Goal: Task Accomplishment & Management: Manage account settings

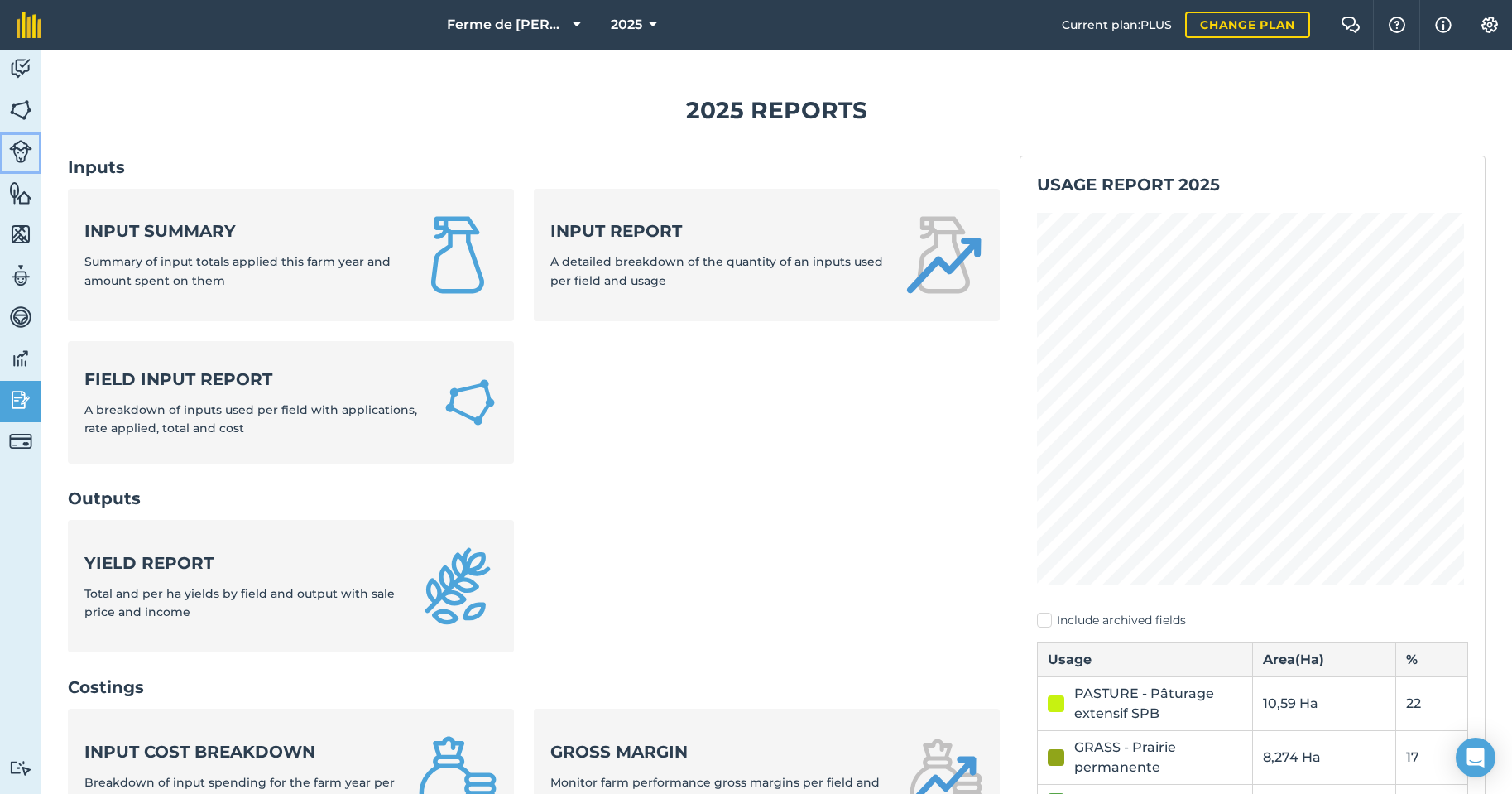
click at [26, 150] on img at bounding box center [21, 152] width 23 height 23
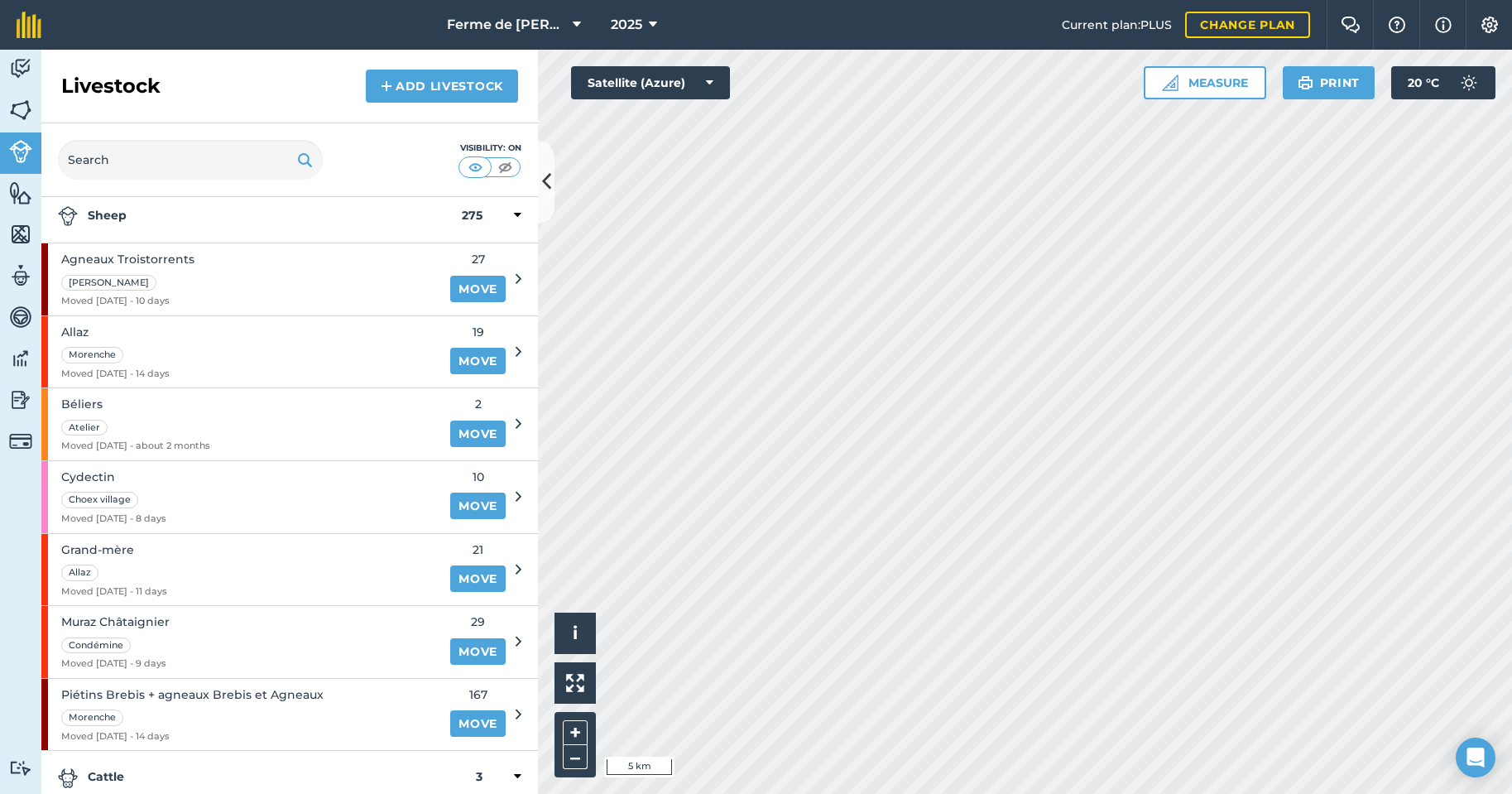
scroll to position [83, 0]
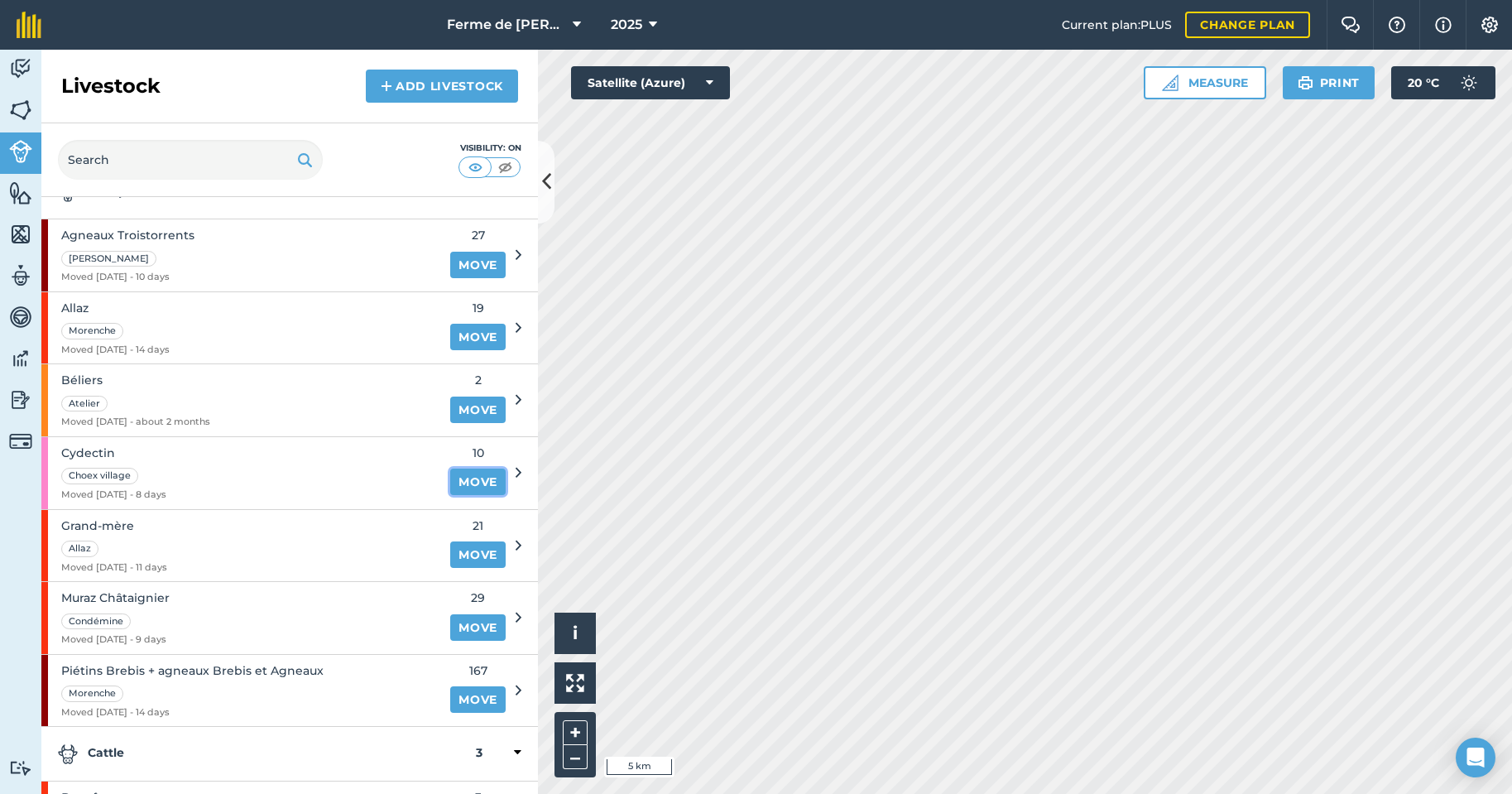
click at [453, 479] on link "Move" at bounding box center [478, 482] width 55 height 26
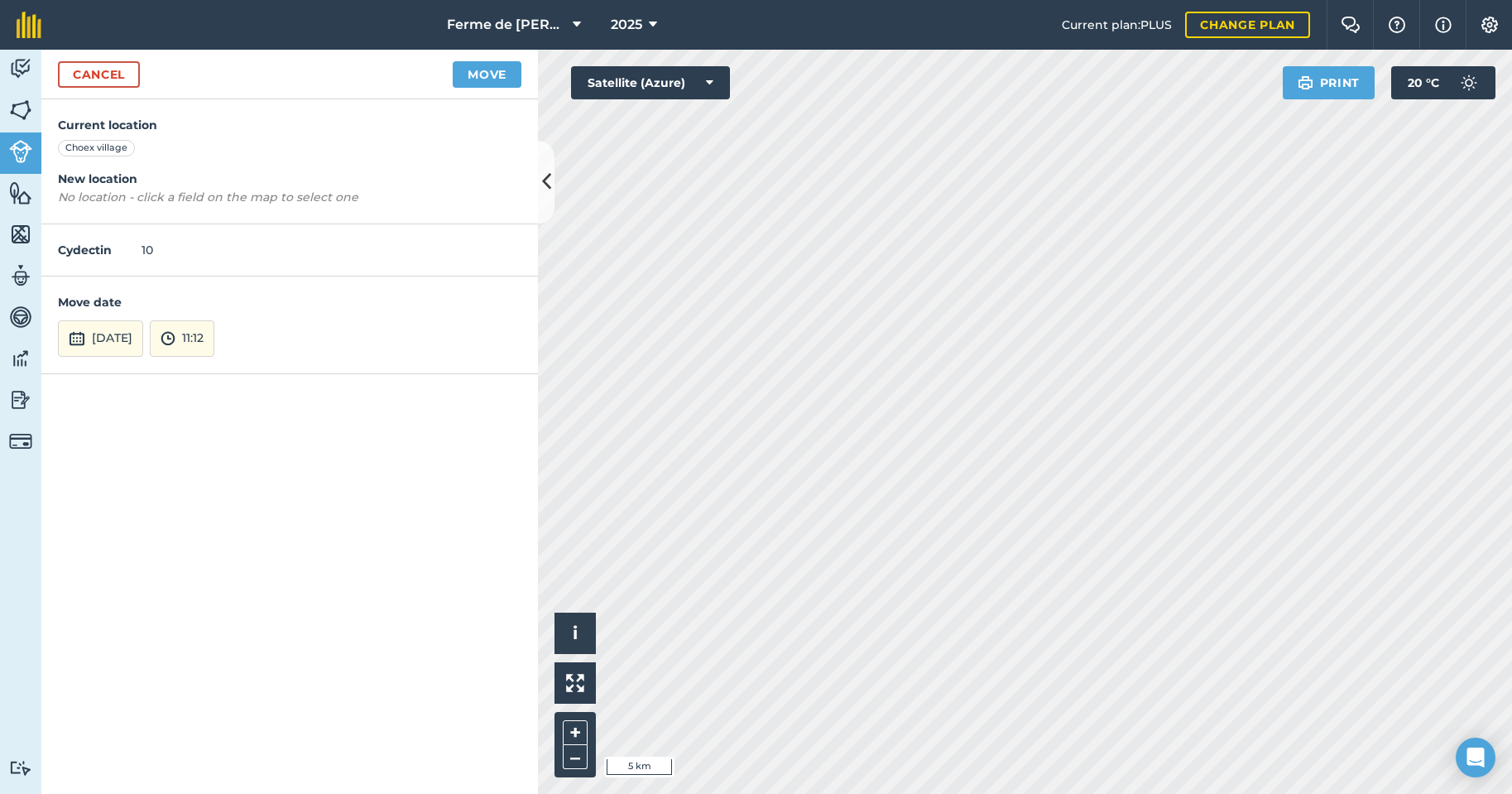
click at [195, 195] on em "No location - click a field on the map to select one" at bounding box center [208, 197] width 301 height 15
click at [455, 793] on div "Activity Fields Livestock Features Maps Team Vehicles Data Reporting Billing Tu…" at bounding box center [756, 421] width 1512 height 744
click at [133, 344] on button "[DATE]" at bounding box center [100, 339] width 85 height 36
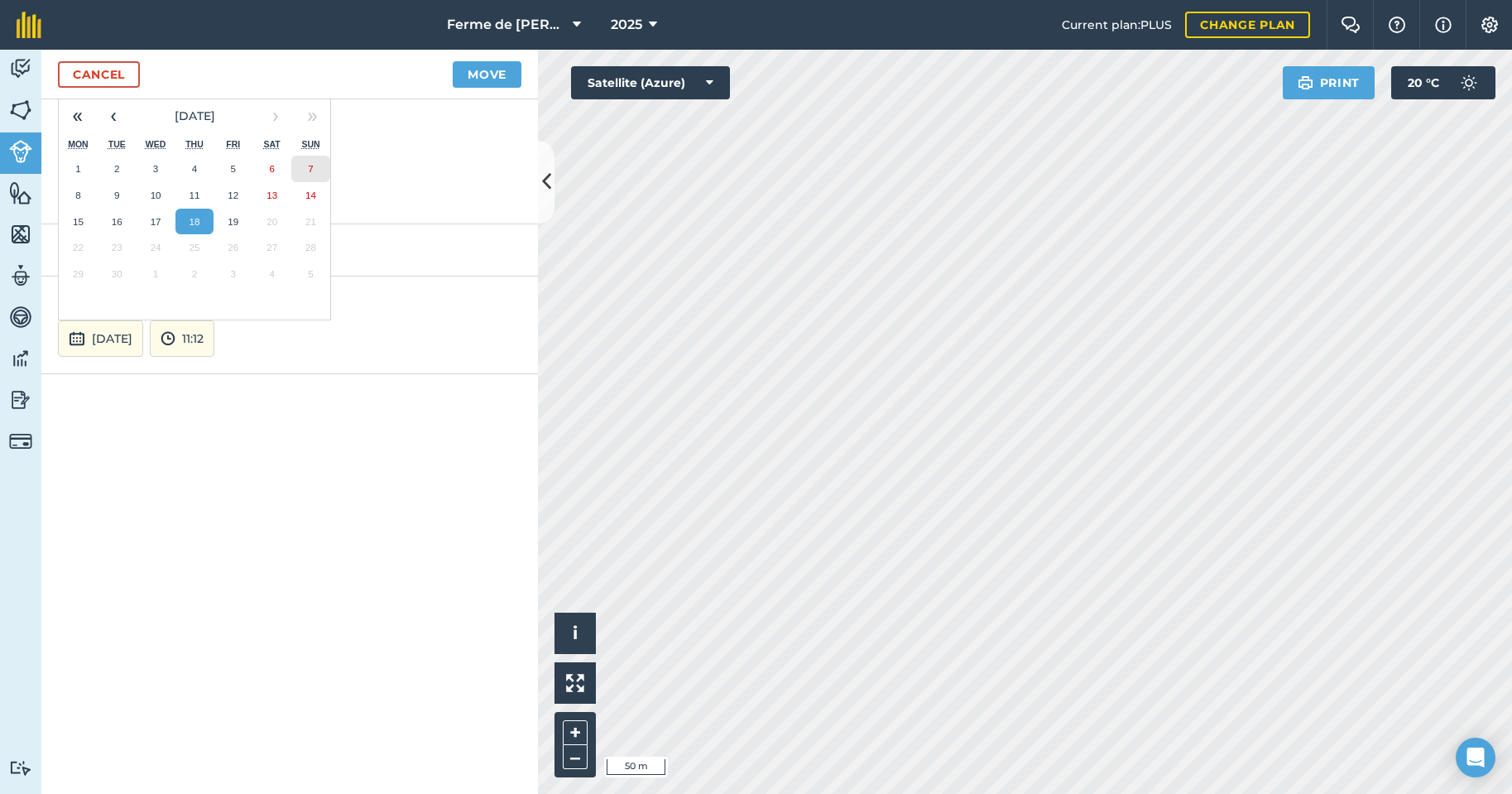
click at [307, 167] on button "7" at bounding box center [311, 169] width 39 height 26
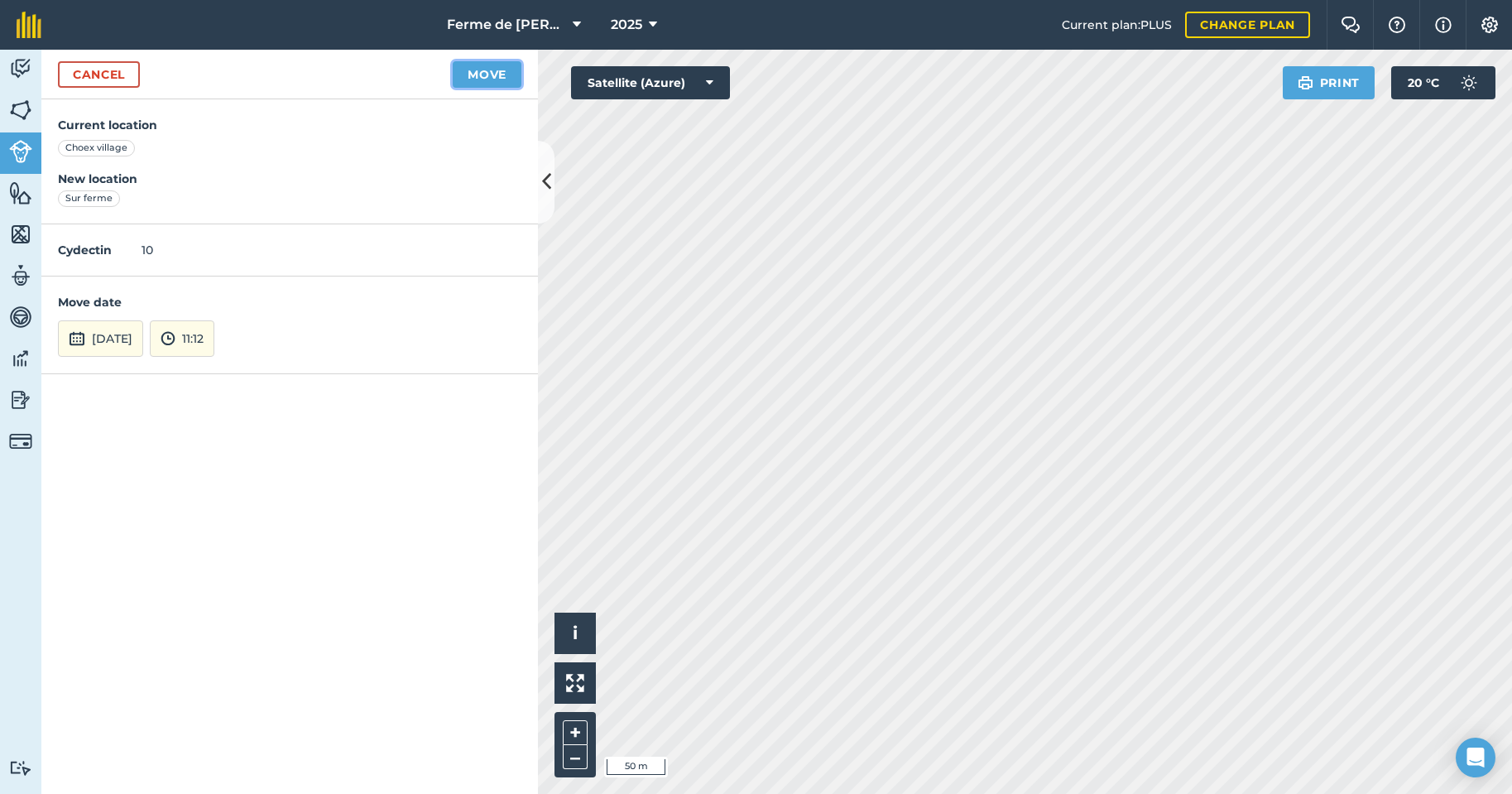
click at [482, 75] on button "Move" at bounding box center [487, 75] width 69 height 26
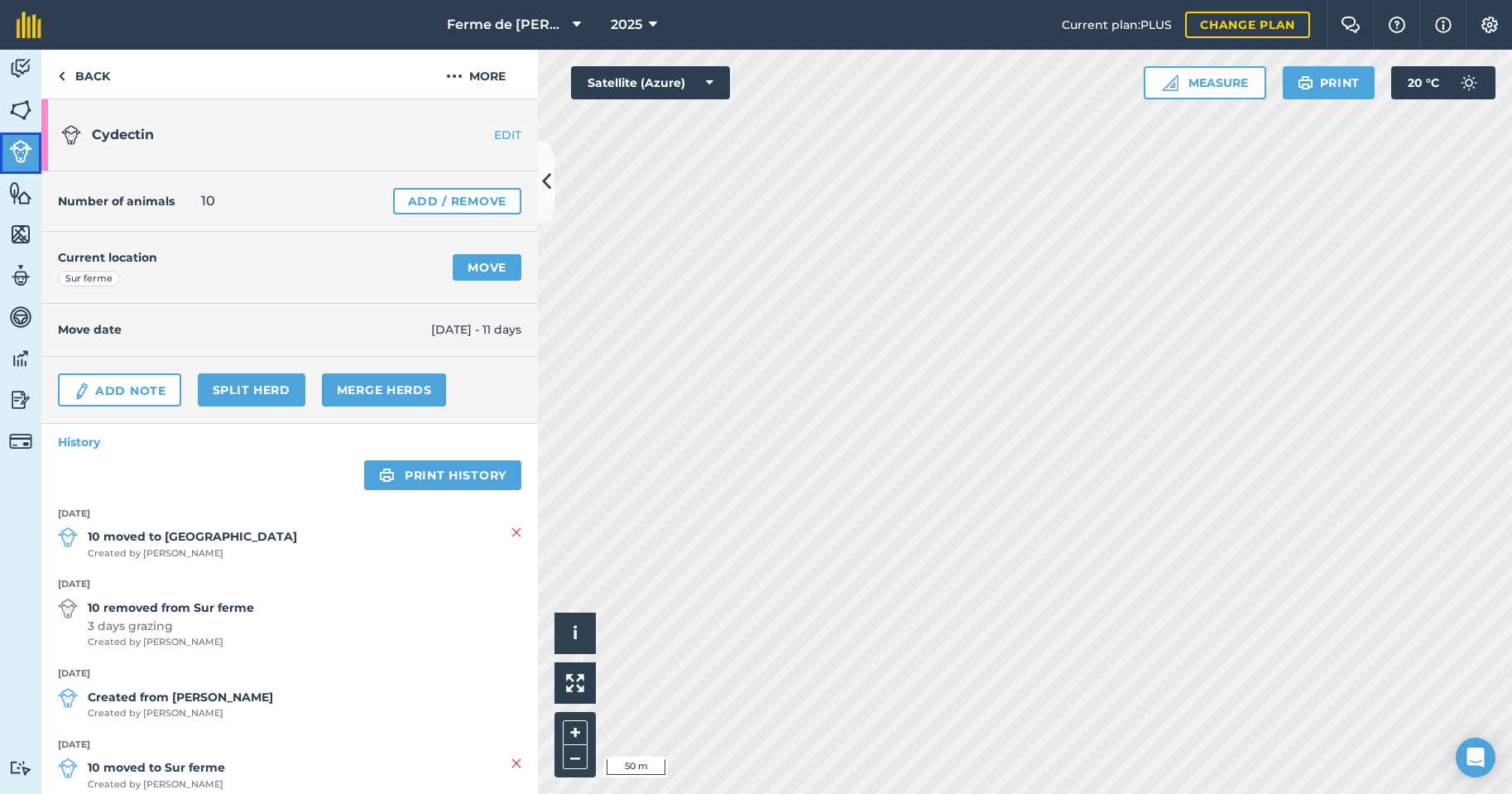
click at [21, 155] on img at bounding box center [21, 152] width 23 height 23
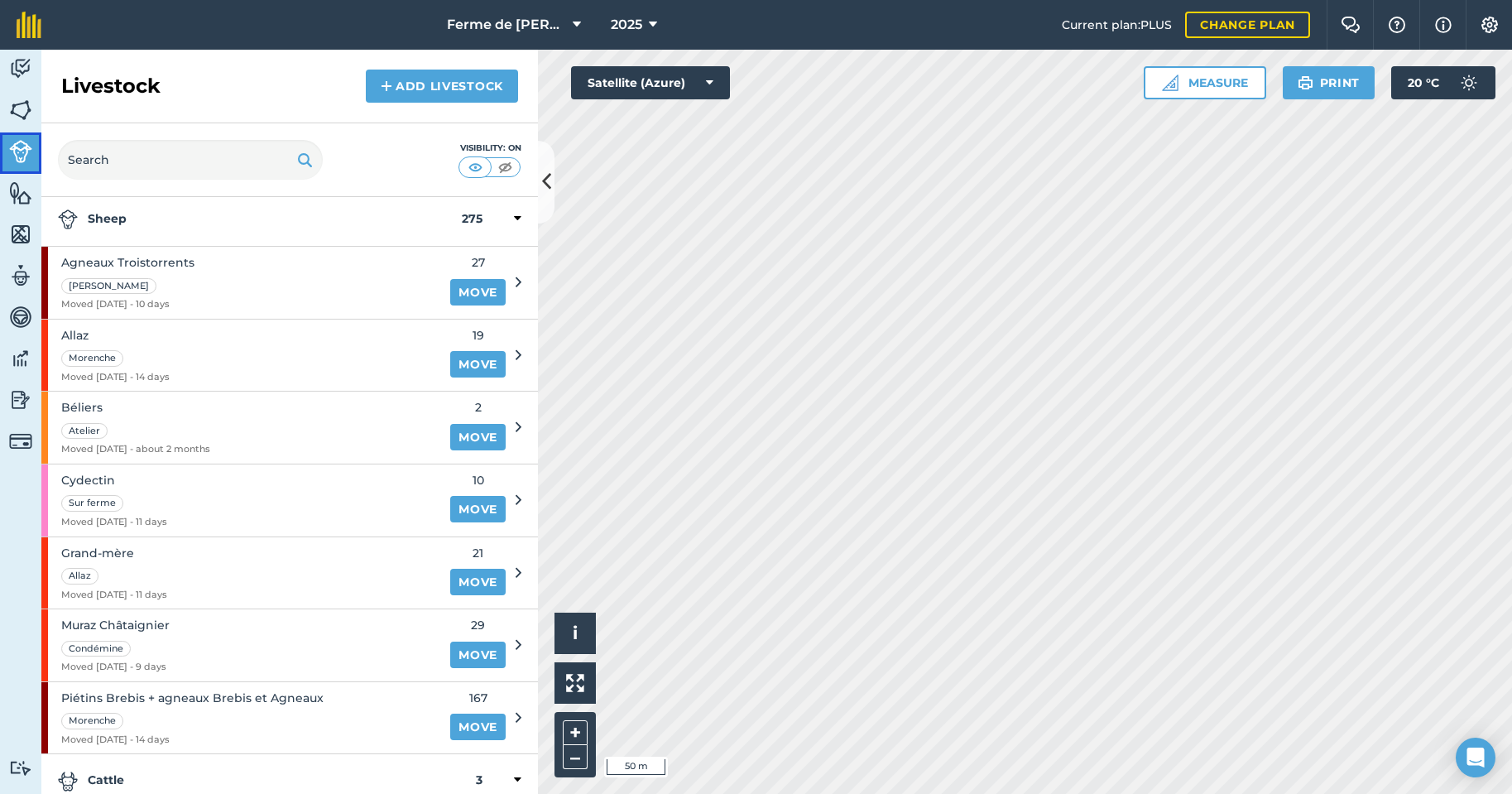
scroll to position [83, 0]
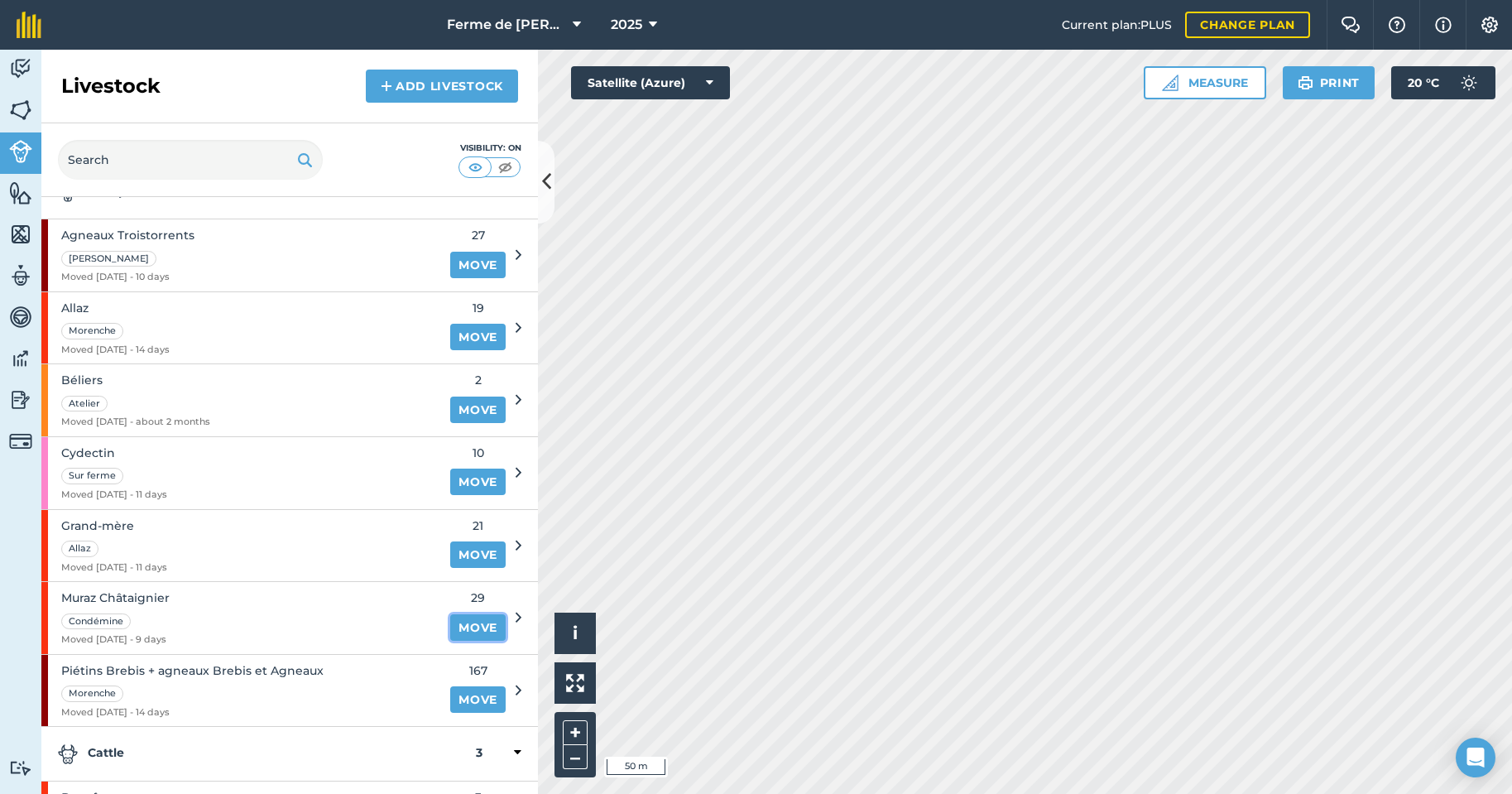
click at [474, 623] on link "Move" at bounding box center [478, 628] width 55 height 26
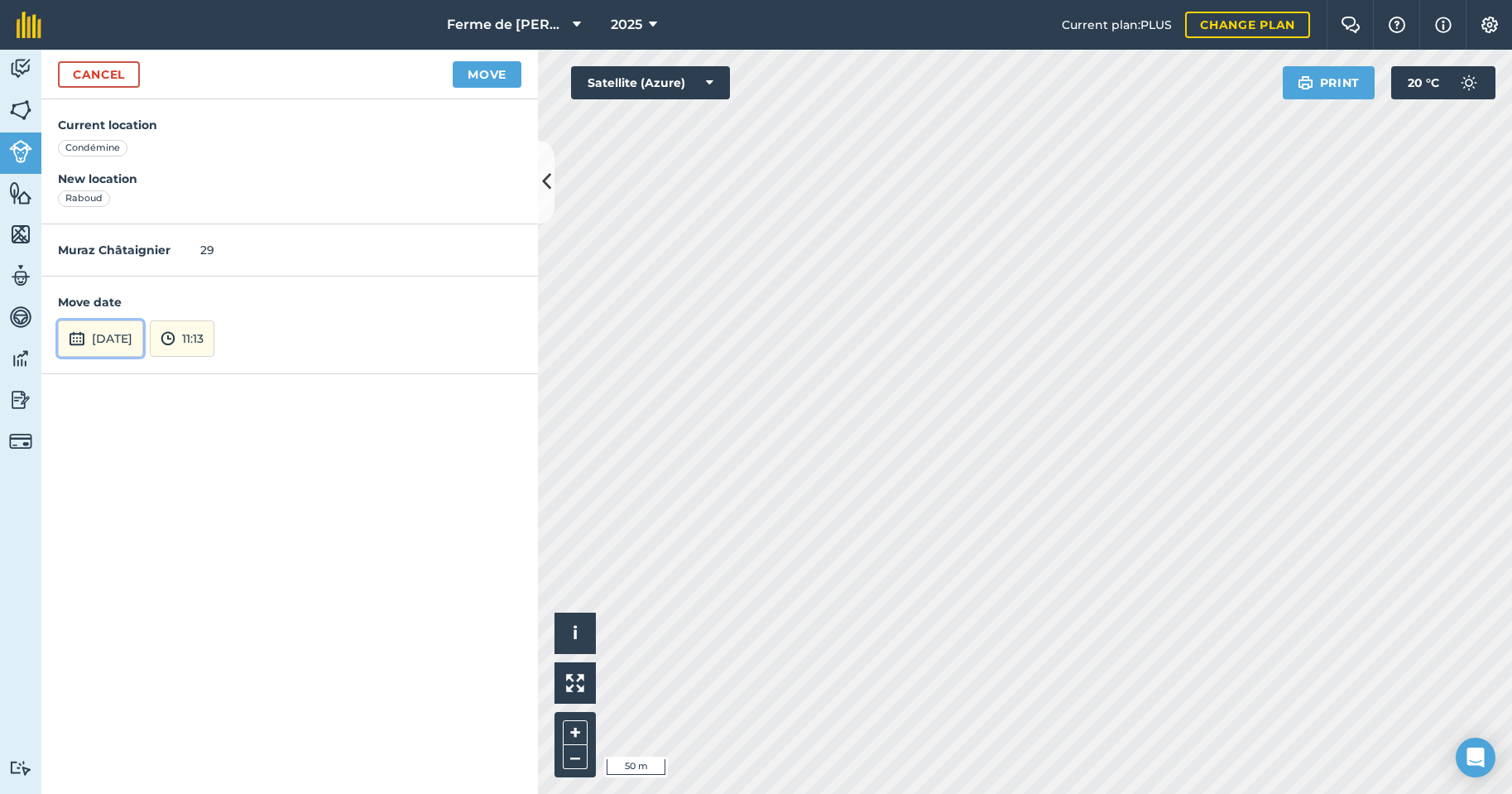
click at [128, 339] on button "[DATE]" at bounding box center [100, 339] width 85 height 36
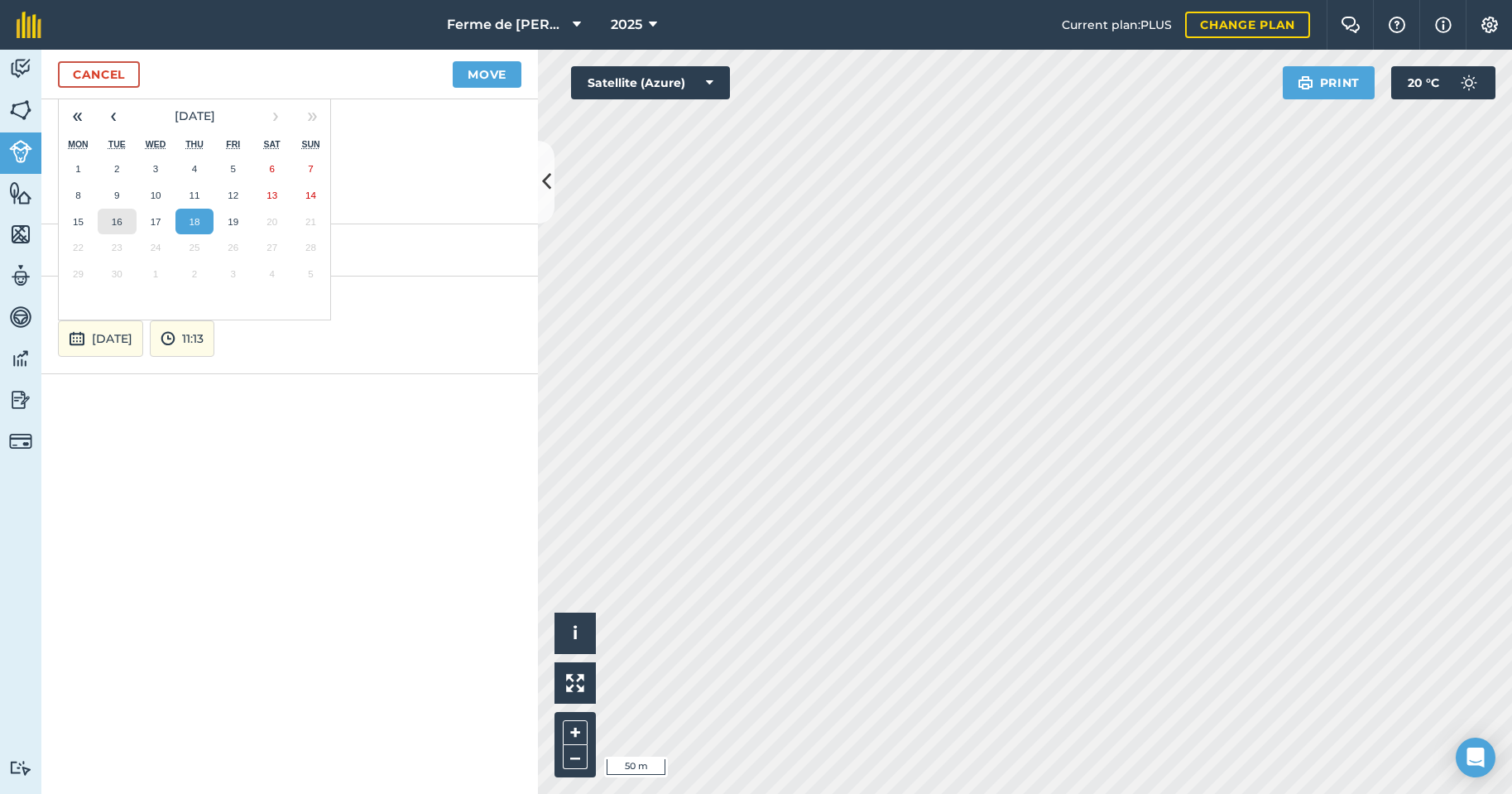
click at [119, 219] on abbr "16" at bounding box center [117, 221] width 11 height 11
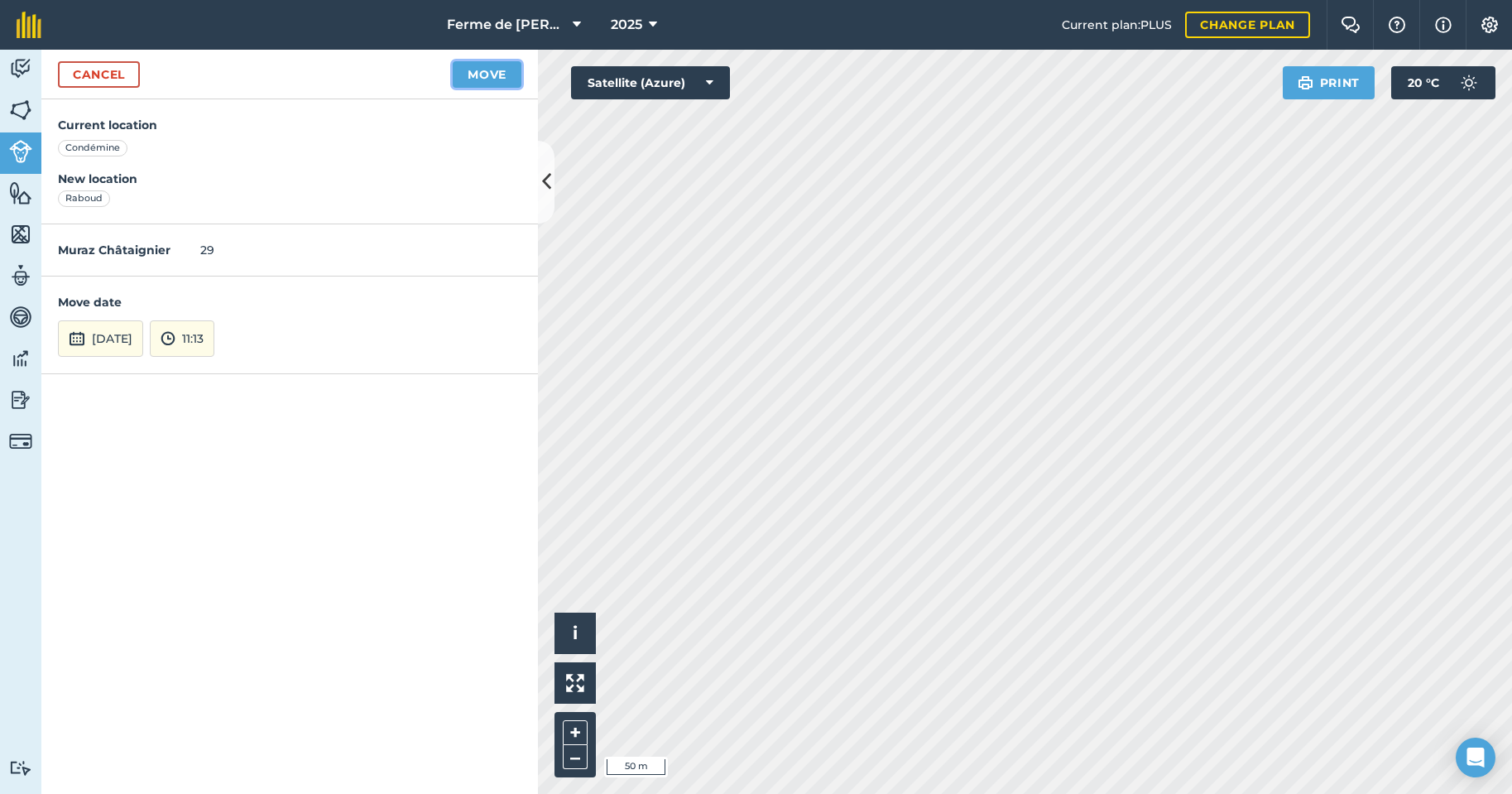
click at [484, 73] on button "Move" at bounding box center [487, 75] width 69 height 26
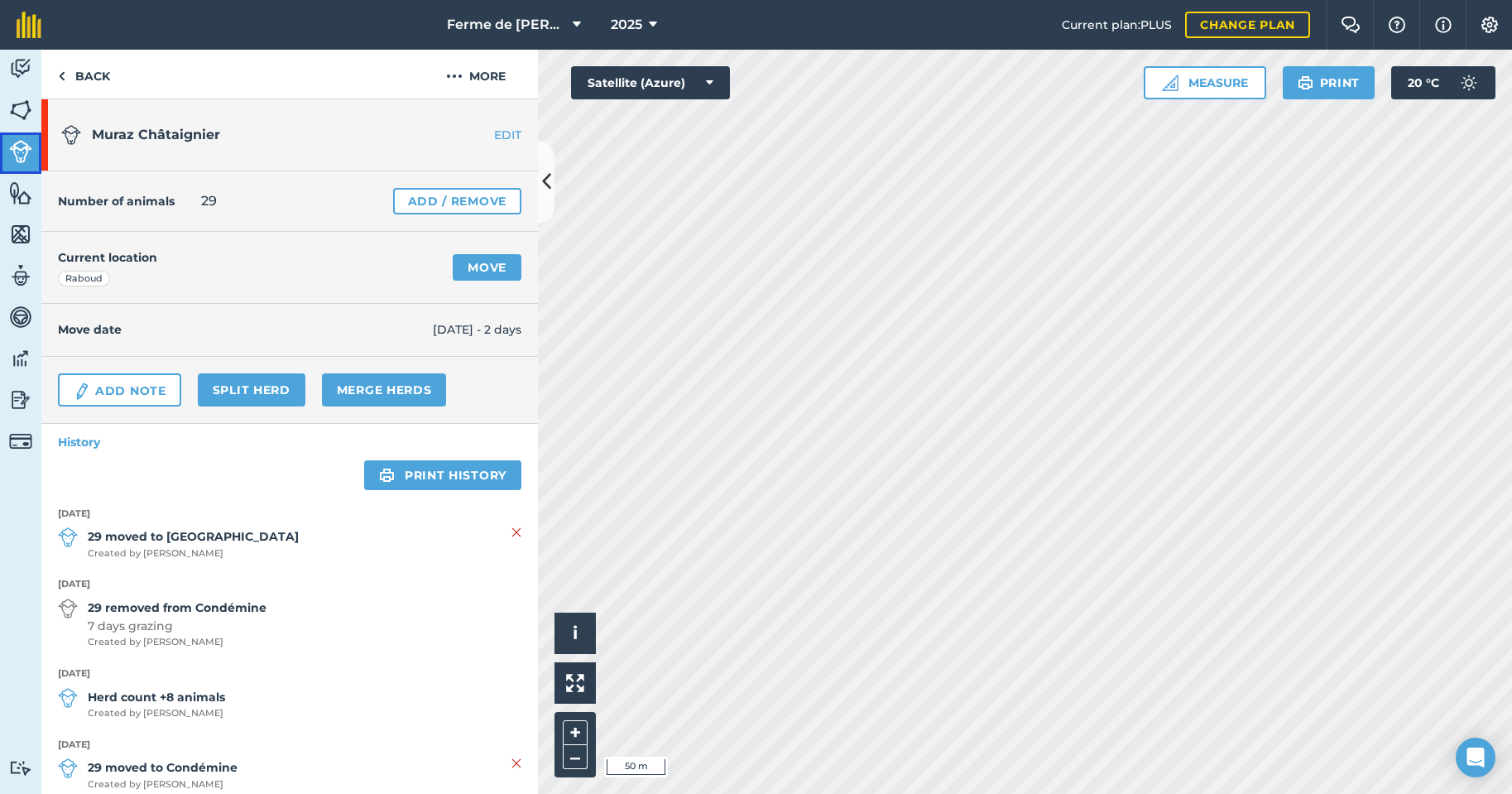
click at [23, 150] on img at bounding box center [21, 152] width 23 height 23
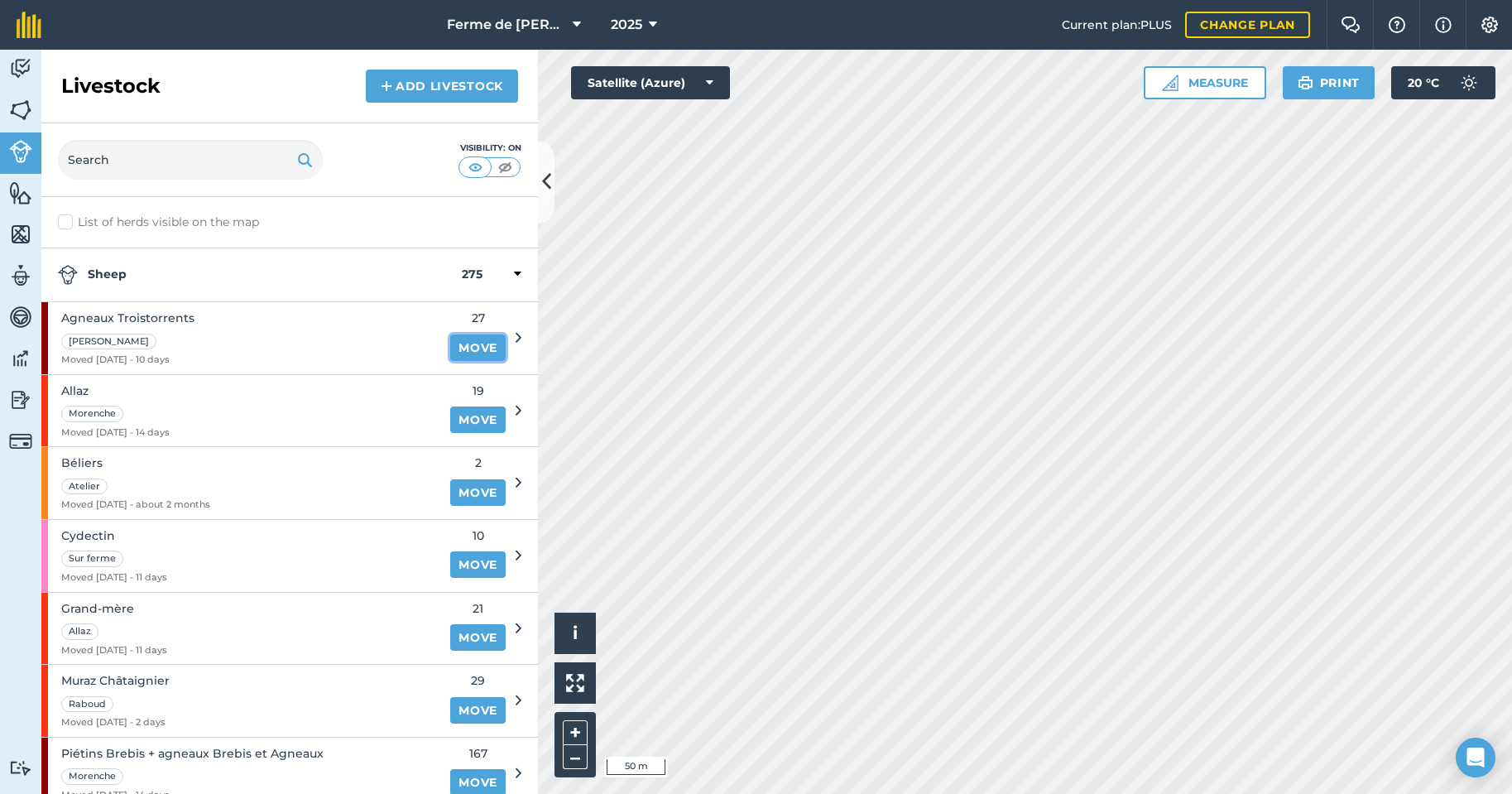
click at [463, 346] on link "Move" at bounding box center [478, 348] width 55 height 26
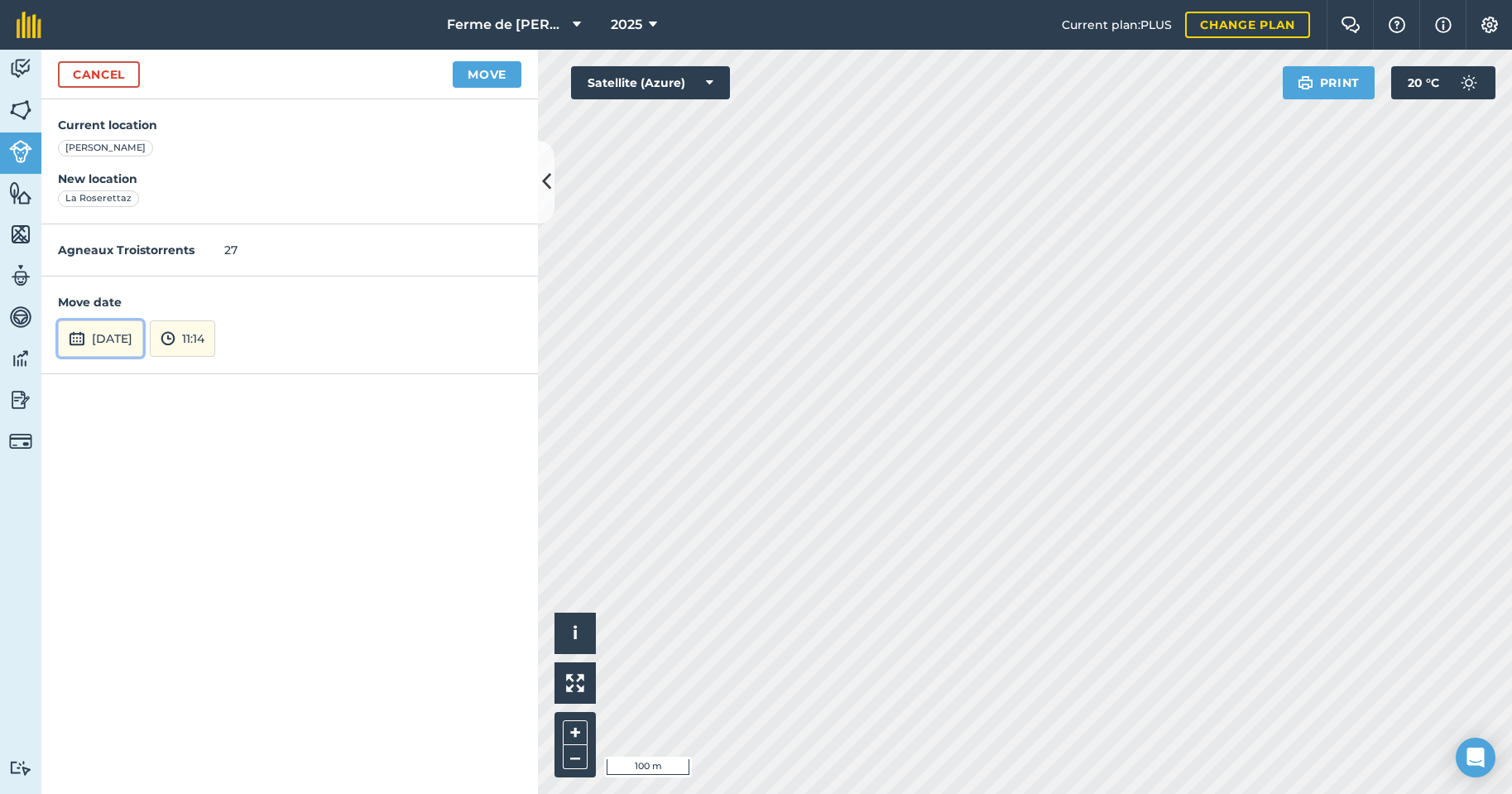
click at [113, 336] on button "[DATE]" at bounding box center [100, 339] width 85 height 36
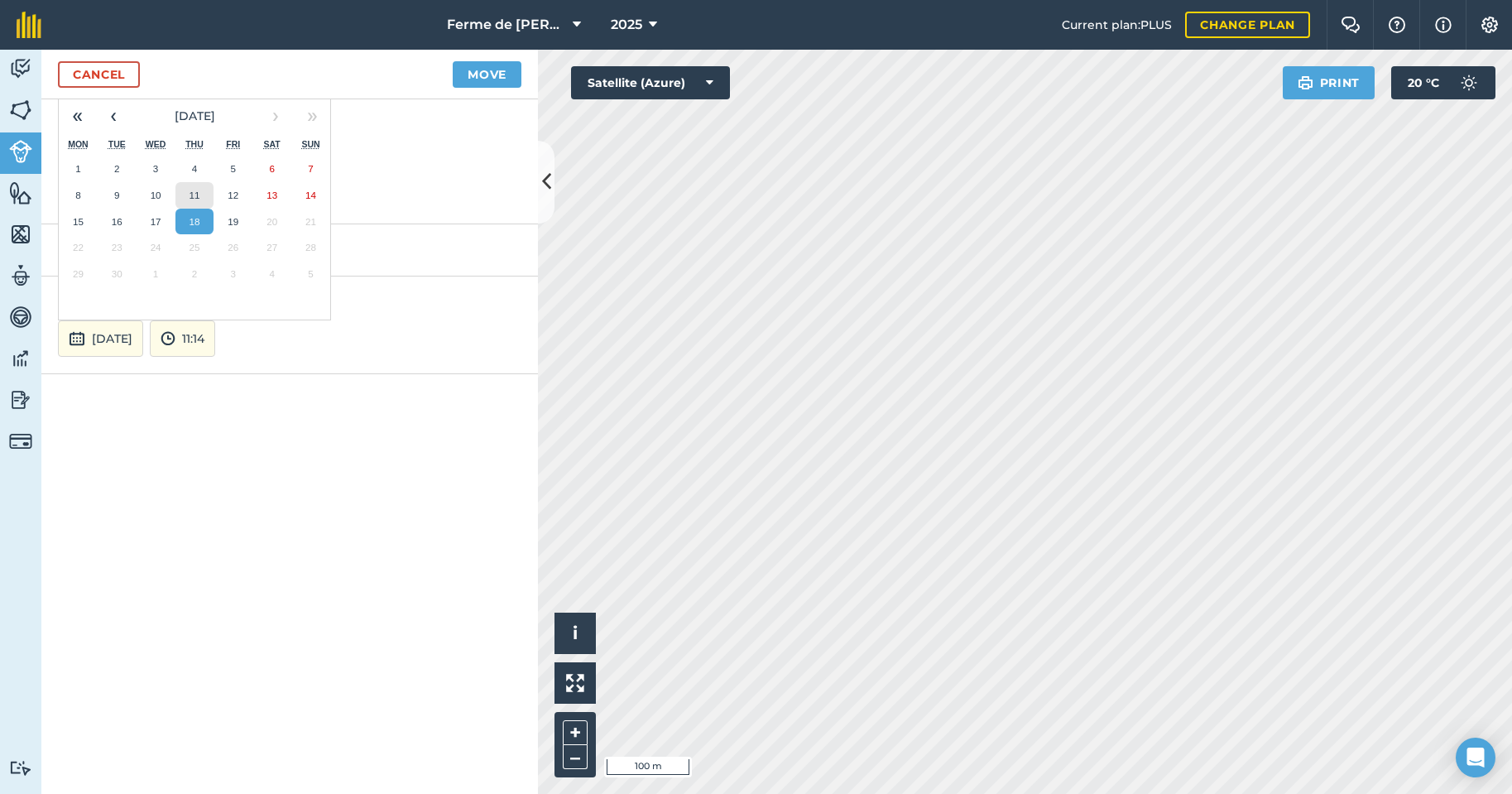
click at [191, 196] on abbr "11" at bounding box center [194, 195] width 11 height 11
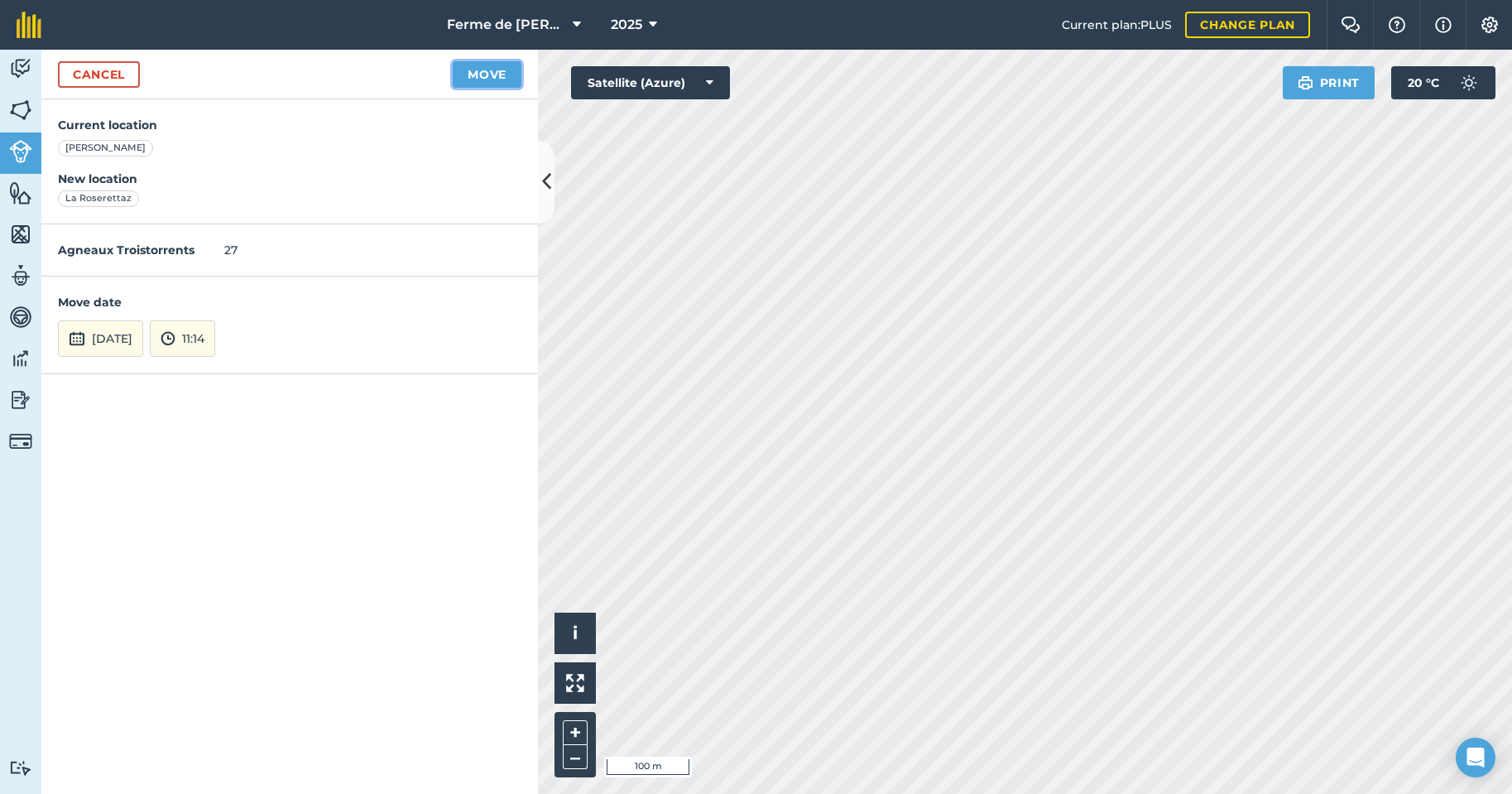
click at [484, 74] on button "Move" at bounding box center [487, 75] width 69 height 26
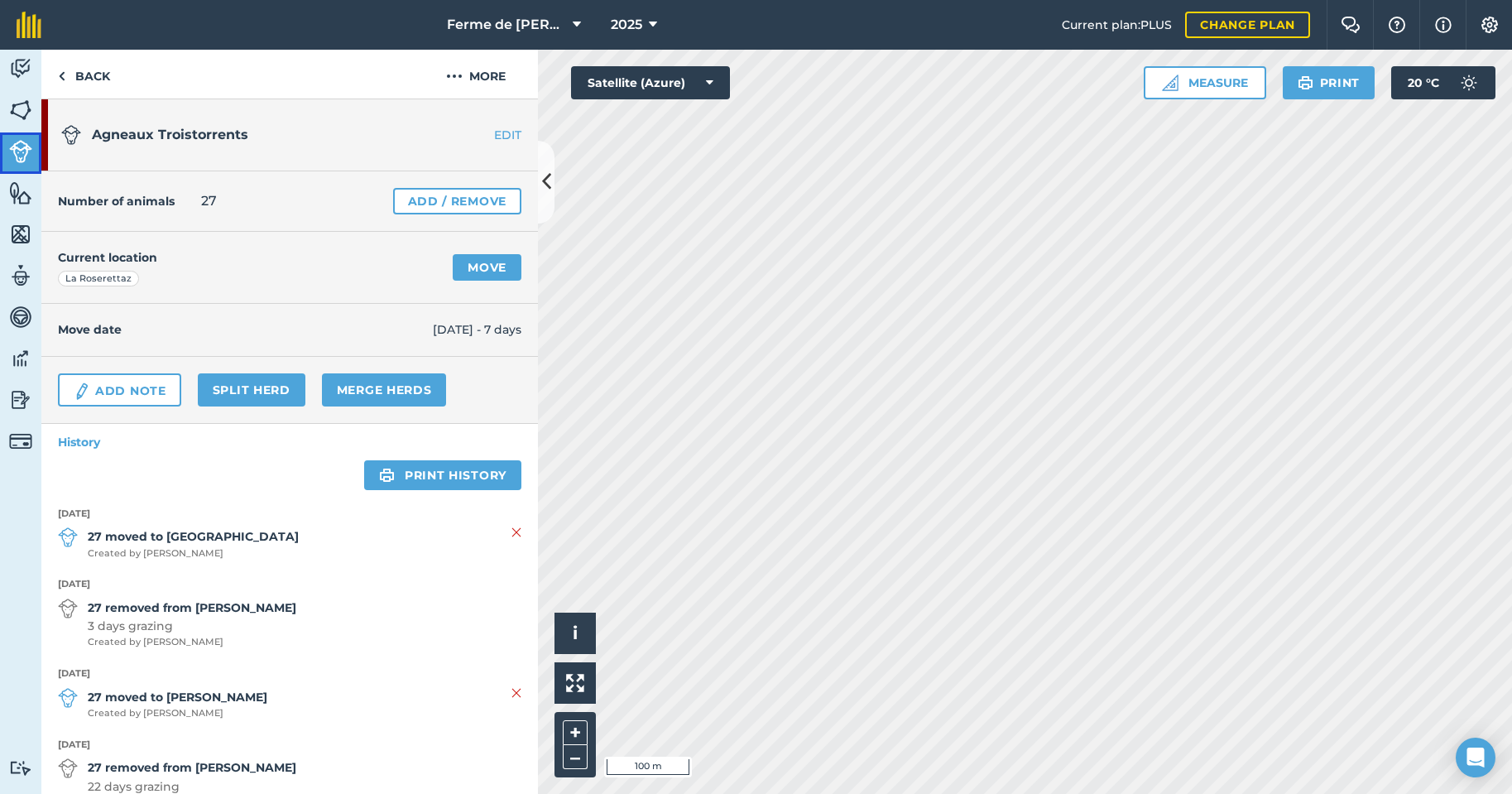
click at [25, 154] on img at bounding box center [21, 152] width 23 height 23
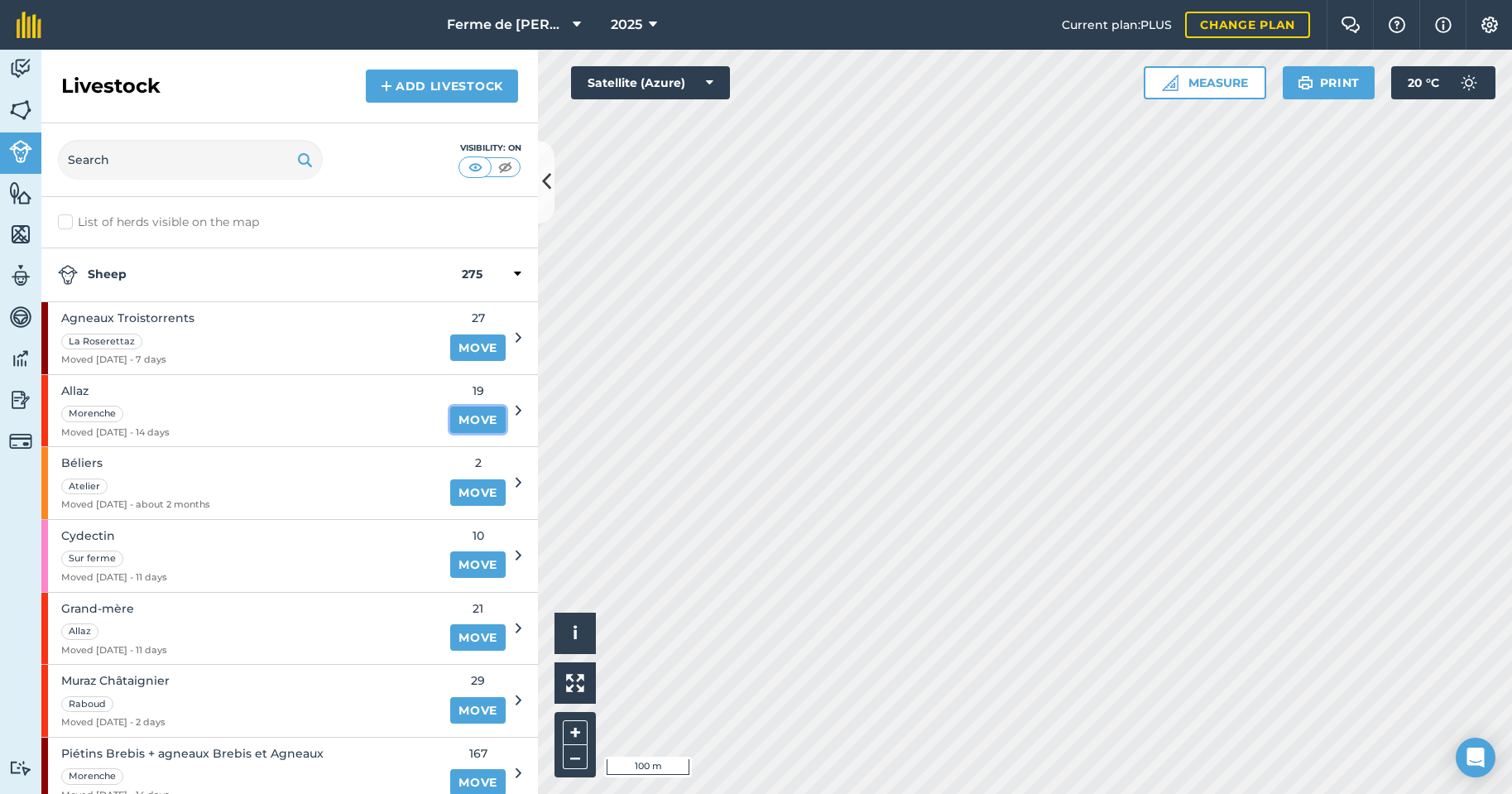
click at [463, 416] on link "Move" at bounding box center [478, 420] width 55 height 26
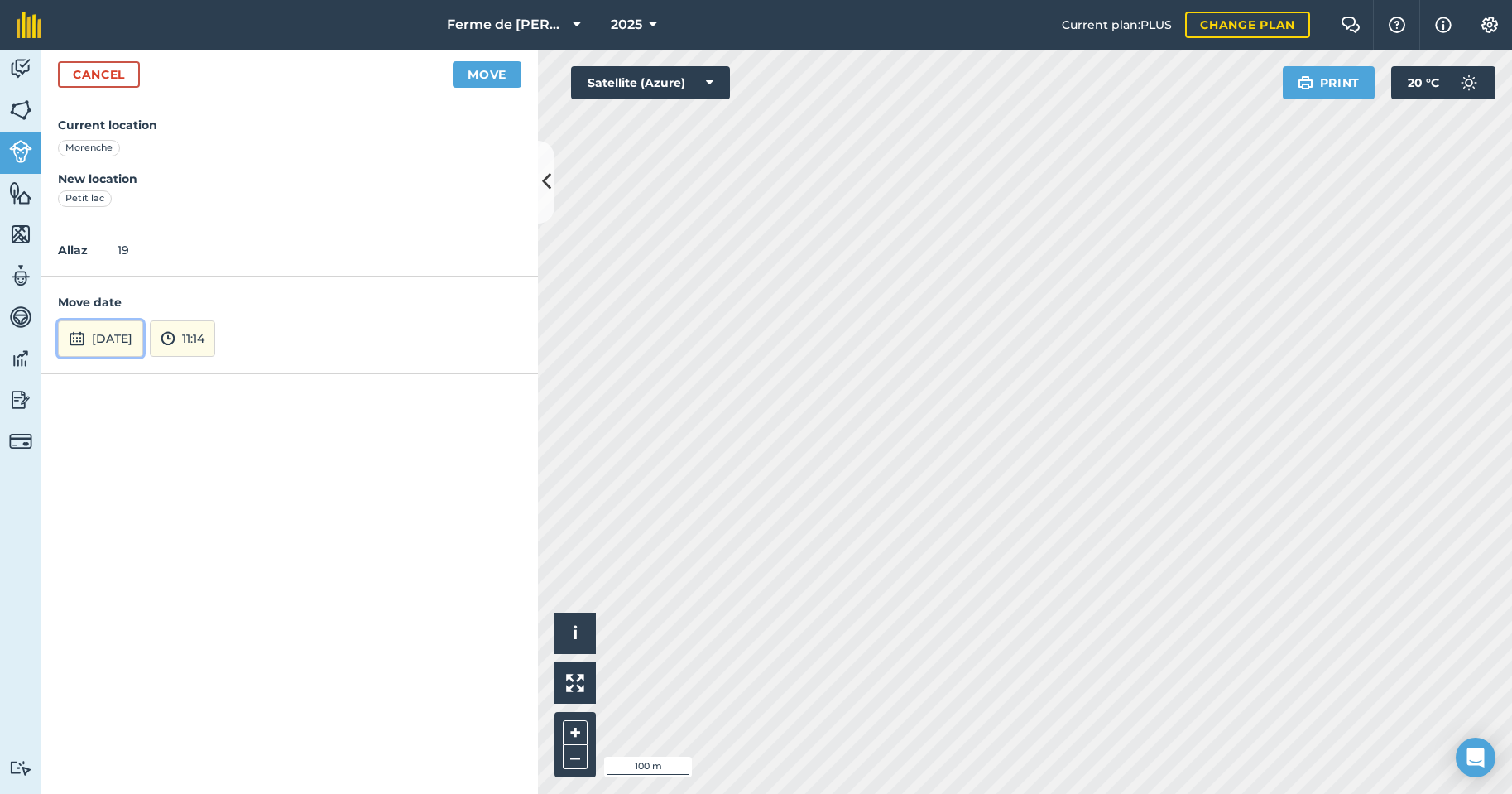
click at [122, 341] on button "[DATE]" at bounding box center [100, 339] width 85 height 36
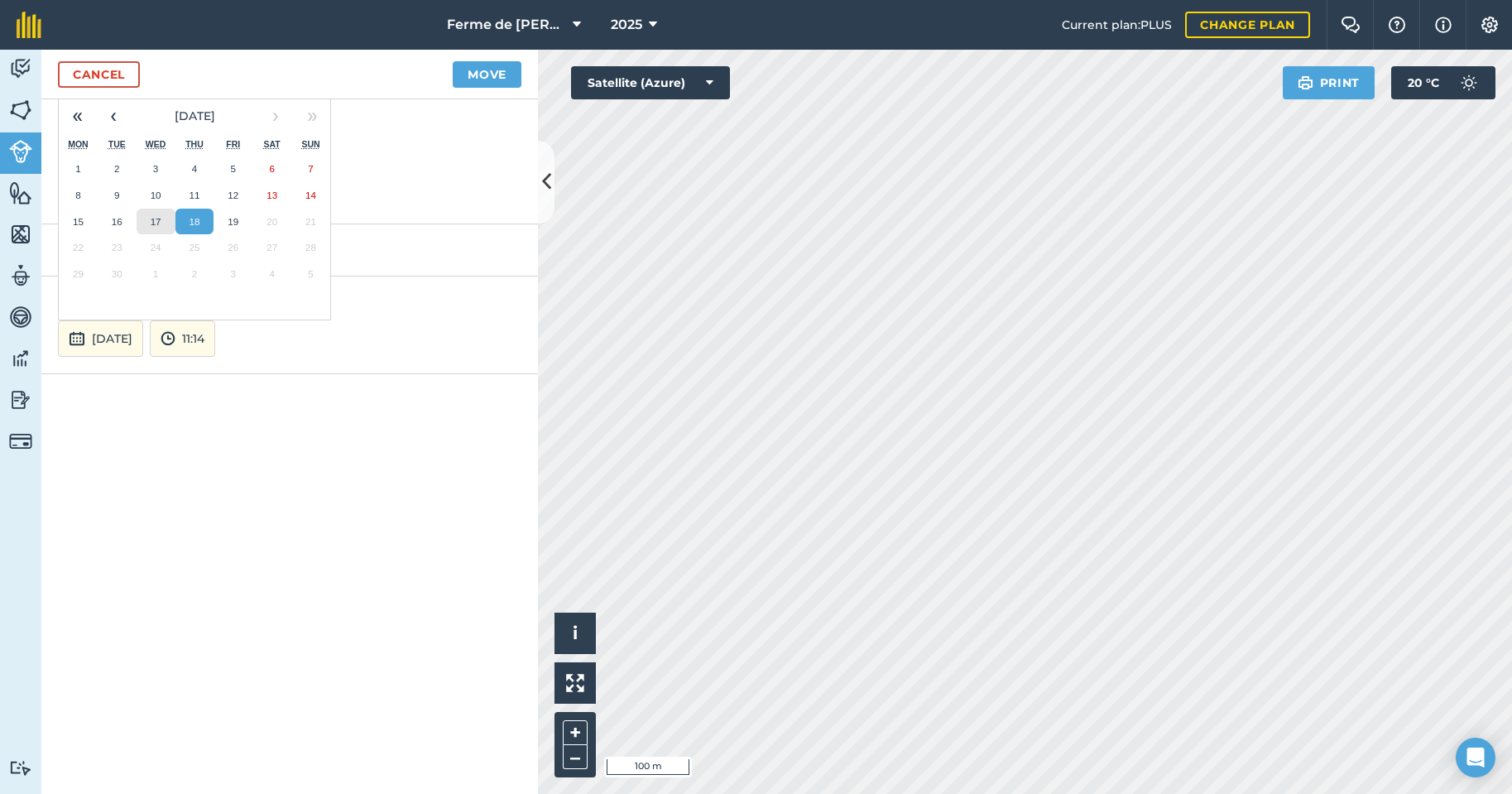
click at [154, 213] on button "17" at bounding box center [156, 222] width 39 height 26
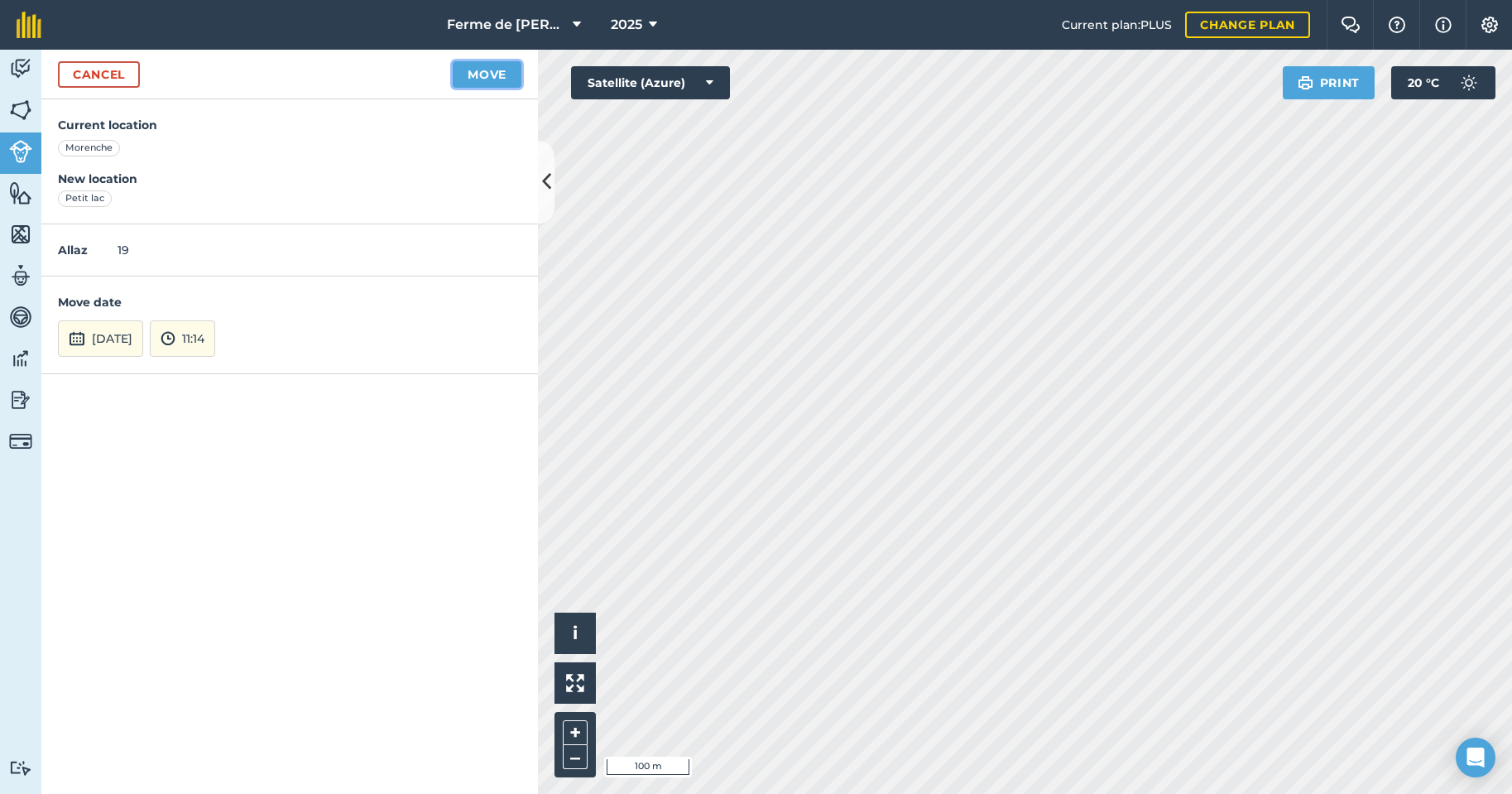
click at [494, 70] on button "Move" at bounding box center [487, 75] width 69 height 26
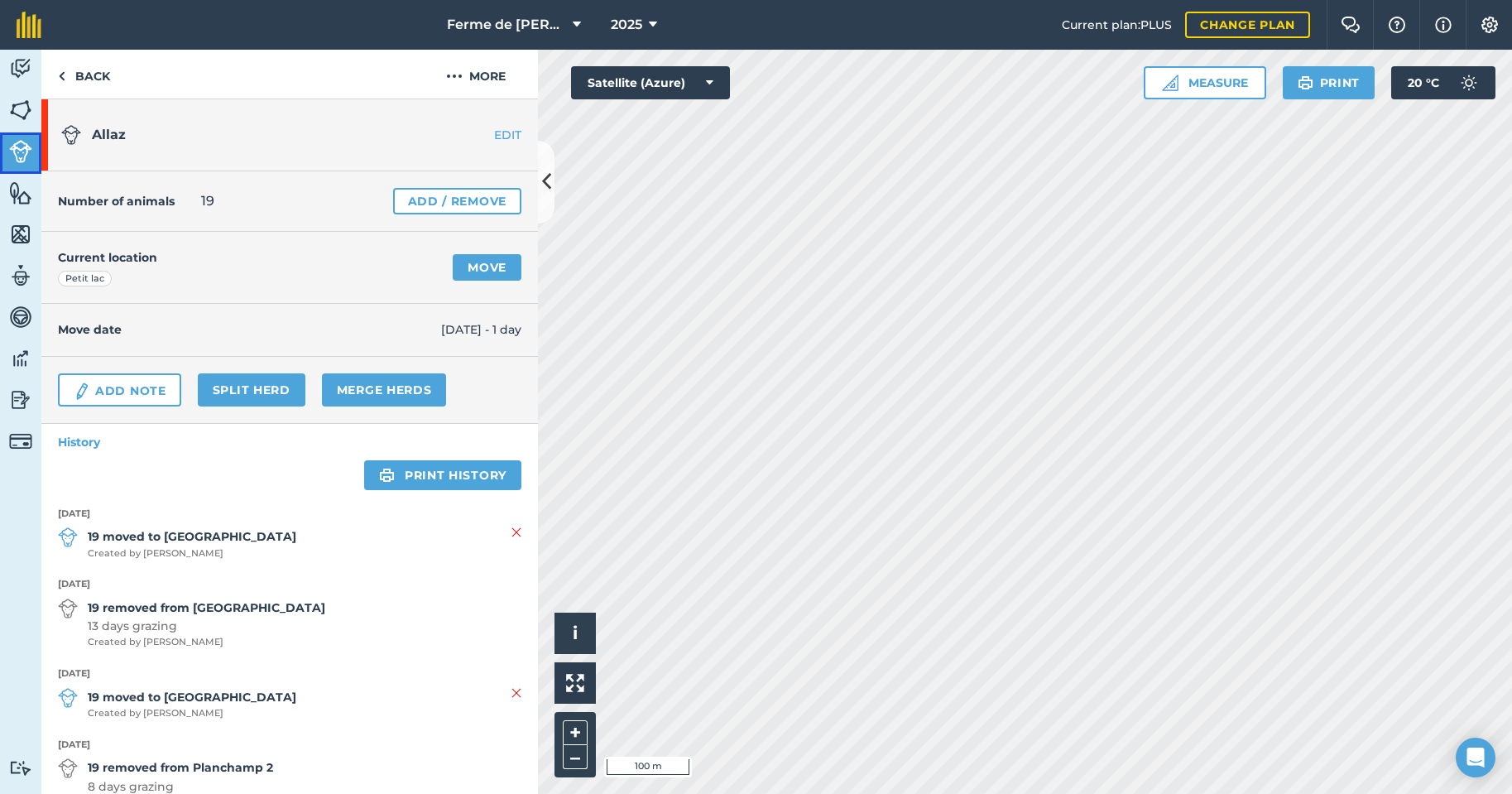
click at [14, 158] on img at bounding box center [21, 152] width 23 height 23
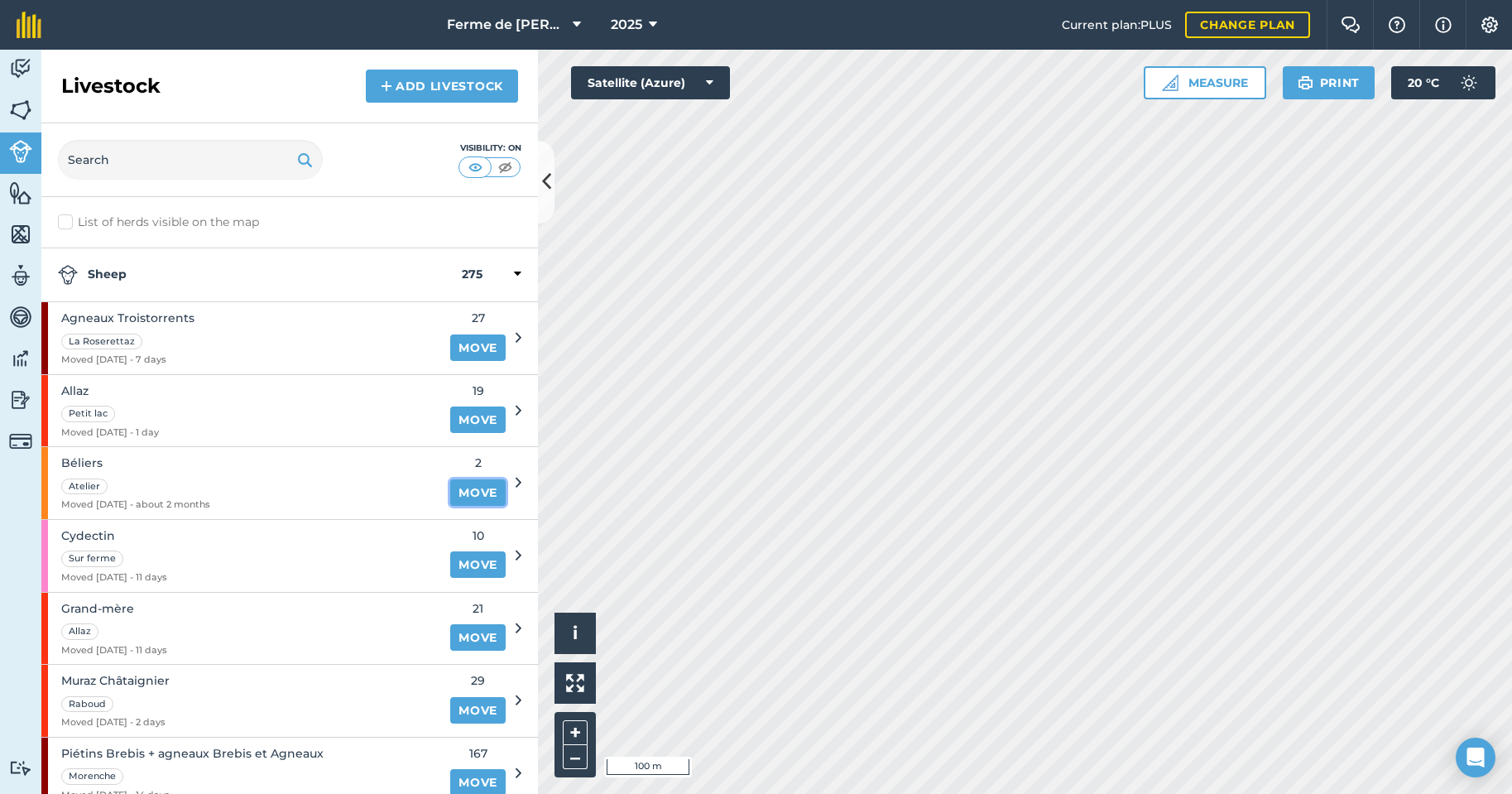
click at [467, 493] on link "Move" at bounding box center [478, 493] width 55 height 26
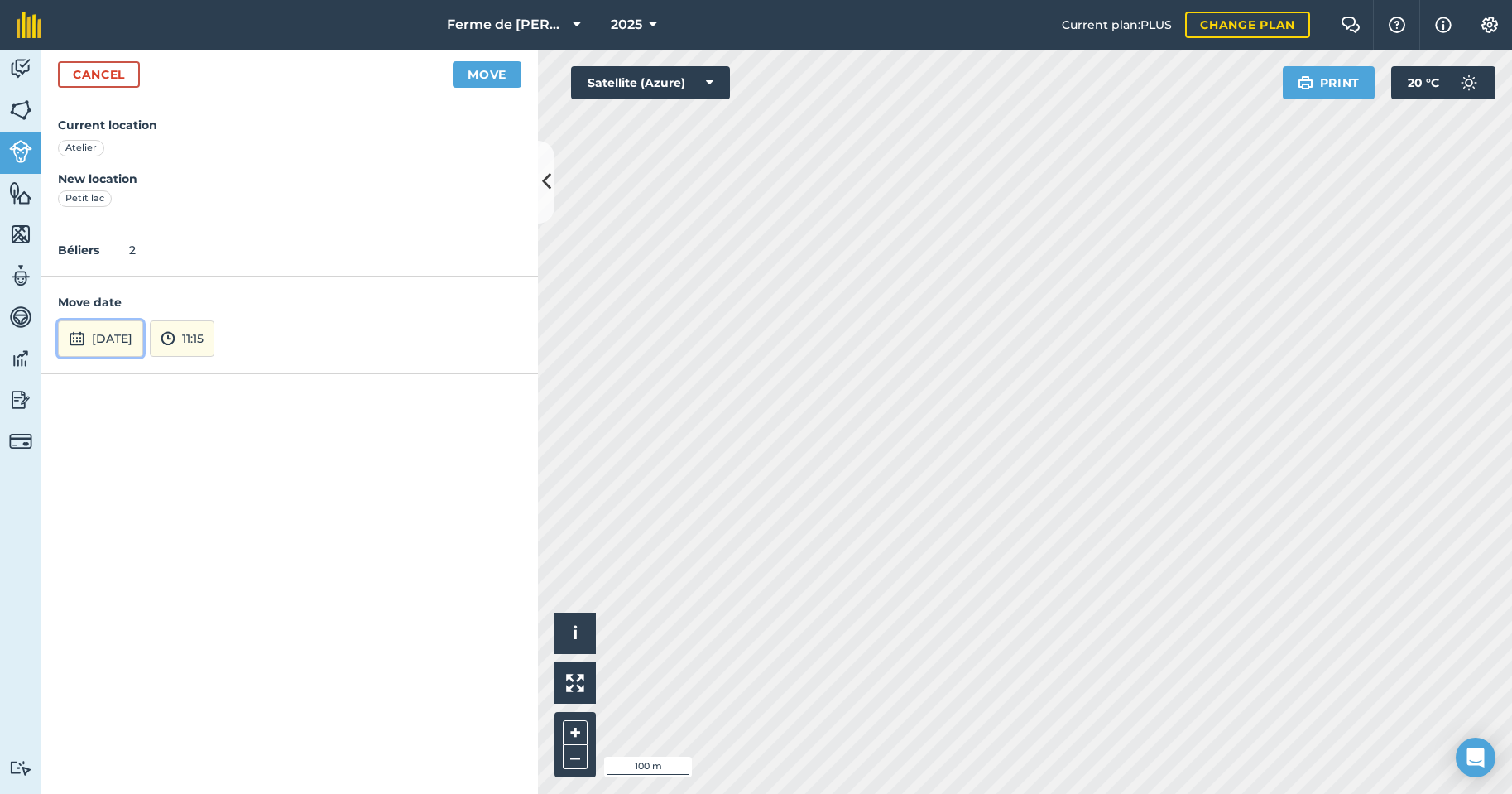
click at [109, 341] on button "[DATE]" at bounding box center [100, 339] width 85 height 36
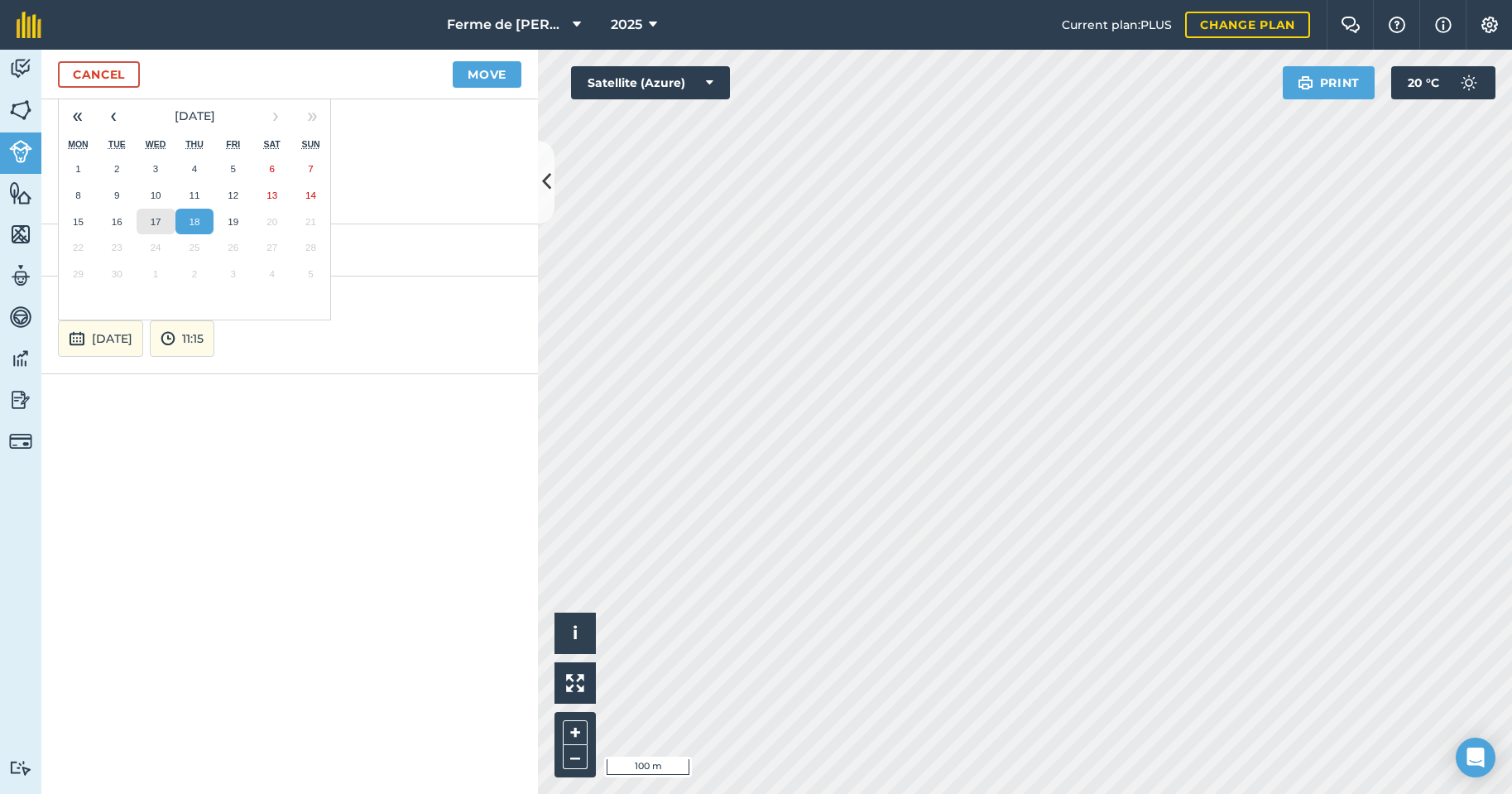
click at [149, 220] on button "17" at bounding box center [156, 222] width 39 height 26
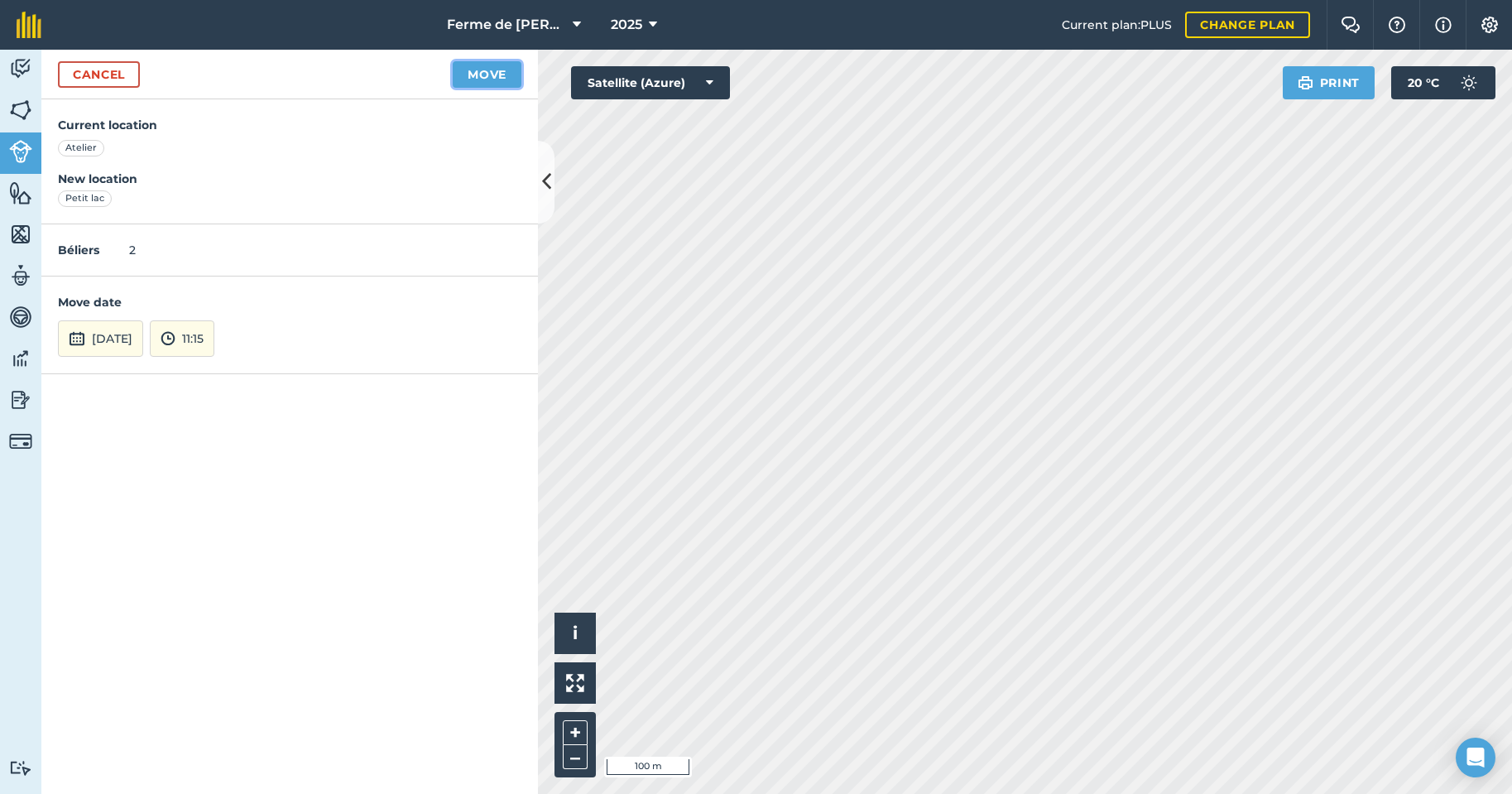
click at [489, 68] on button "Move" at bounding box center [487, 75] width 69 height 26
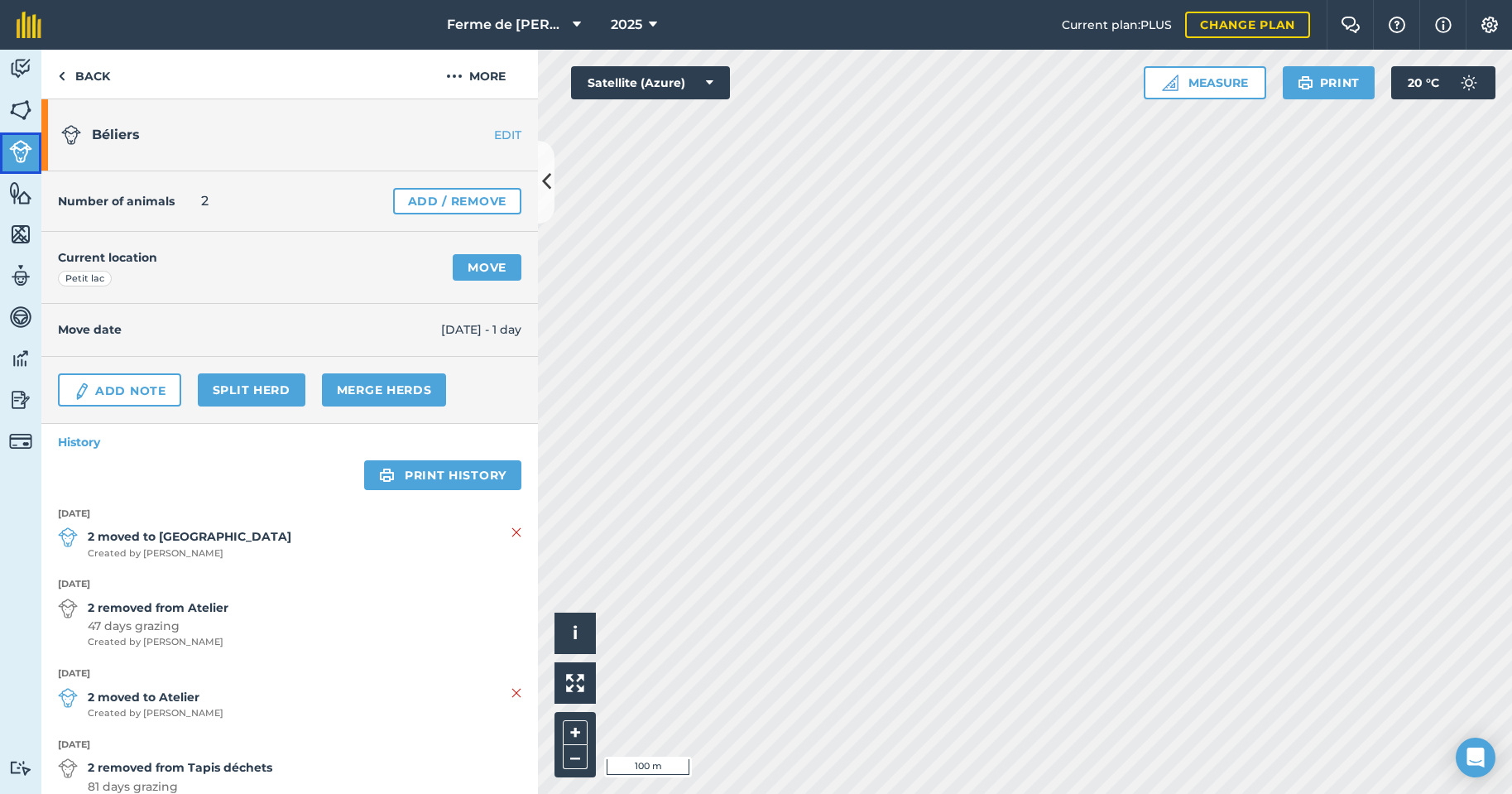
click at [12, 156] on img at bounding box center [21, 152] width 23 height 23
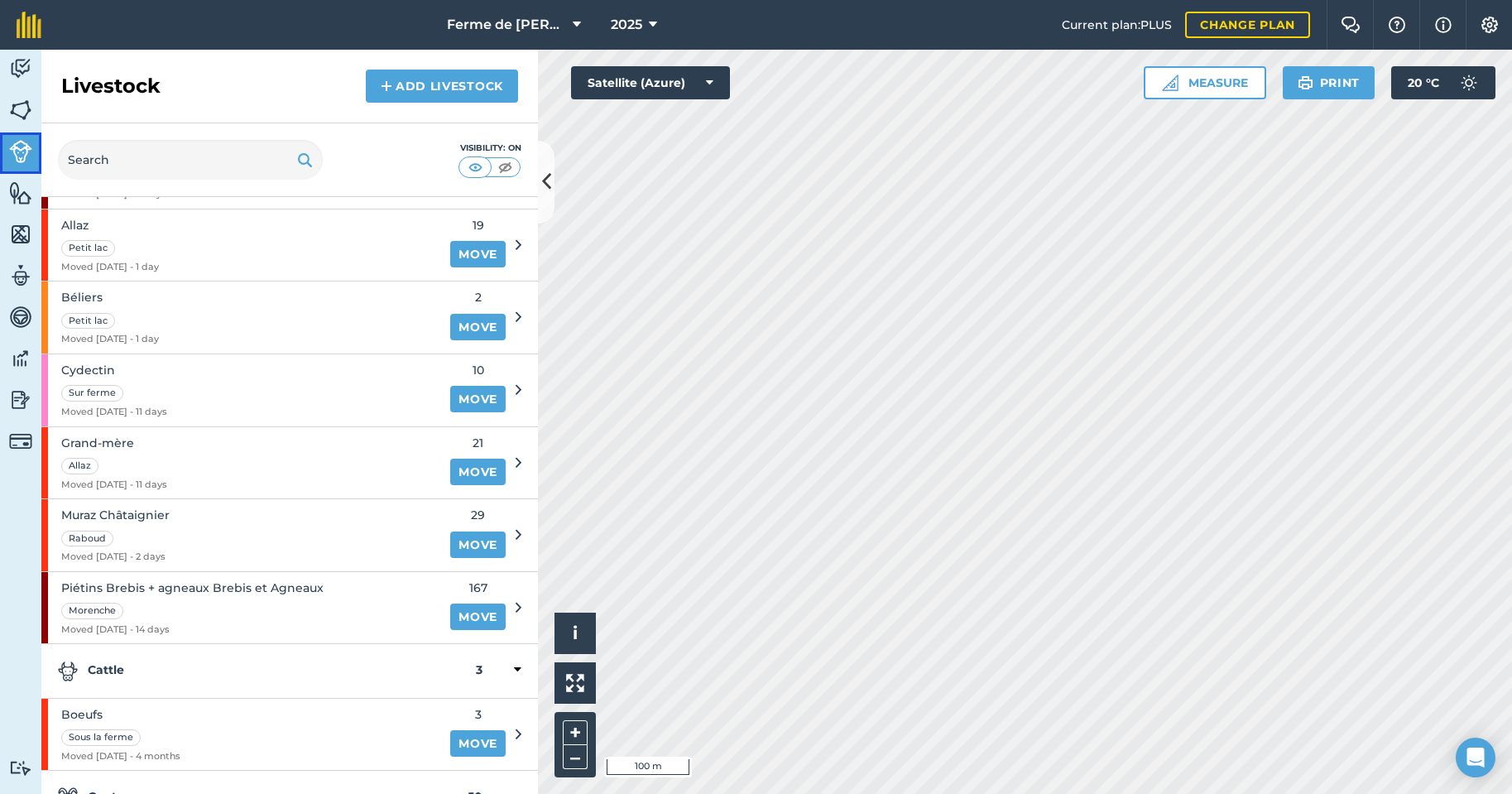
scroll to position [248, 0]
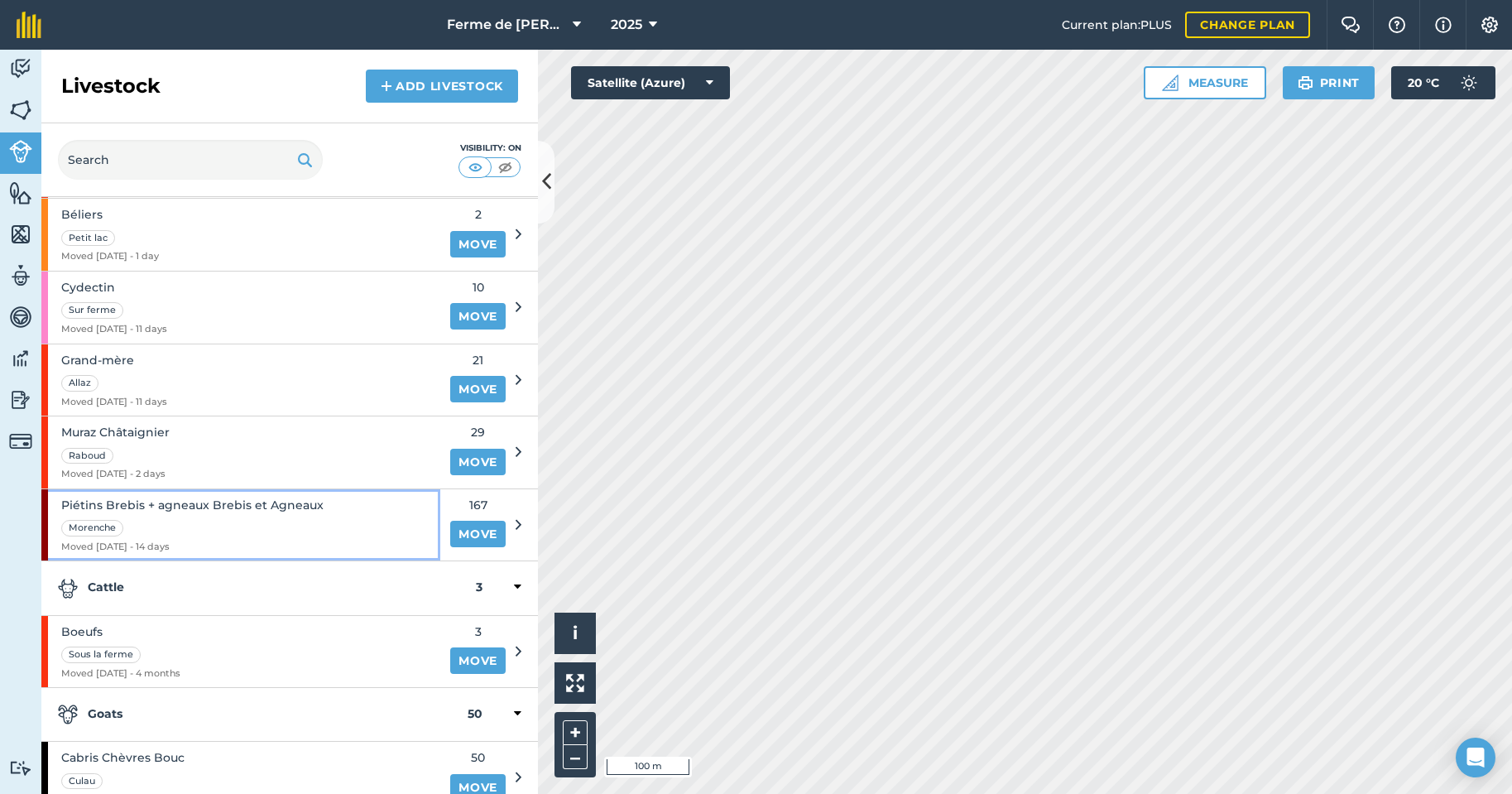
click at [251, 523] on div "Morenche" at bounding box center [192, 527] width 262 height 19
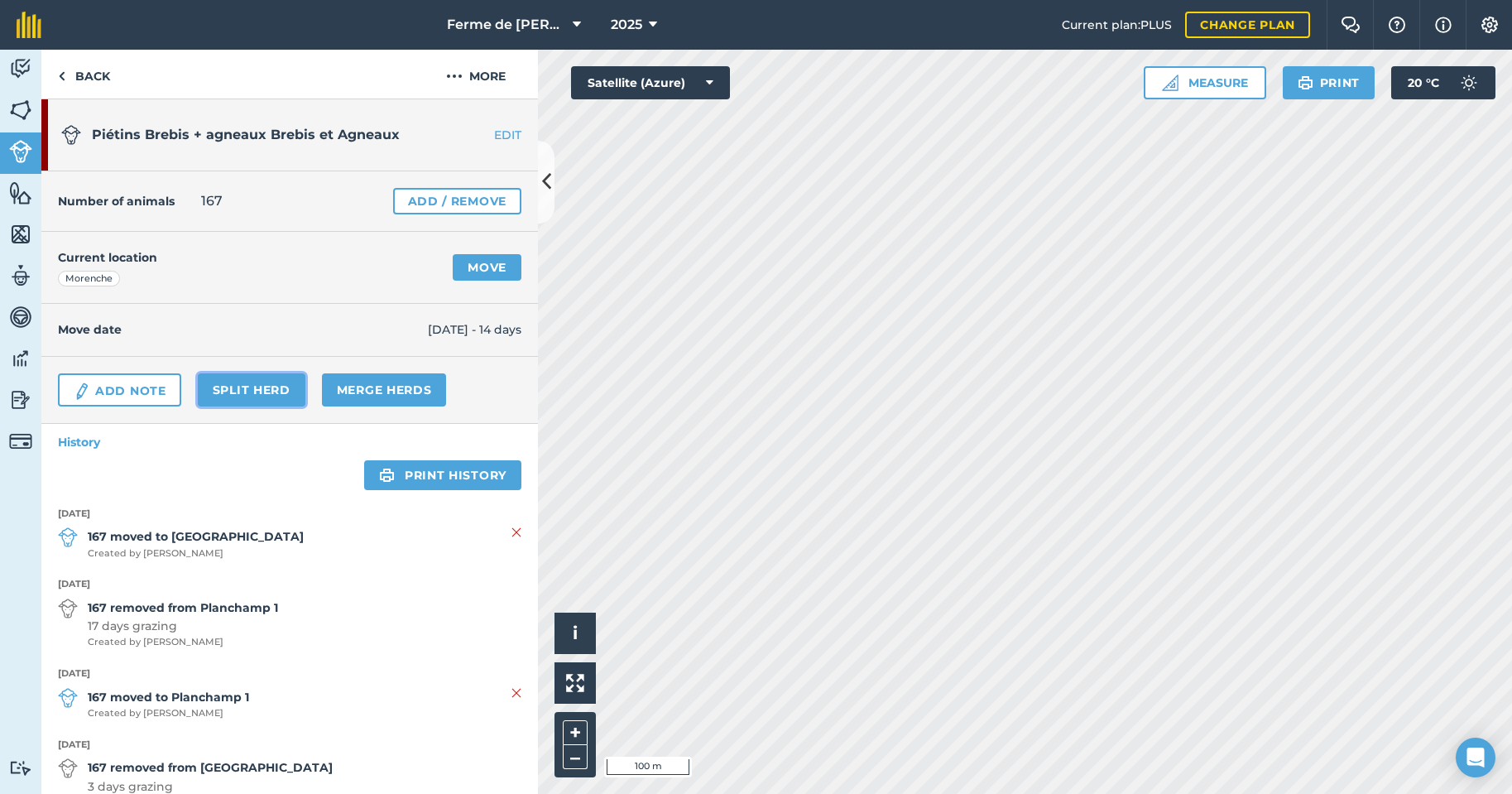
click at [247, 385] on link "Split herd" at bounding box center [252, 390] width 108 height 33
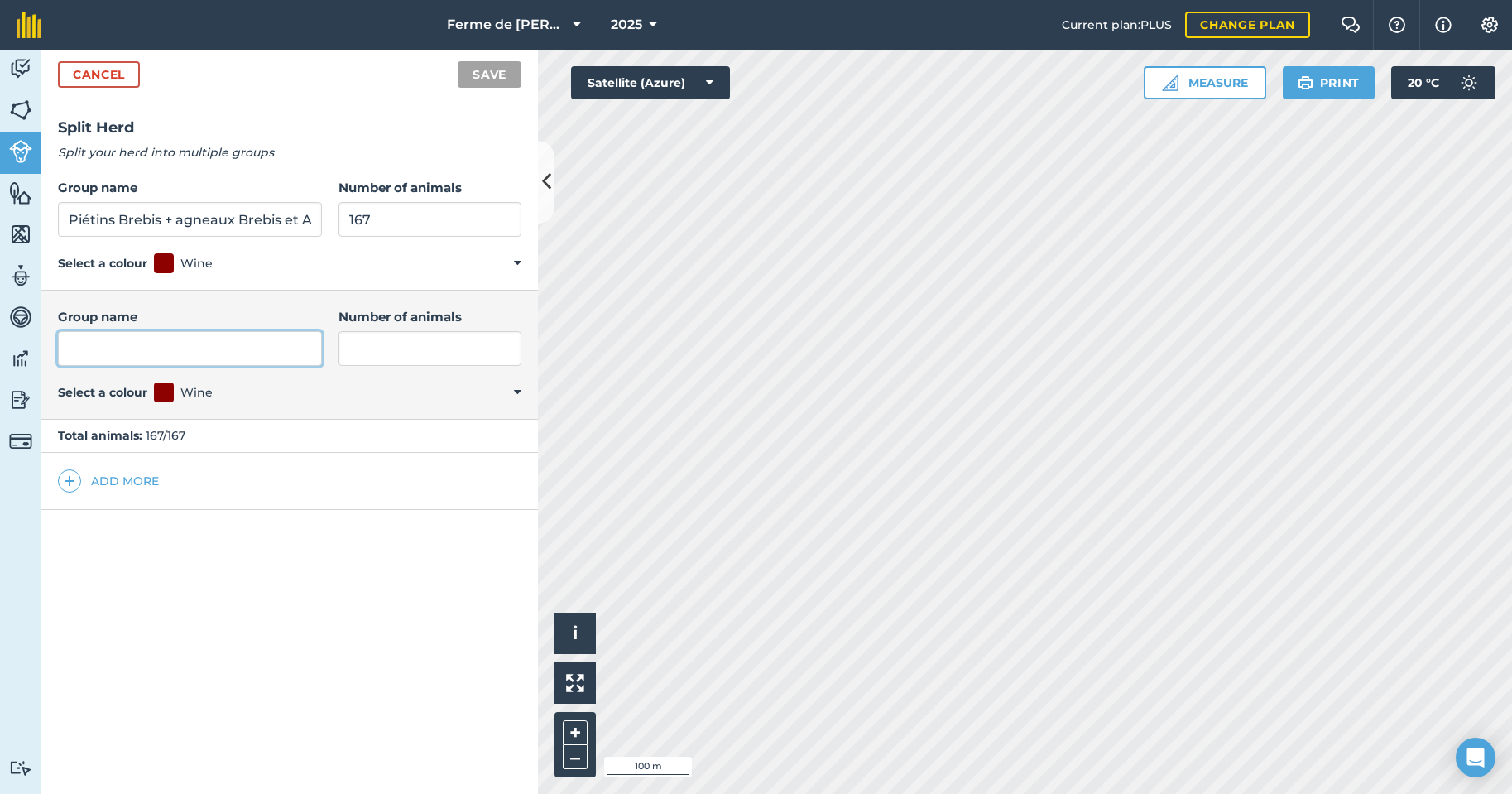
click at [85, 349] on input "Group name" at bounding box center [190, 349] width 264 height 35
type input "Brebis"
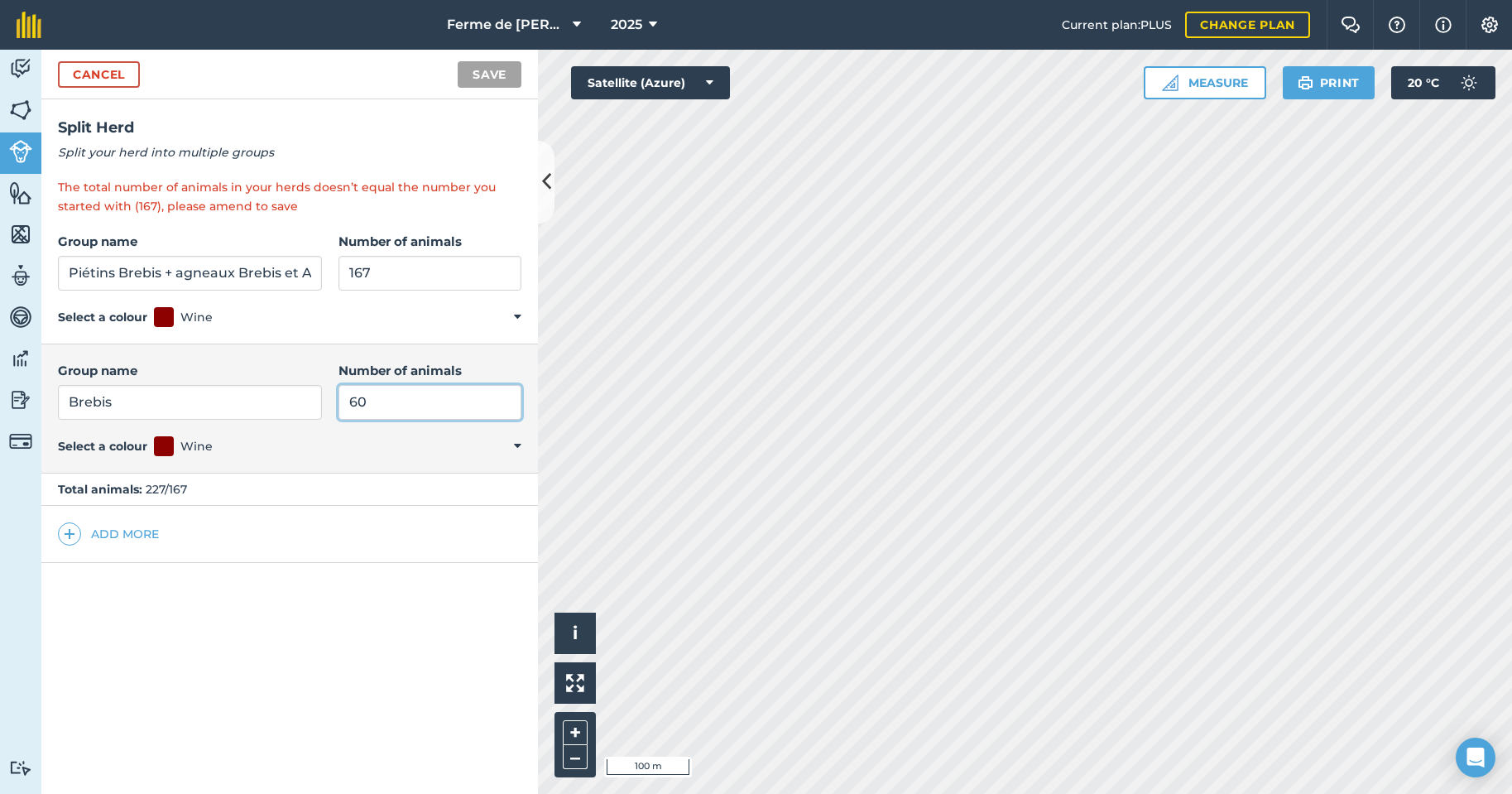
type input "60"
click at [357, 274] on input "167" at bounding box center [430, 273] width 183 height 35
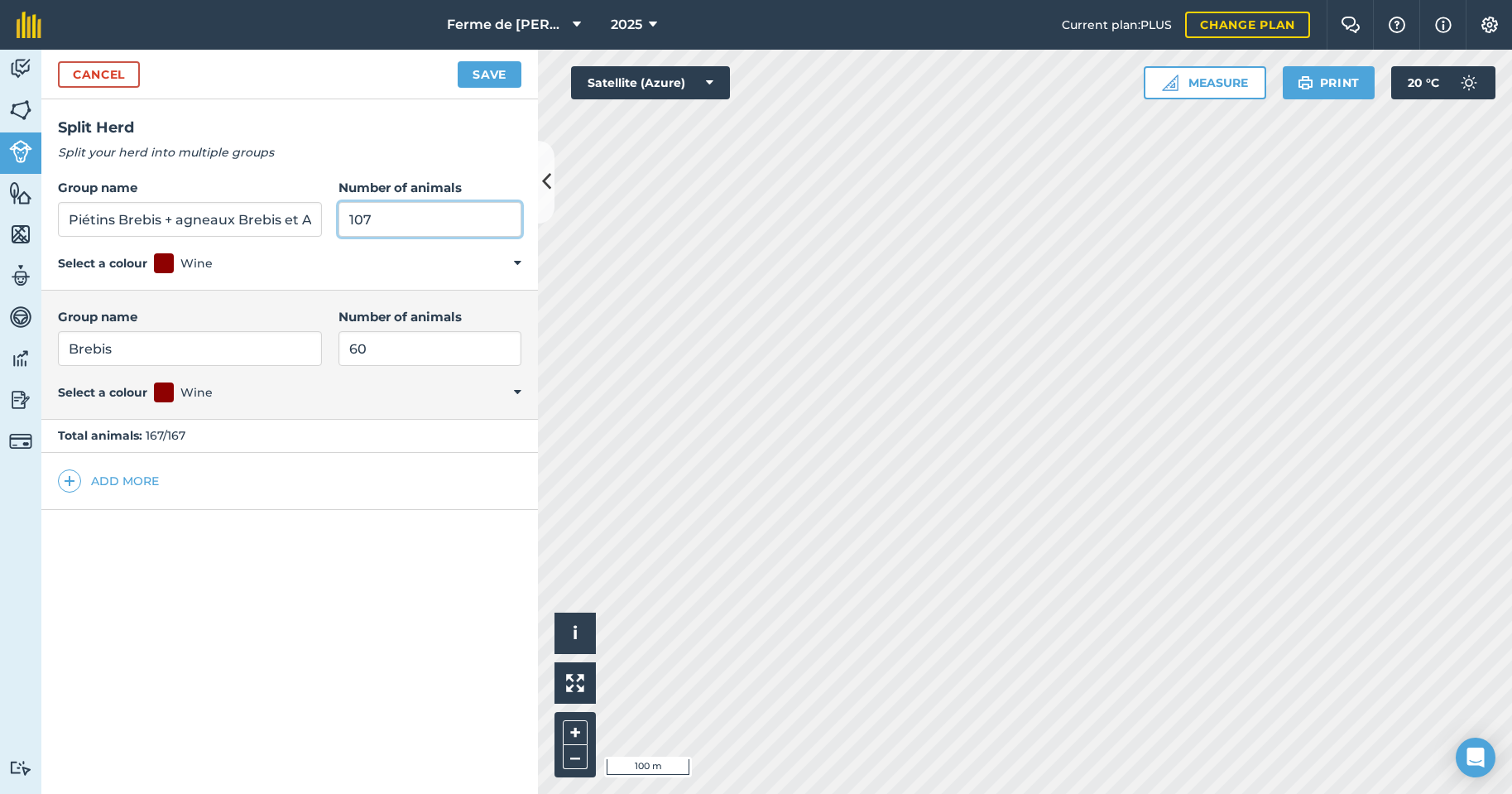
type input "107"
drag, startPoint x: 175, startPoint y: 219, endPoint x: 37, endPoint y: 234, distance: 138.8
click at [37, 234] on div "Activity Fields Livestock Features Maps Team Vehicles Data Reporting Billing Tu…" at bounding box center [756, 421] width 1512 height 744
drag, startPoint x: 264, startPoint y: 224, endPoint x: 23, endPoint y: 224, distance: 241.0
click at [30, 218] on div "Activity Fields Livestock Features Maps Team Vehicles Data Reporting Billing Tu…" at bounding box center [756, 421] width 1512 height 744
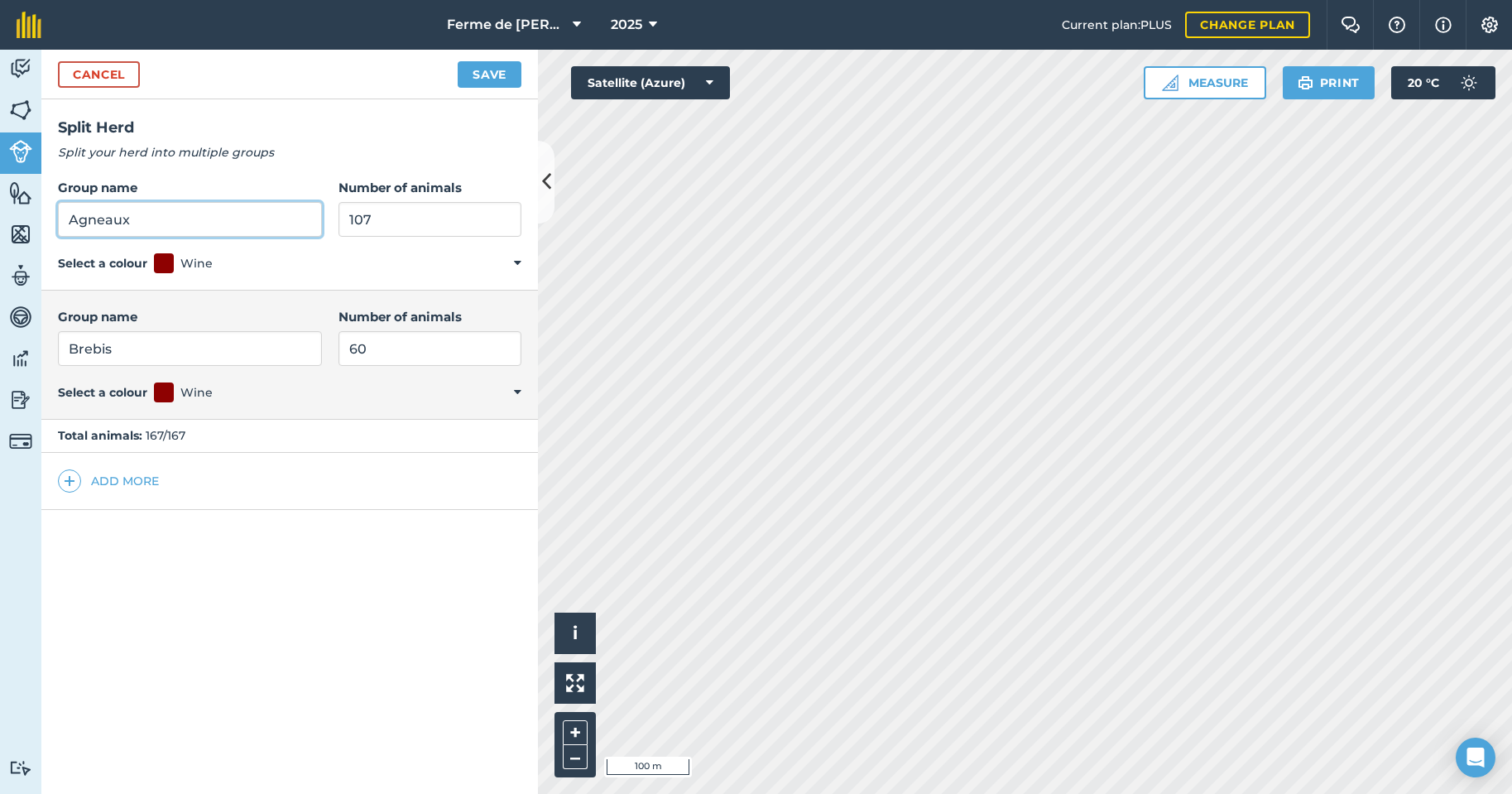
type input "Agneaux"
click at [501, 71] on button "Save" at bounding box center [489, 75] width 64 height 26
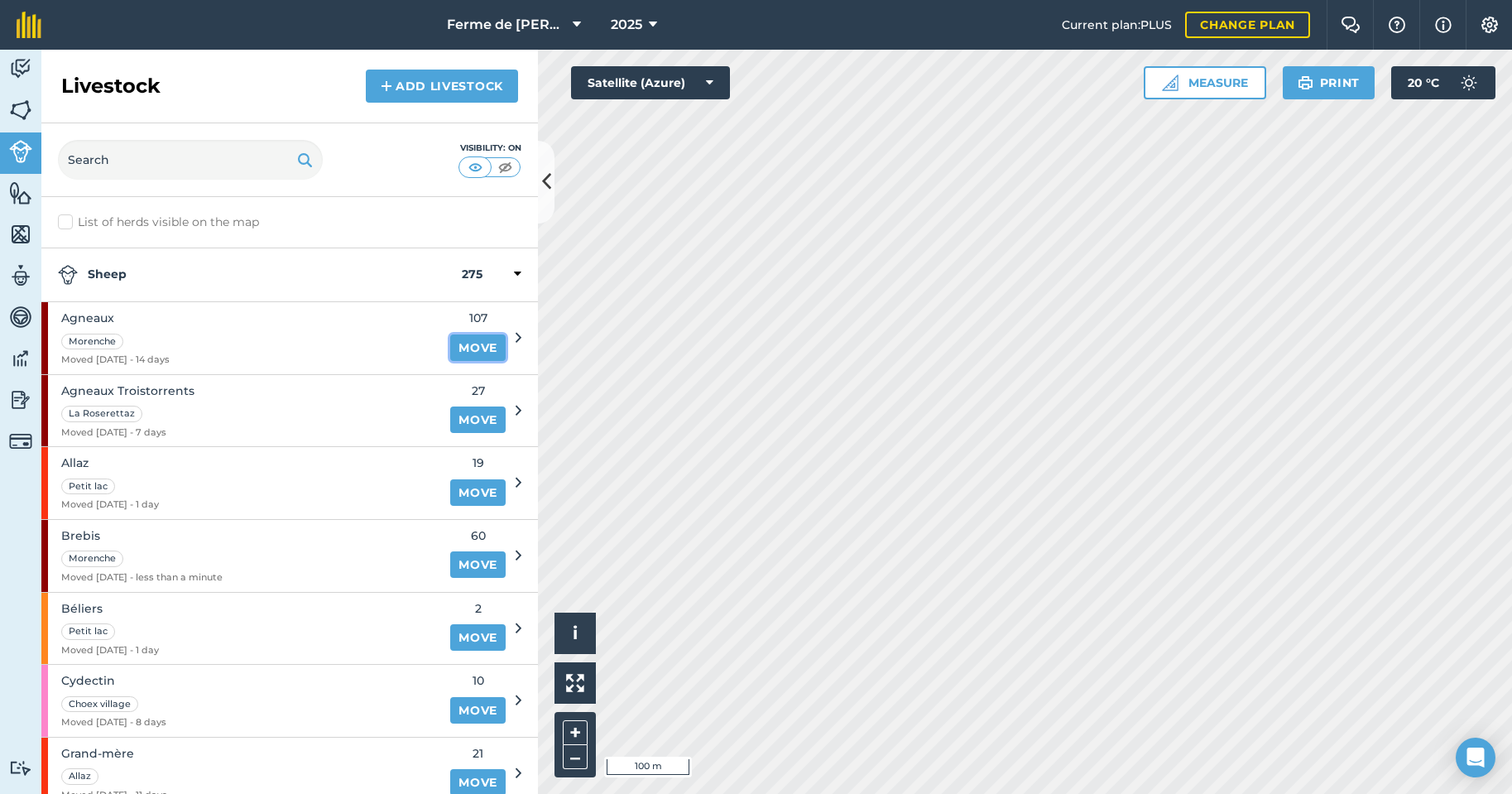
click at [474, 350] on link "Move" at bounding box center [478, 348] width 55 height 26
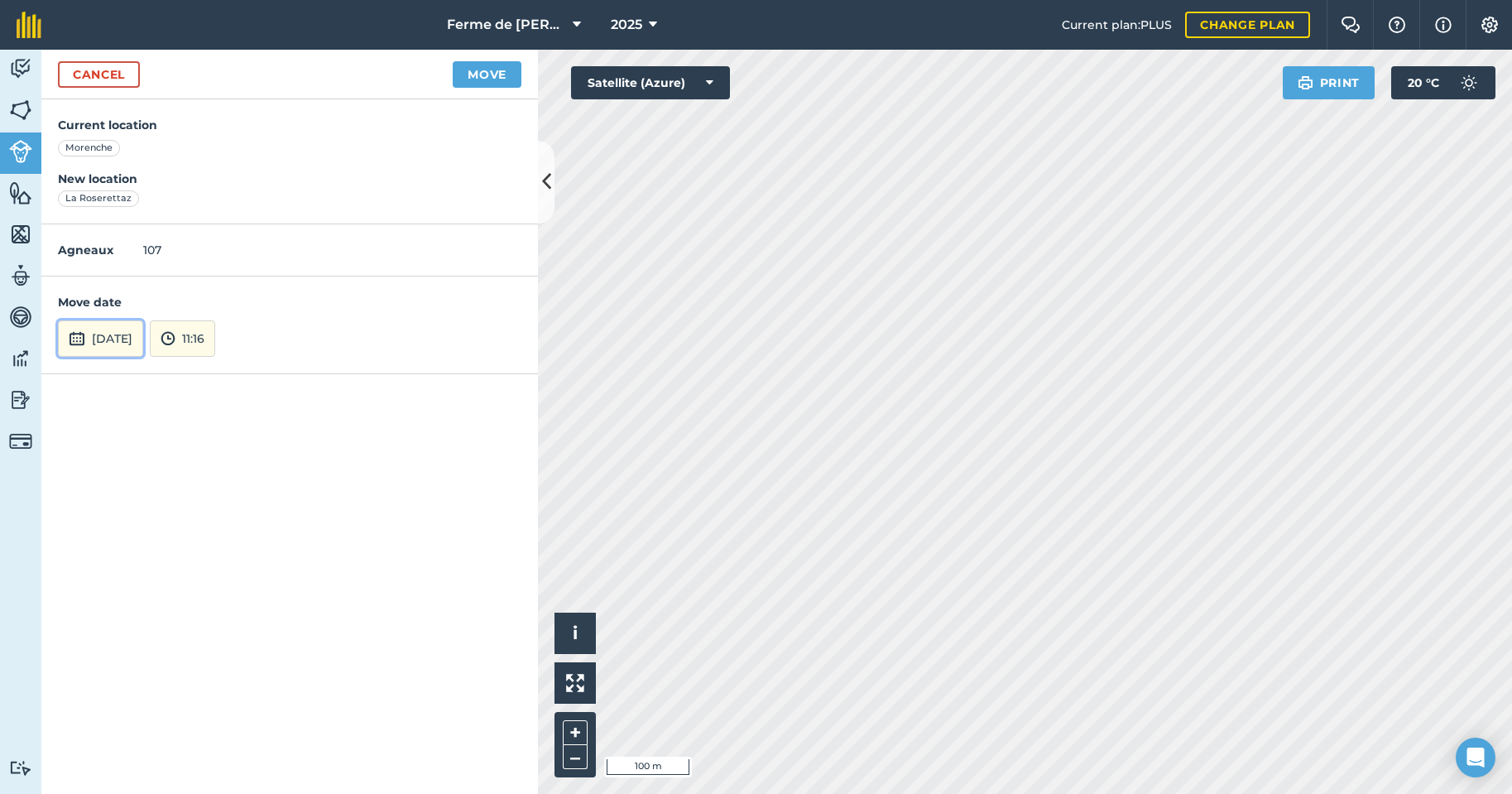
click at [127, 339] on button "[DATE]" at bounding box center [100, 339] width 85 height 36
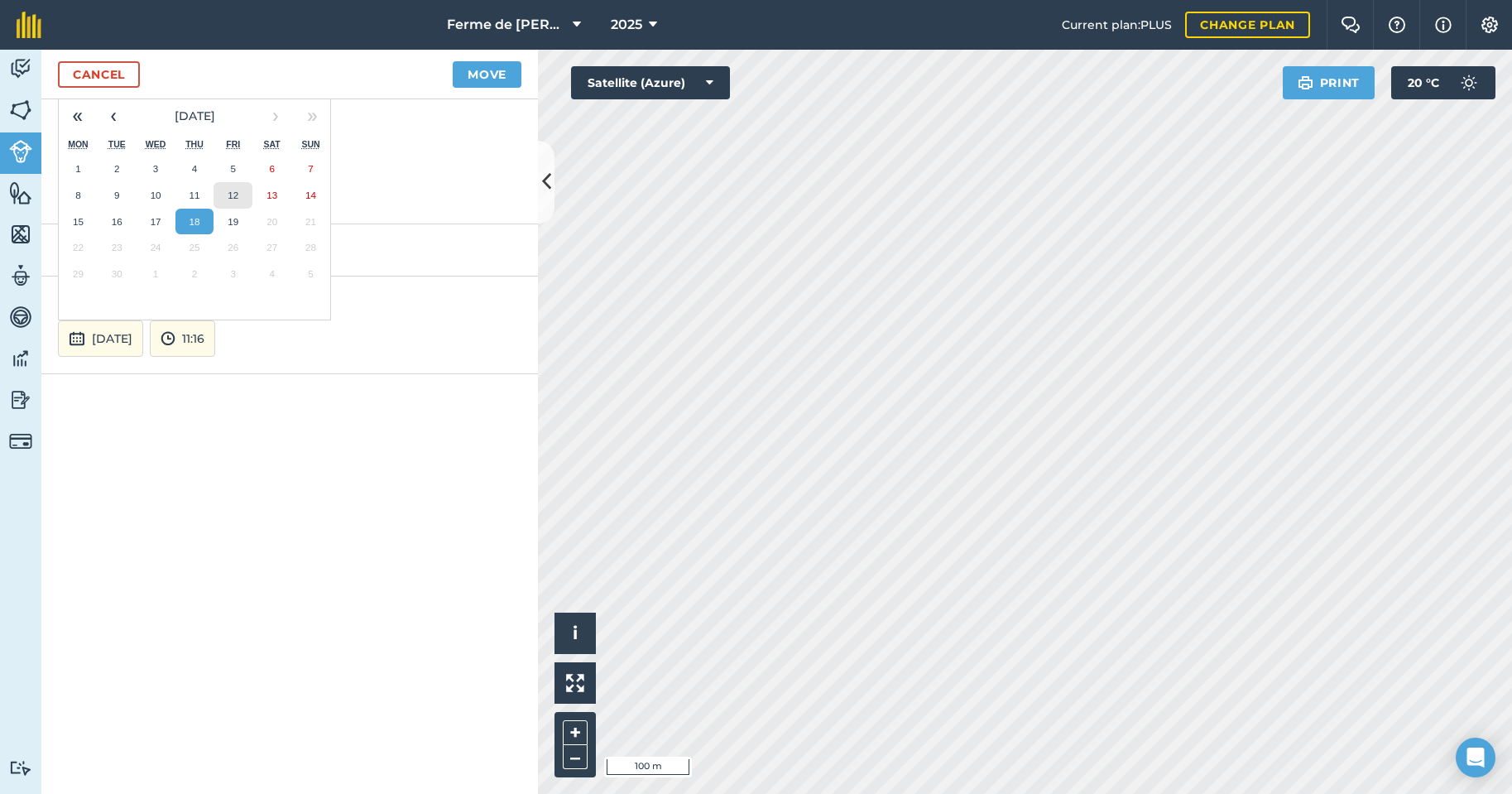
click at [239, 193] on button "12" at bounding box center [233, 195] width 39 height 26
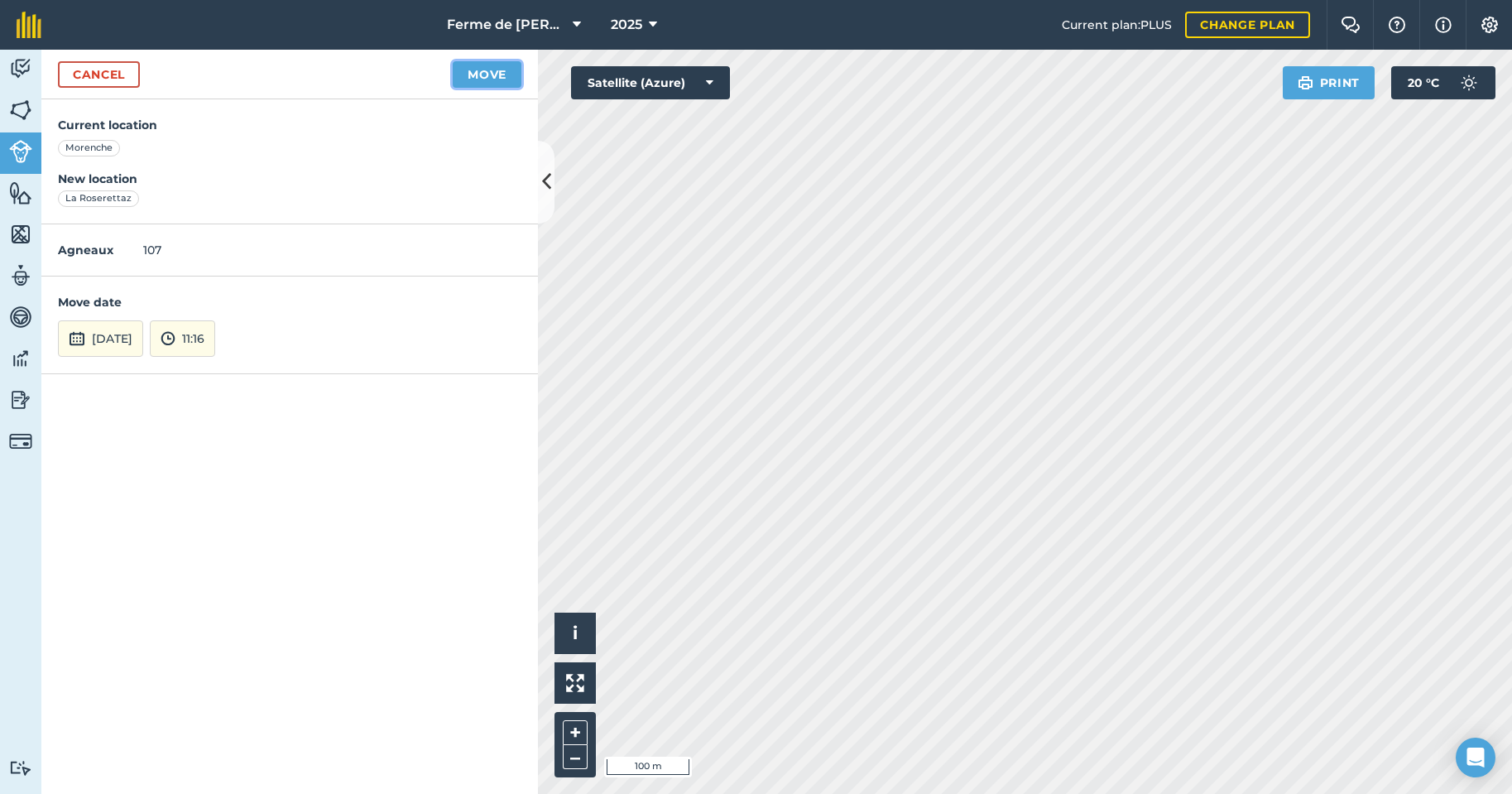
click at [473, 75] on button "Move" at bounding box center [487, 75] width 69 height 26
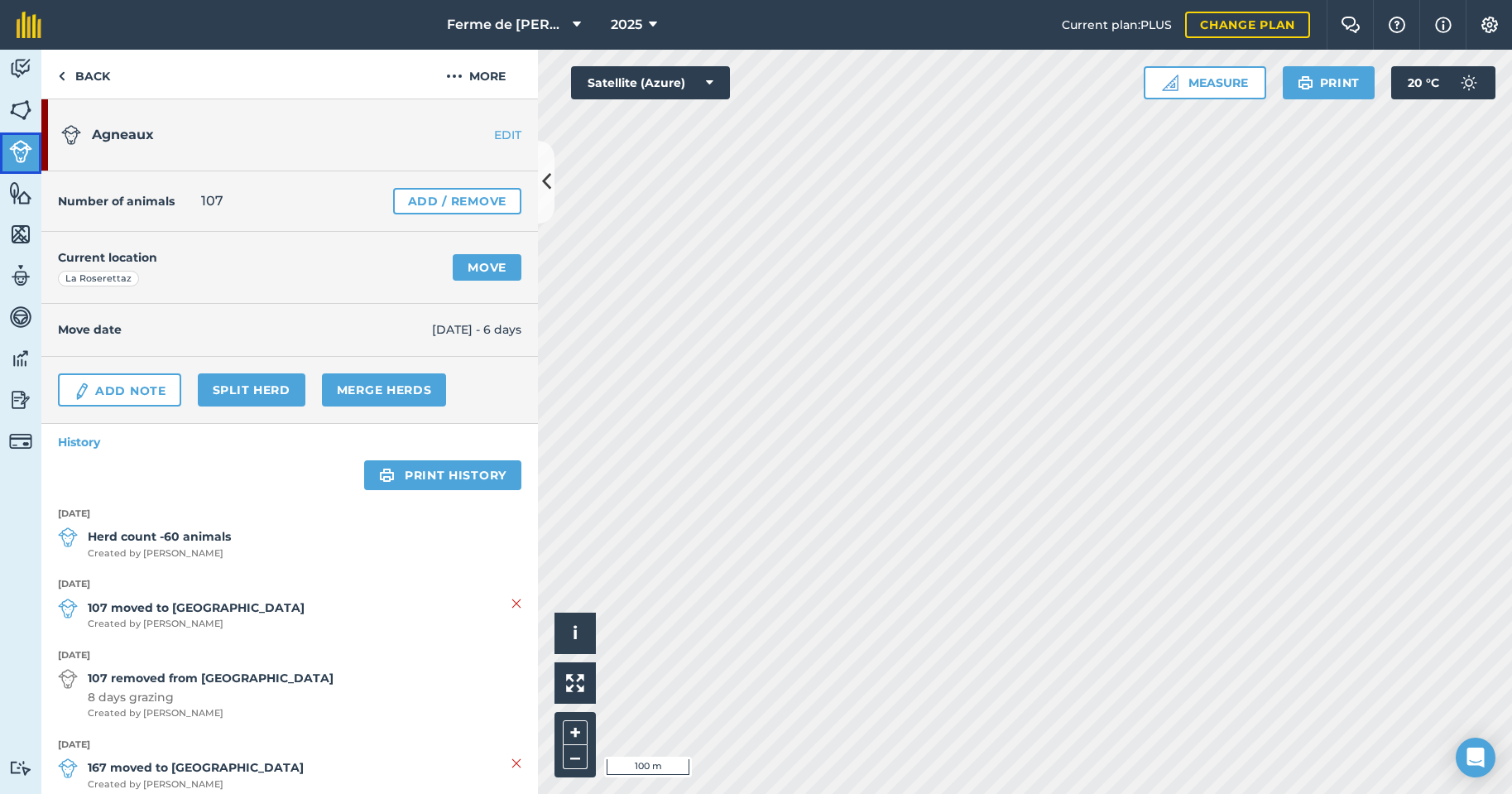
click at [22, 145] on img at bounding box center [21, 152] width 23 height 23
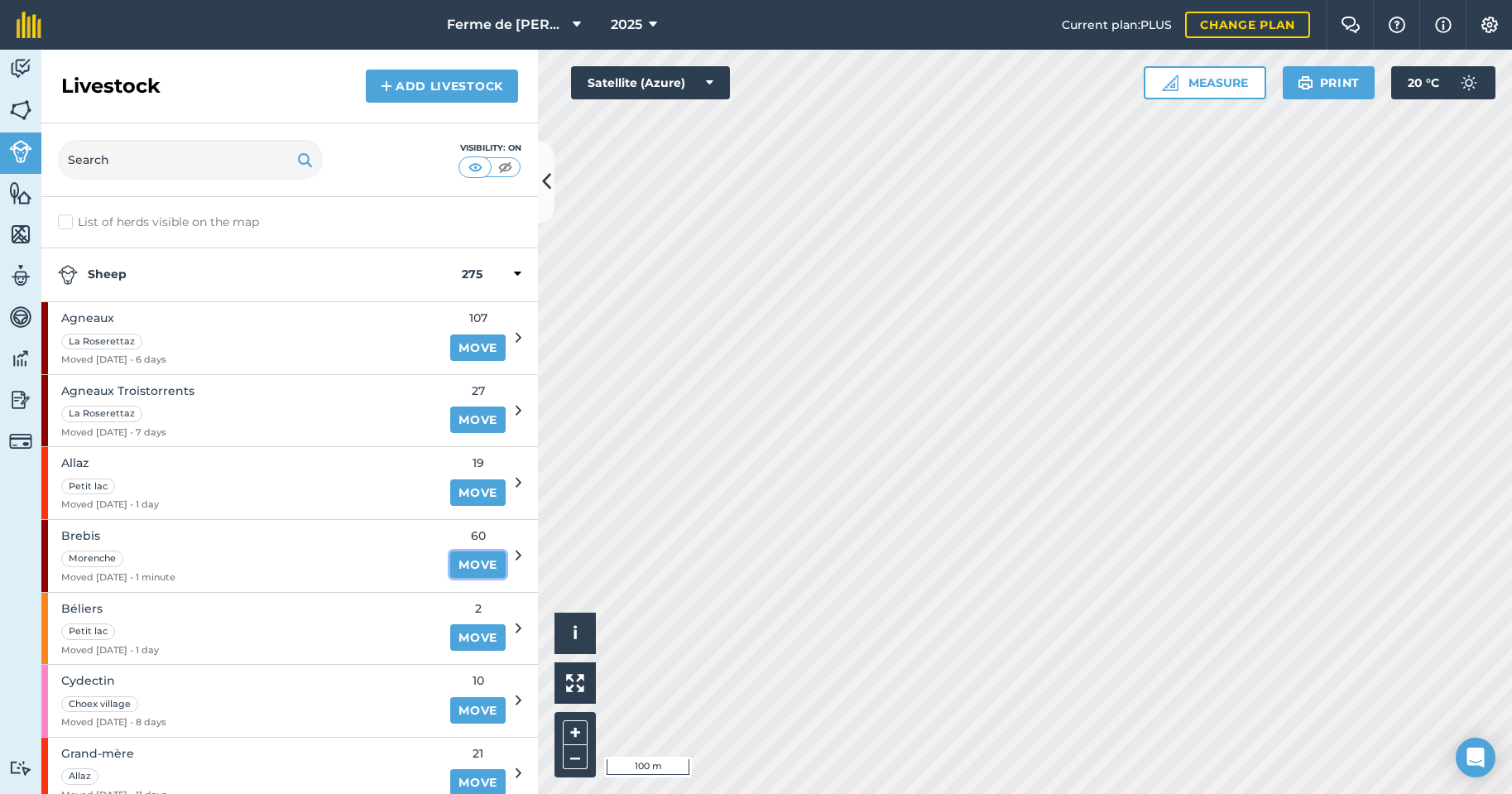
click at [463, 561] on link "Move" at bounding box center [478, 565] width 55 height 26
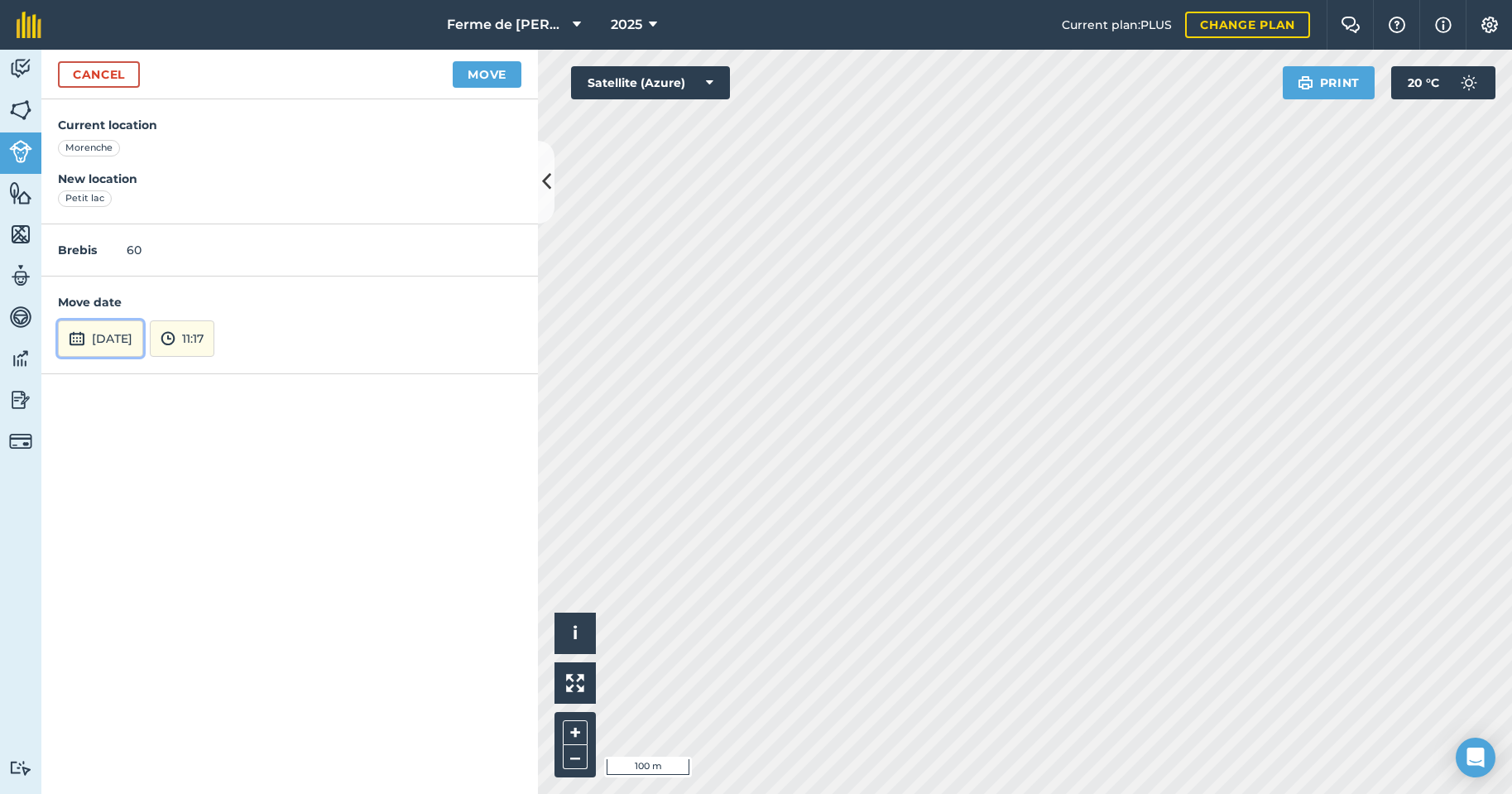
click at [120, 341] on button "[DATE]" at bounding box center [100, 339] width 85 height 36
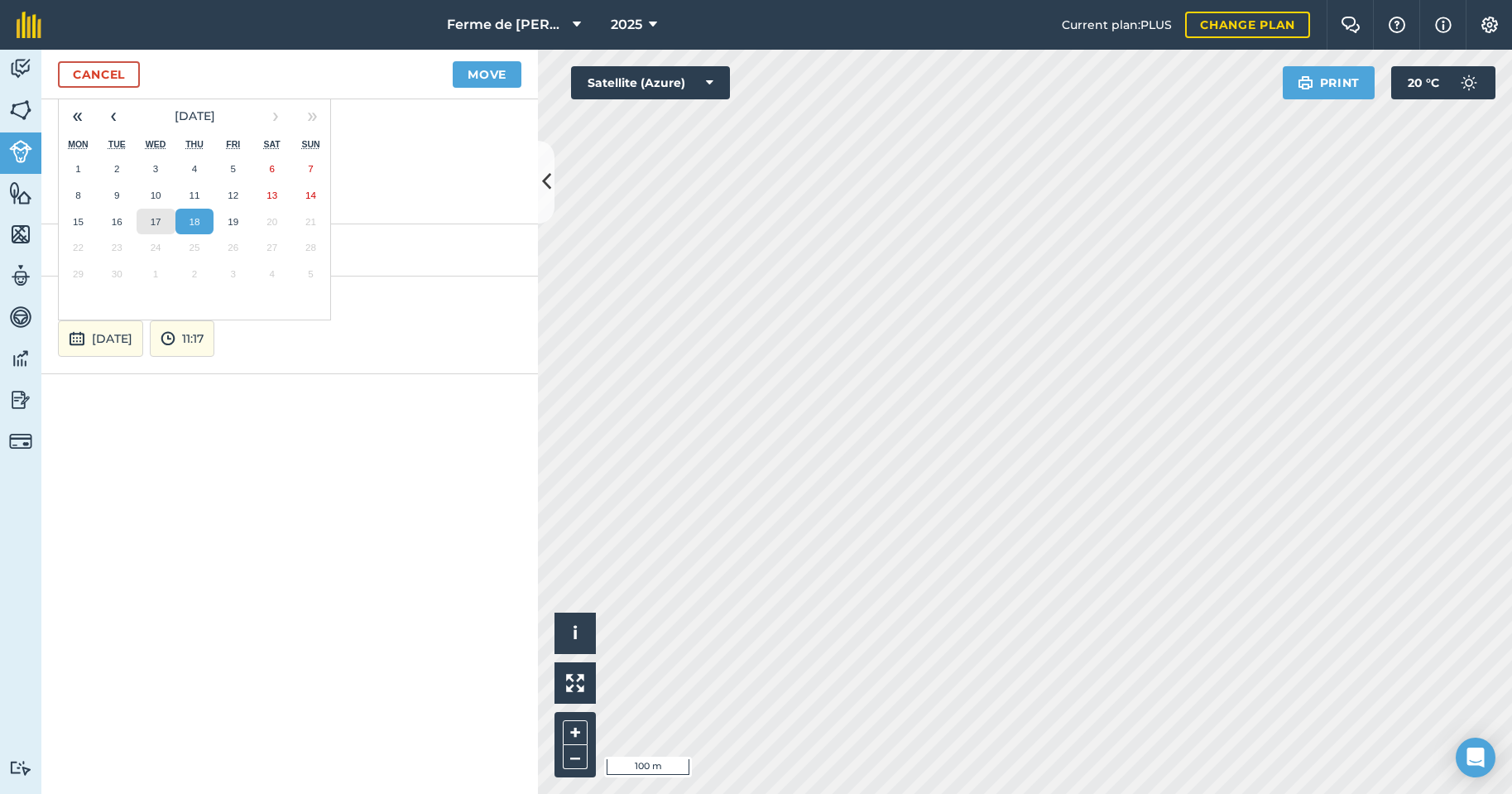
click at [156, 219] on abbr "17" at bounding box center [156, 221] width 11 height 11
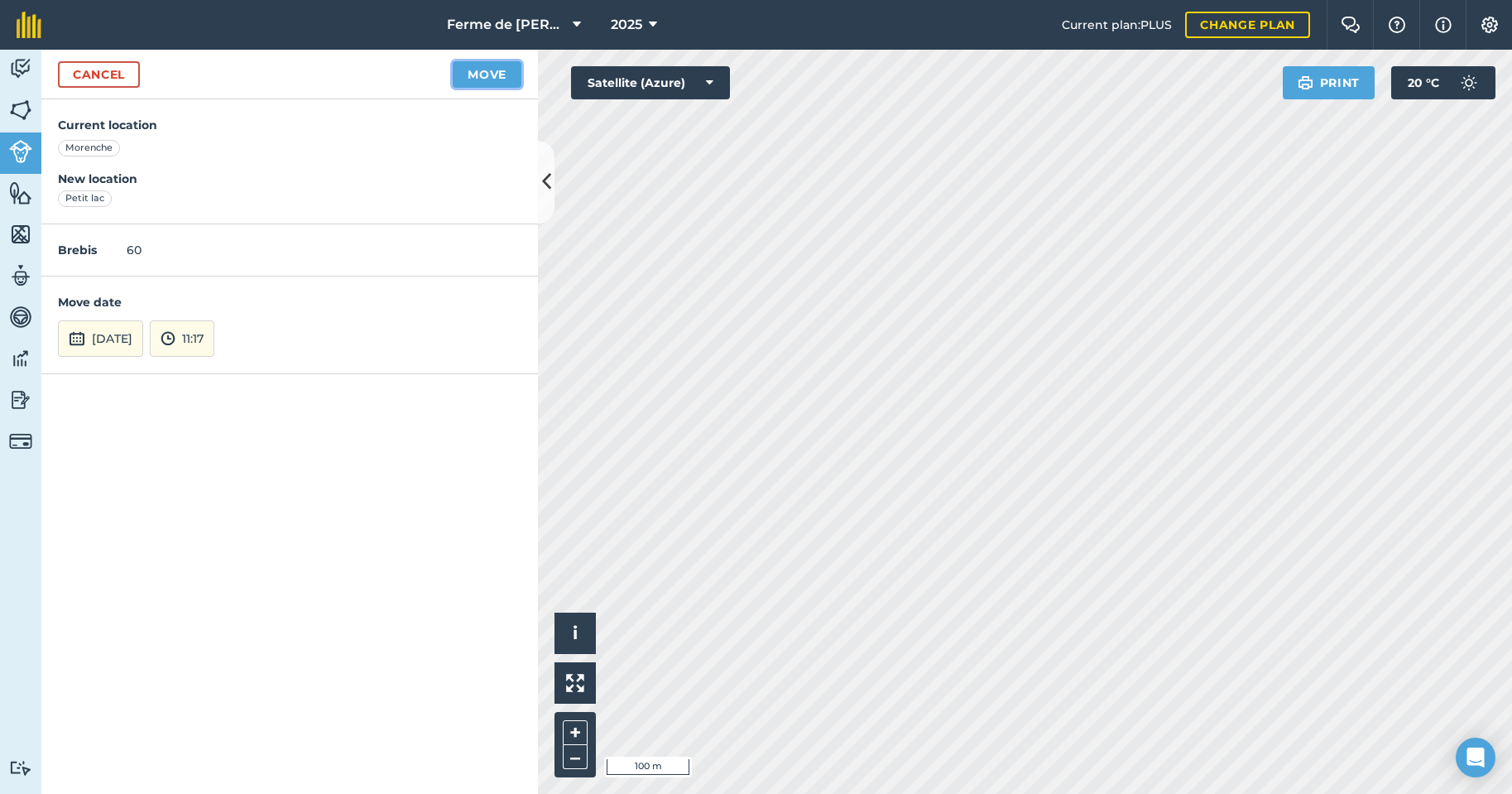
click at [484, 78] on button "Move" at bounding box center [487, 75] width 69 height 26
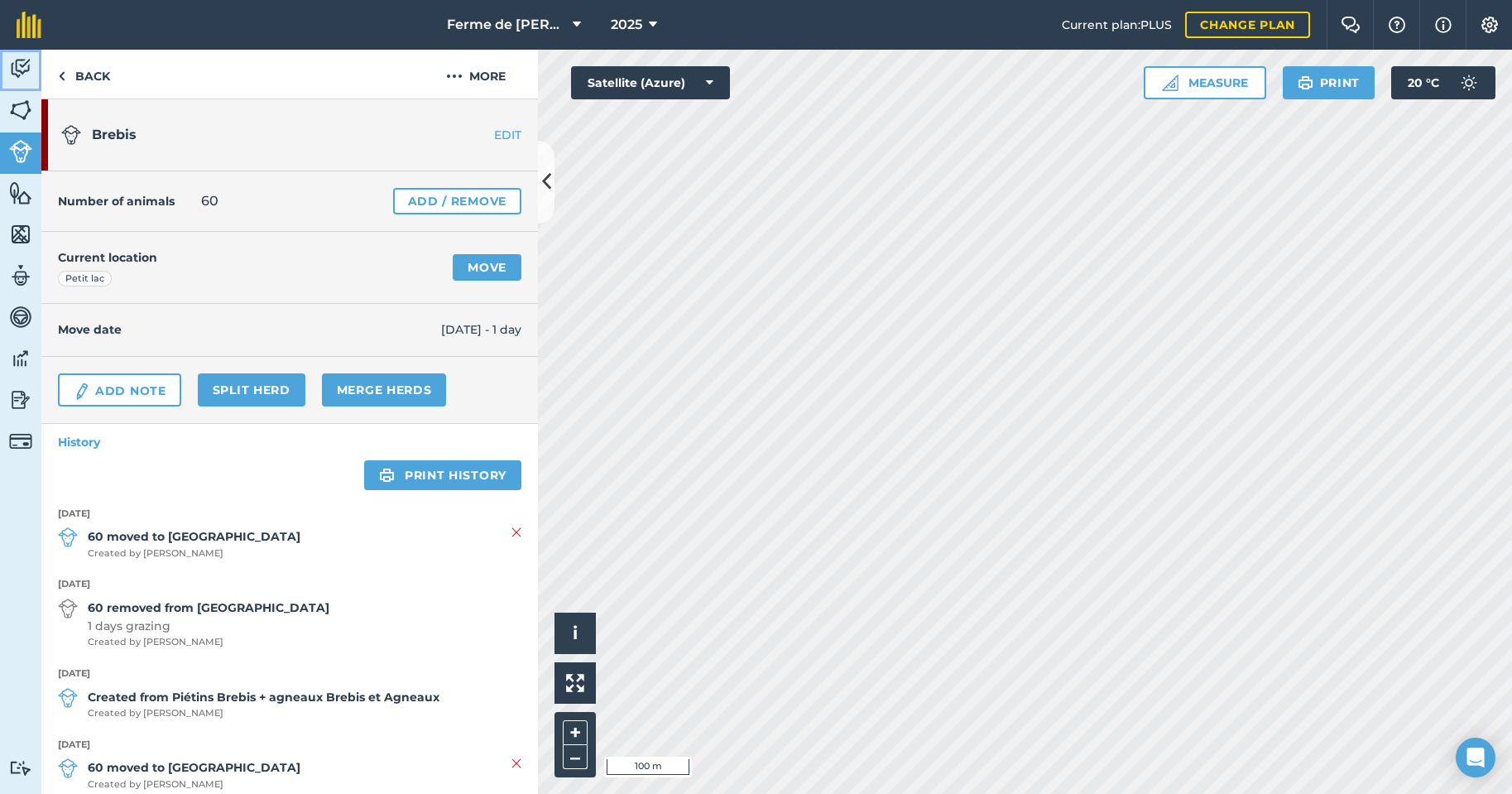
click at [12, 69] on img at bounding box center [21, 69] width 23 height 25
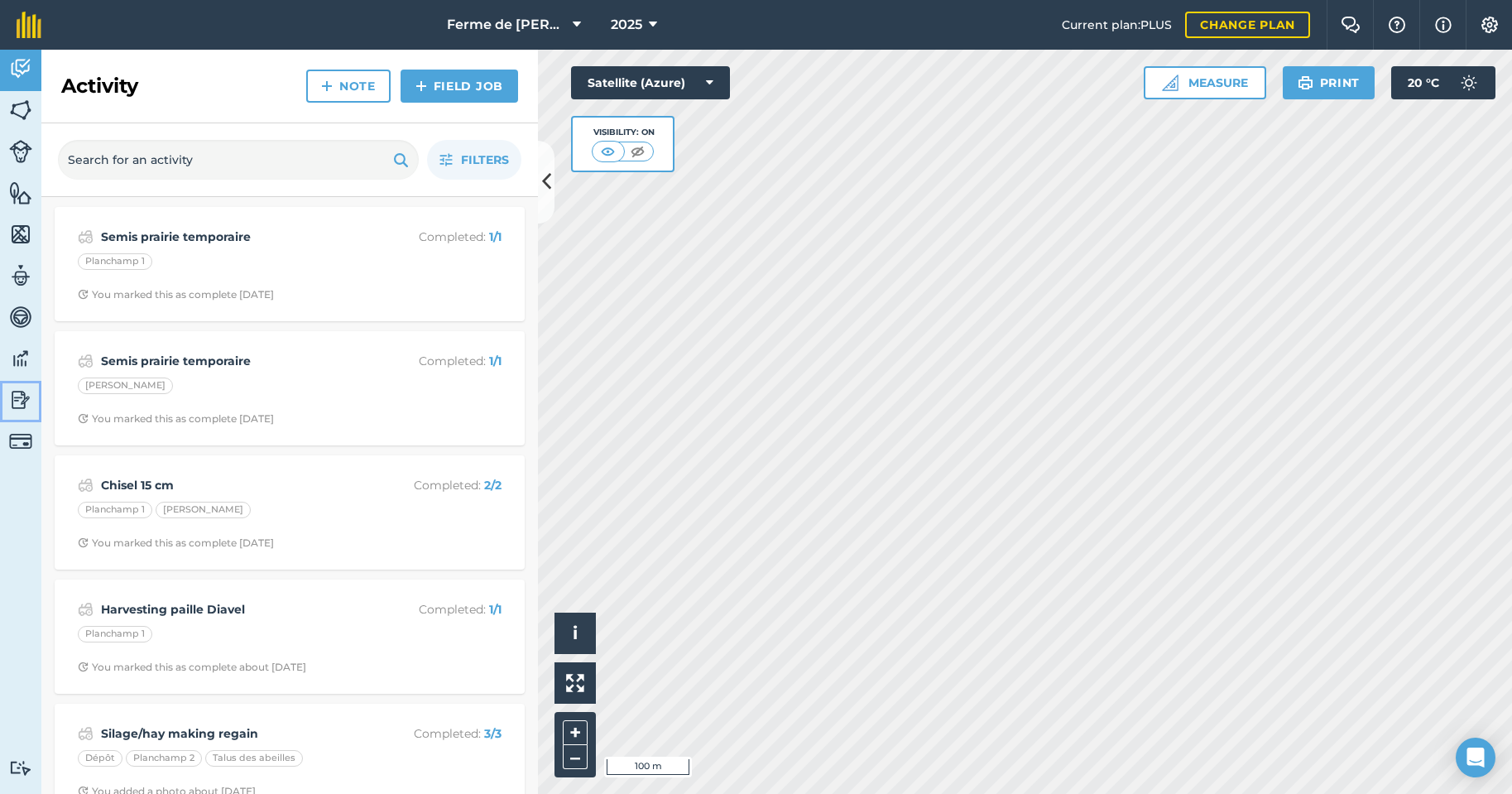
click at [18, 399] on img at bounding box center [21, 400] width 23 height 25
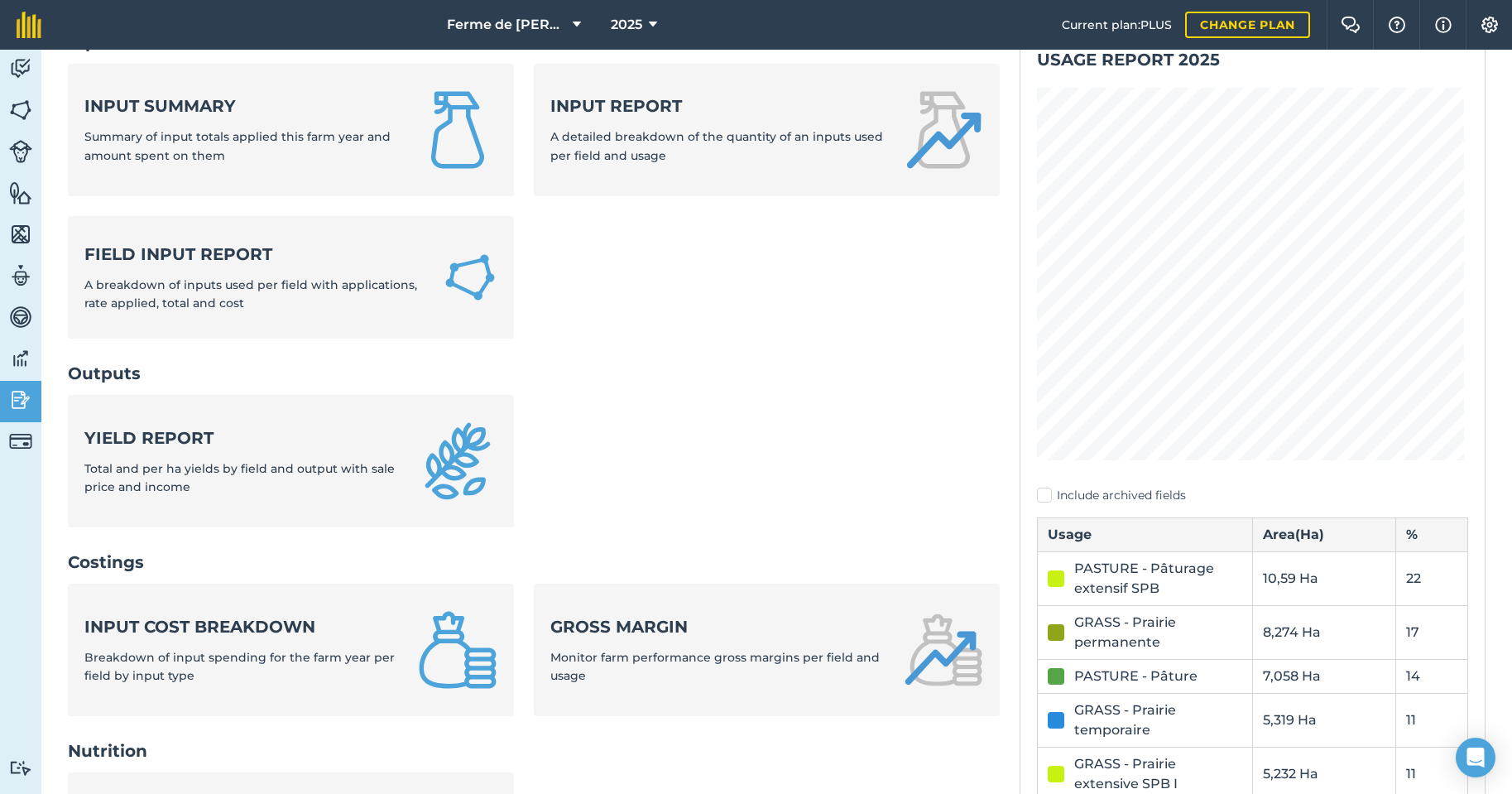
scroll to position [166, 0]
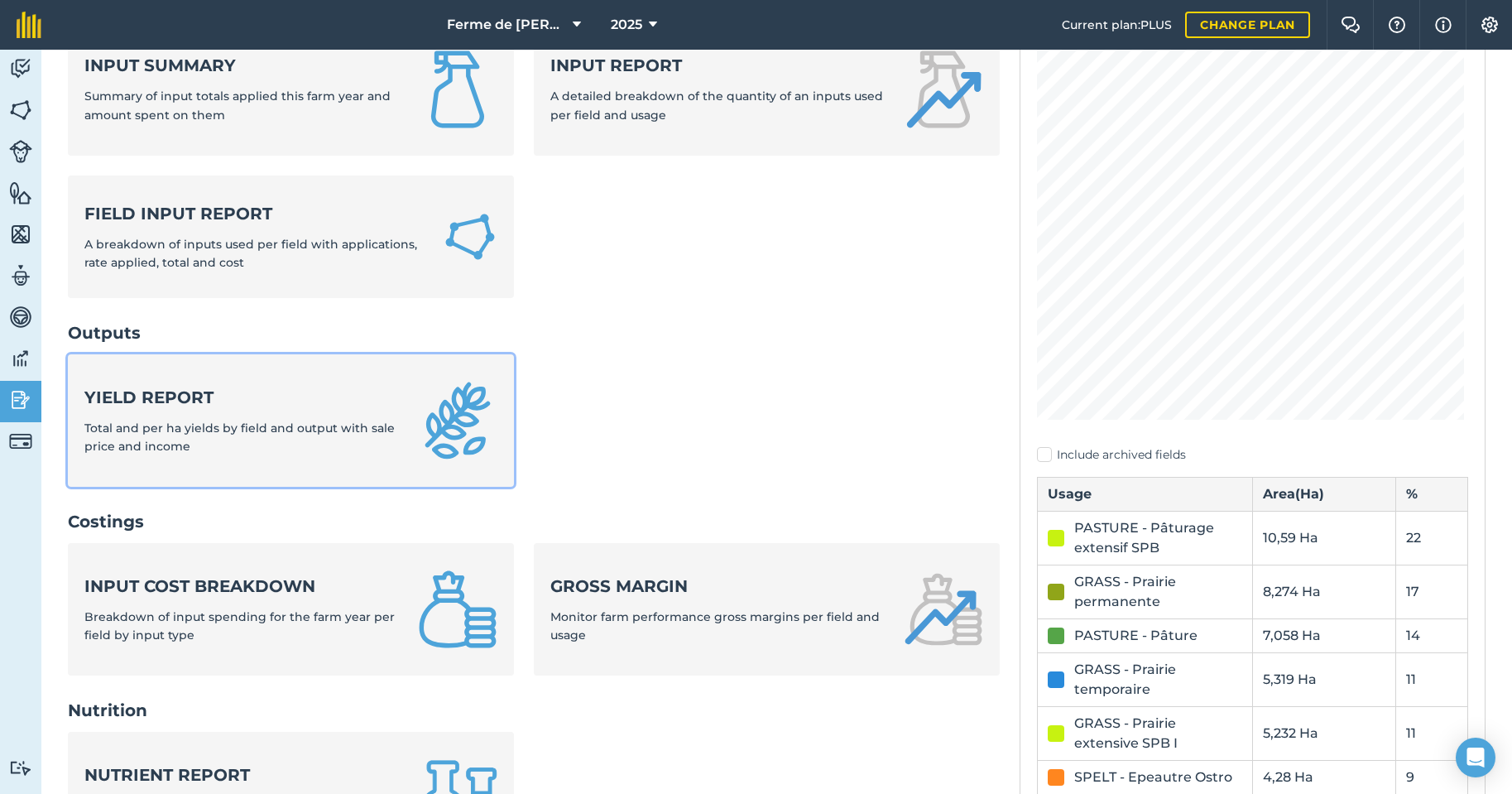
click at [181, 404] on strong "Yield report" at bounding box center [241, 397] width 314 height 23
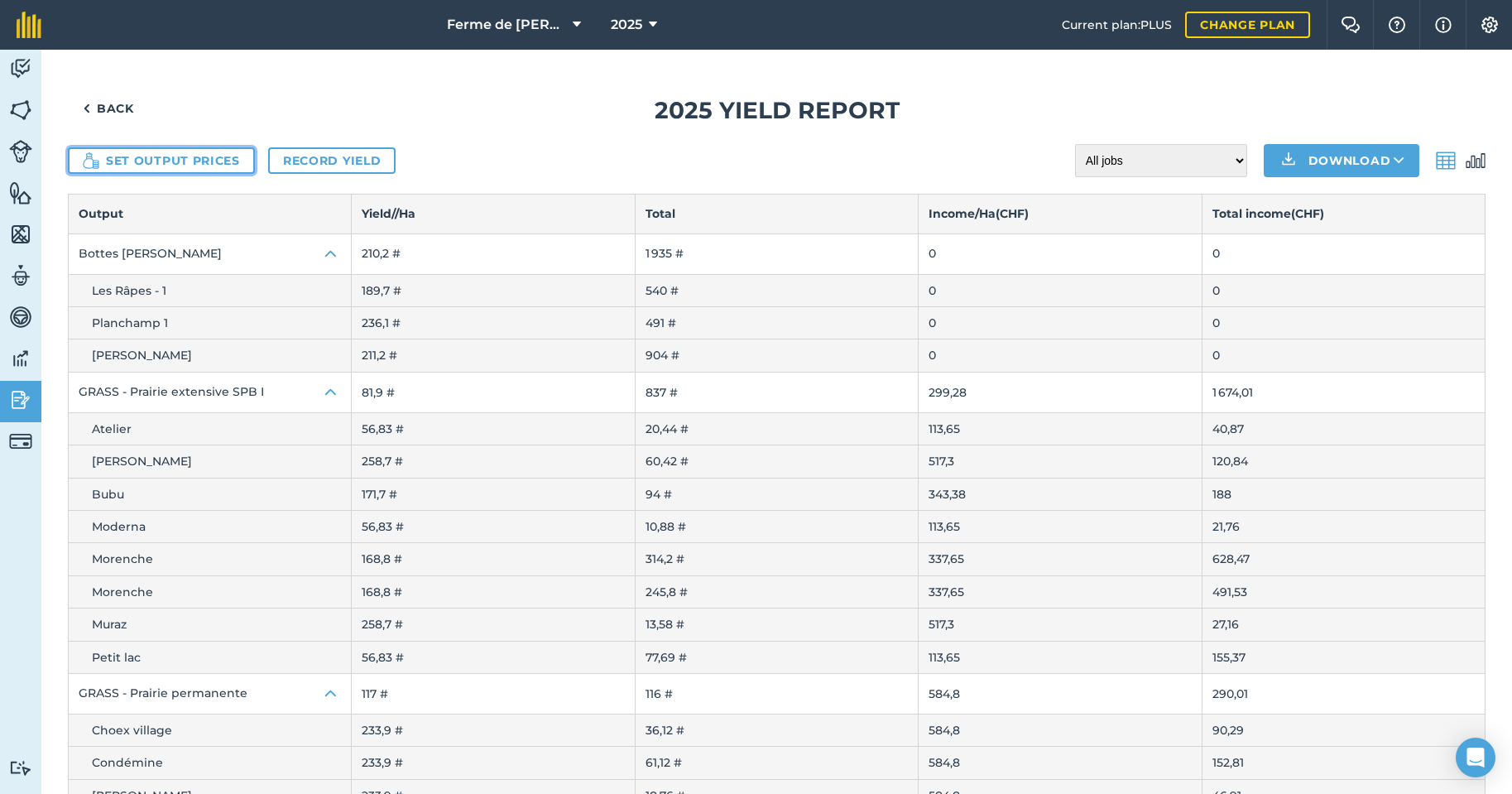
click at [172, 162] on button "Set output prices" at bounding box center [161, 161] width 187 height 26
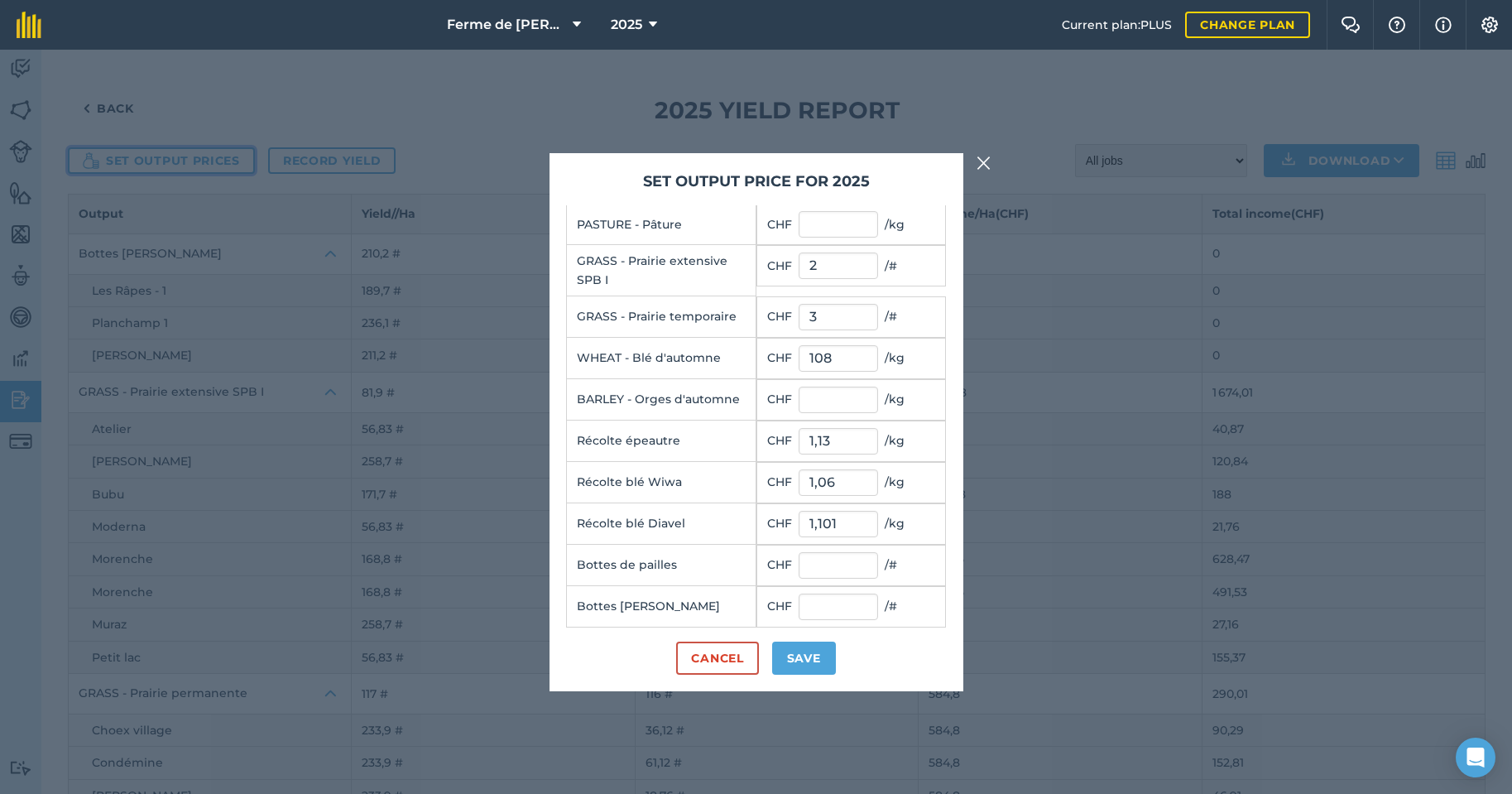
scroll to position [108, 0]
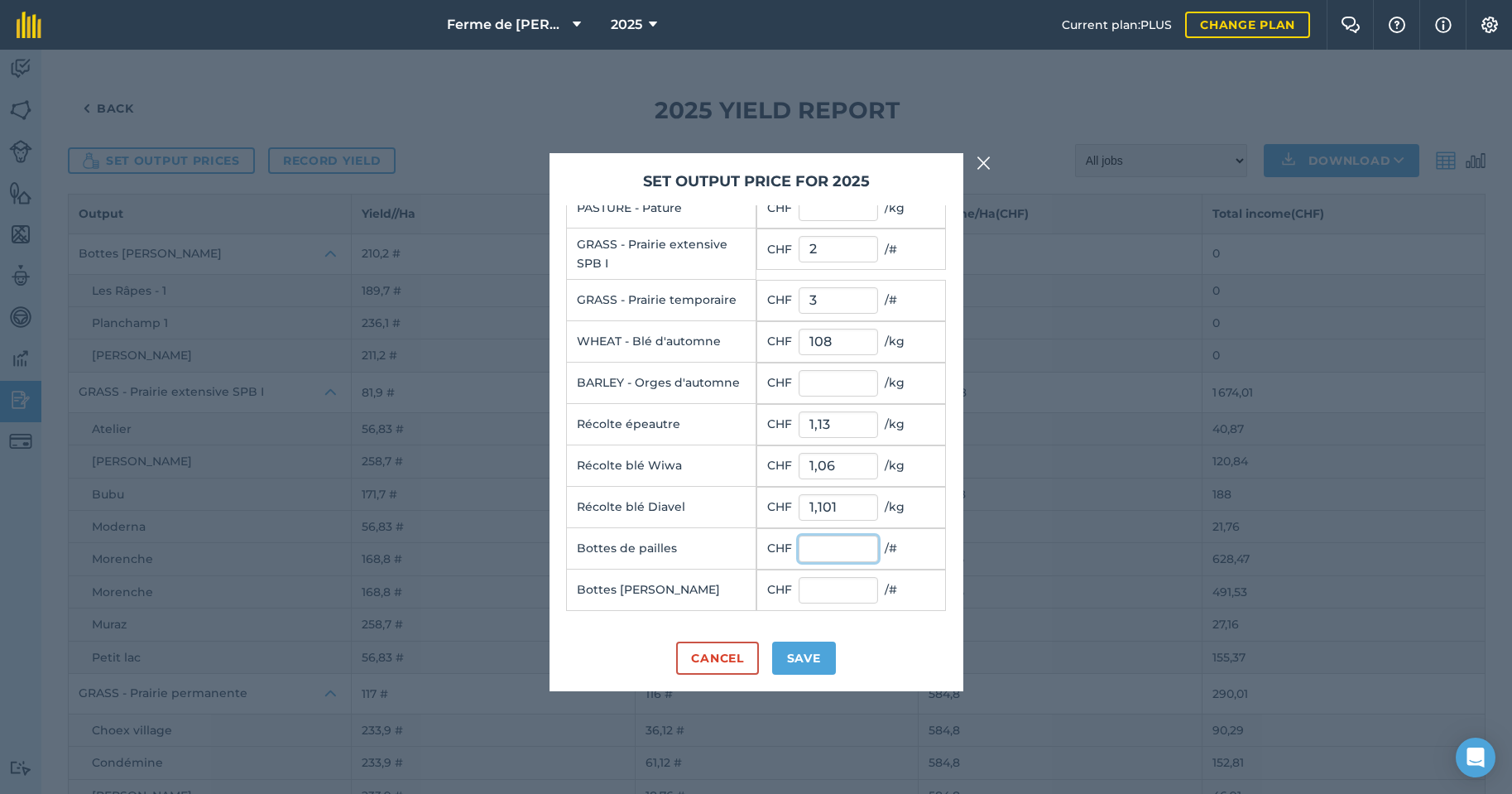
click at [816, 555] on input "text" at bounding box center [839, 549] width 79 height 26
type input "3,8"
click at [804, 591] on input "text" at bounding box center [839, 590] width 79 height 26
type input "3,8"
click at [811, 664] on button "Save" at bounding box center [804, 658] width 64 height 33
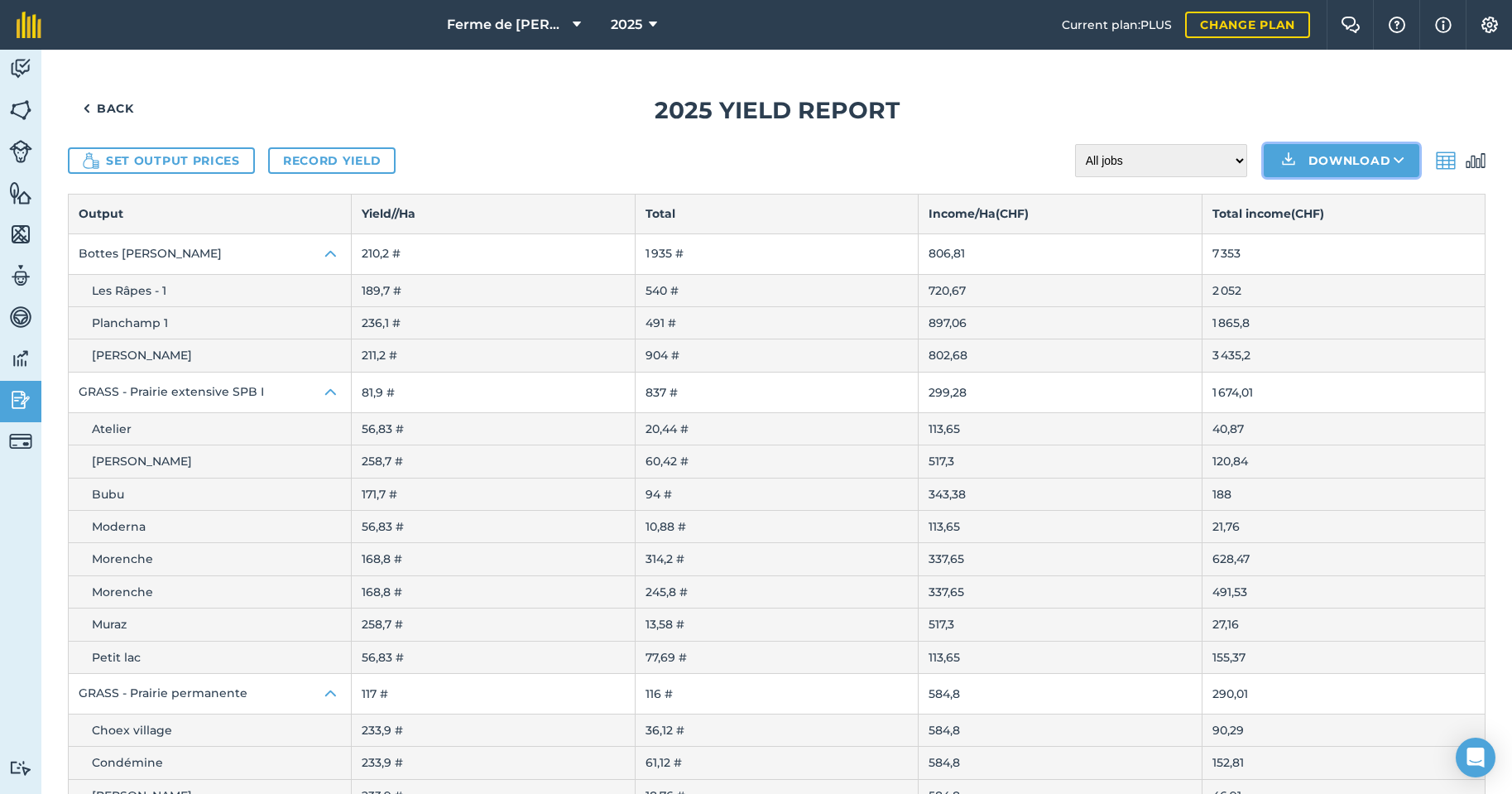
click at [1345, 157] on button "Download" at bounding box center [1342, 161] width 156 height 33
click at [1345, 158] on button "Download CSV XLS" at bounding box center [1342, 161] width 156 height 33
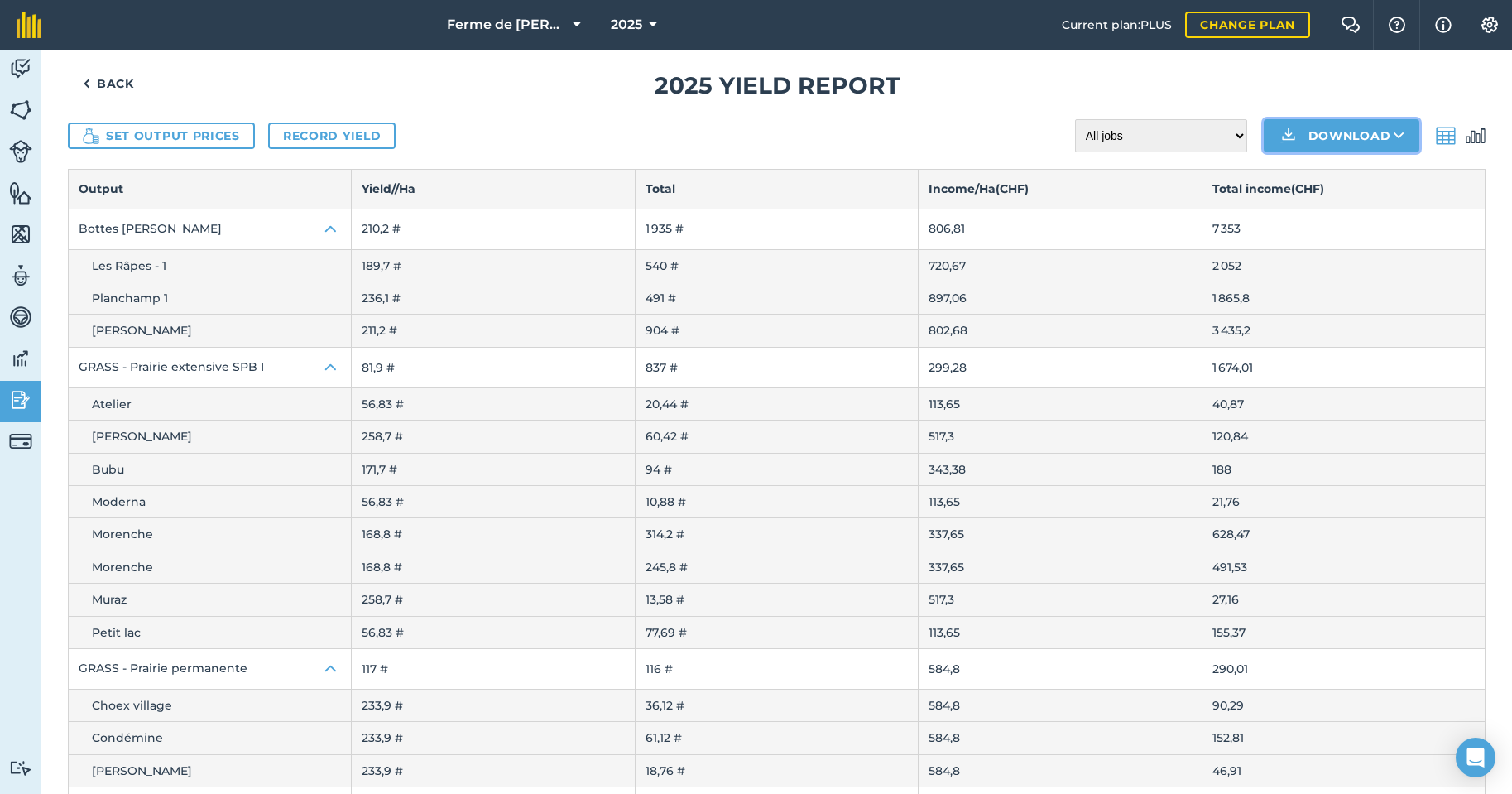
scroll to position [0, 0]
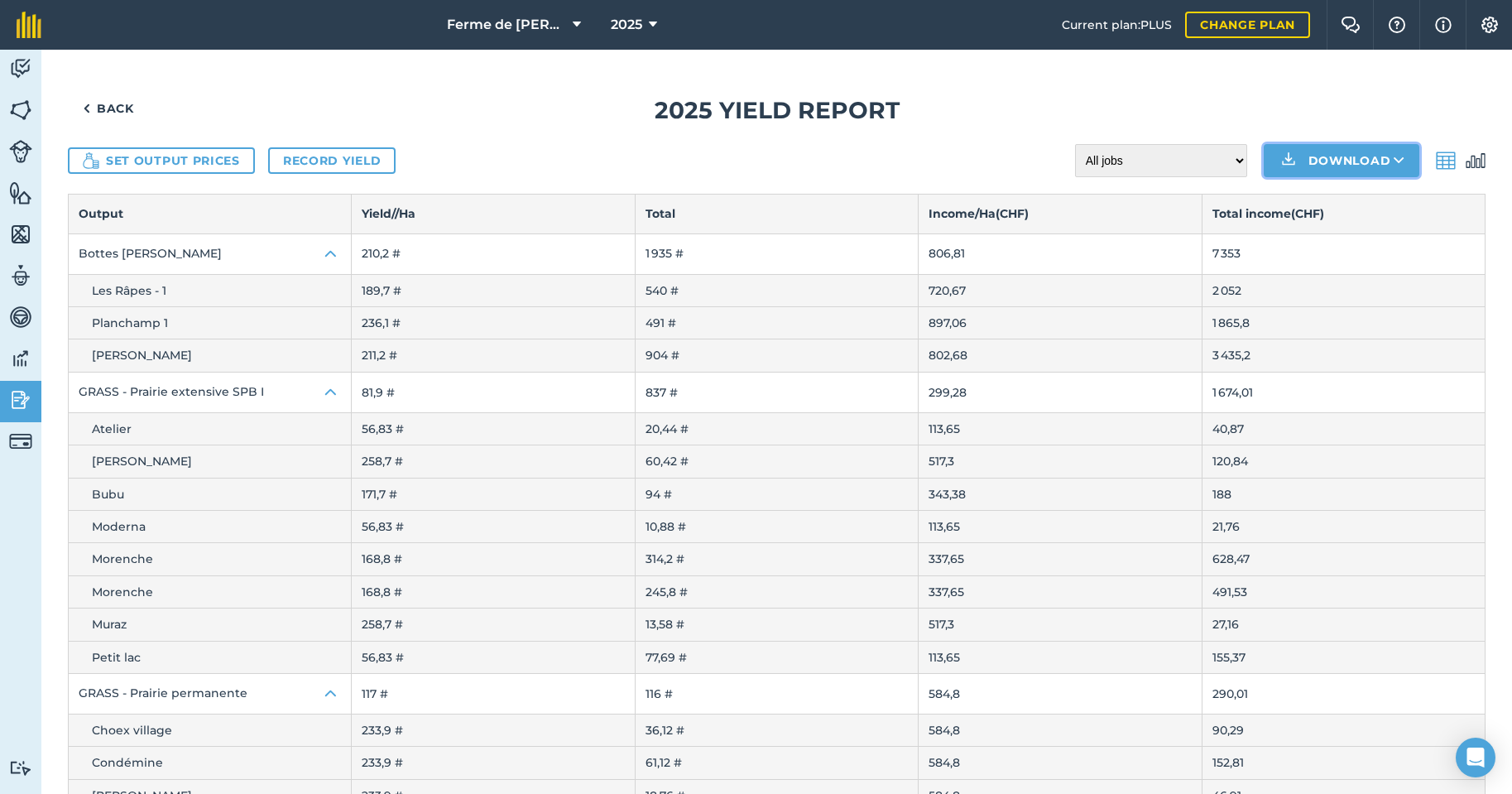
click at [1331, 164] on button "Download" at bounding box center [1342, 161] width 156 height 33
click at [1326, 238] on link "XLS" at bounding box center [1342, 235] width 151 height 36
click at [1470, 159] on img at bounding box center [1476, 161] width 20 height 20
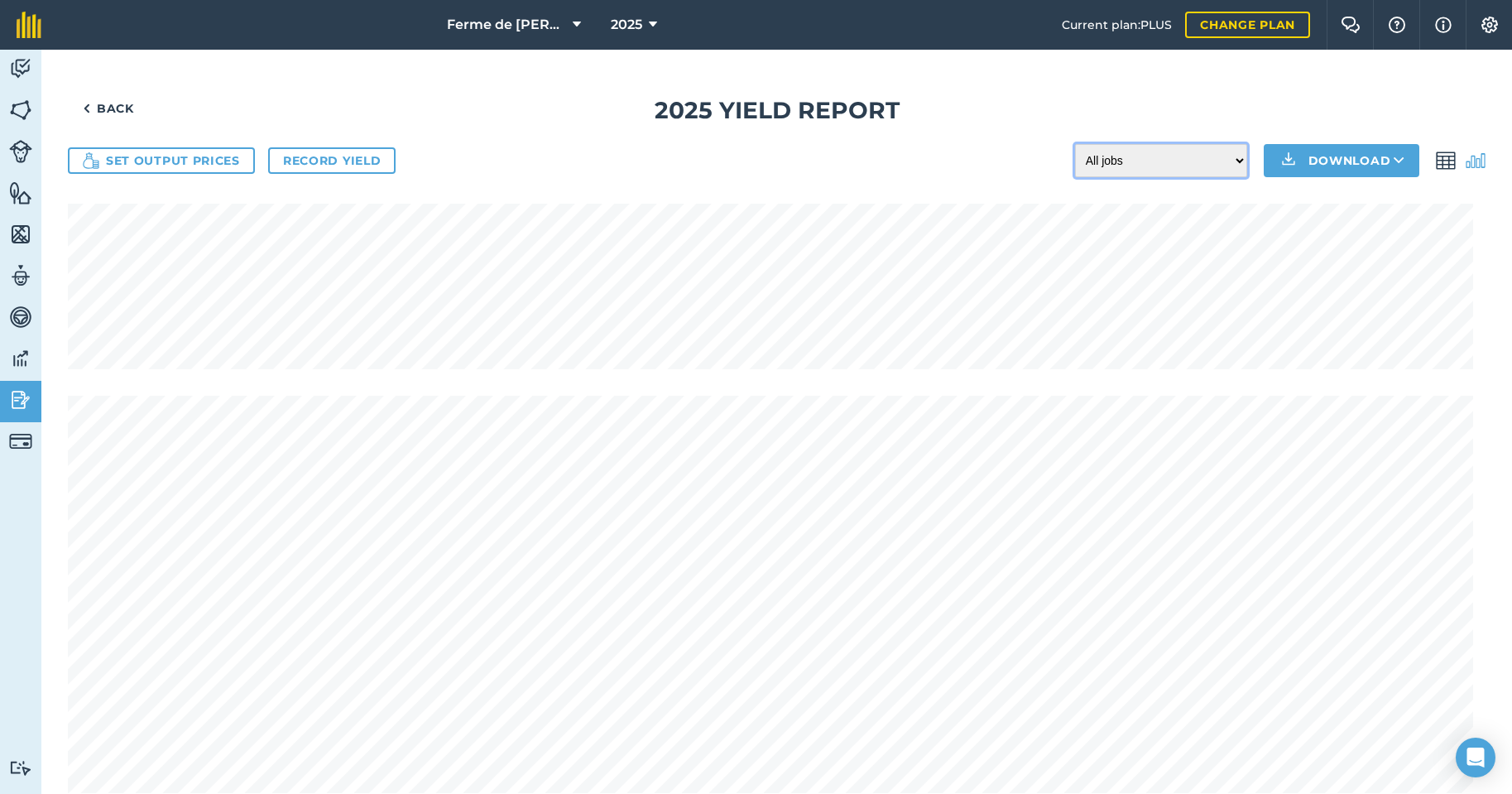
click at [1225, 163] on select "All jobs Incomplete jobs Complete jobs" at bounding box center [1162, 161] width 172 height 33
click at [1222, 166] on select "All jobs Incomplete jobs Complete jobs" at bounding box center [1162, 161] width 172 height 33
click at [17, 408] on img at bounding box center [21, 400] width 23 height 25
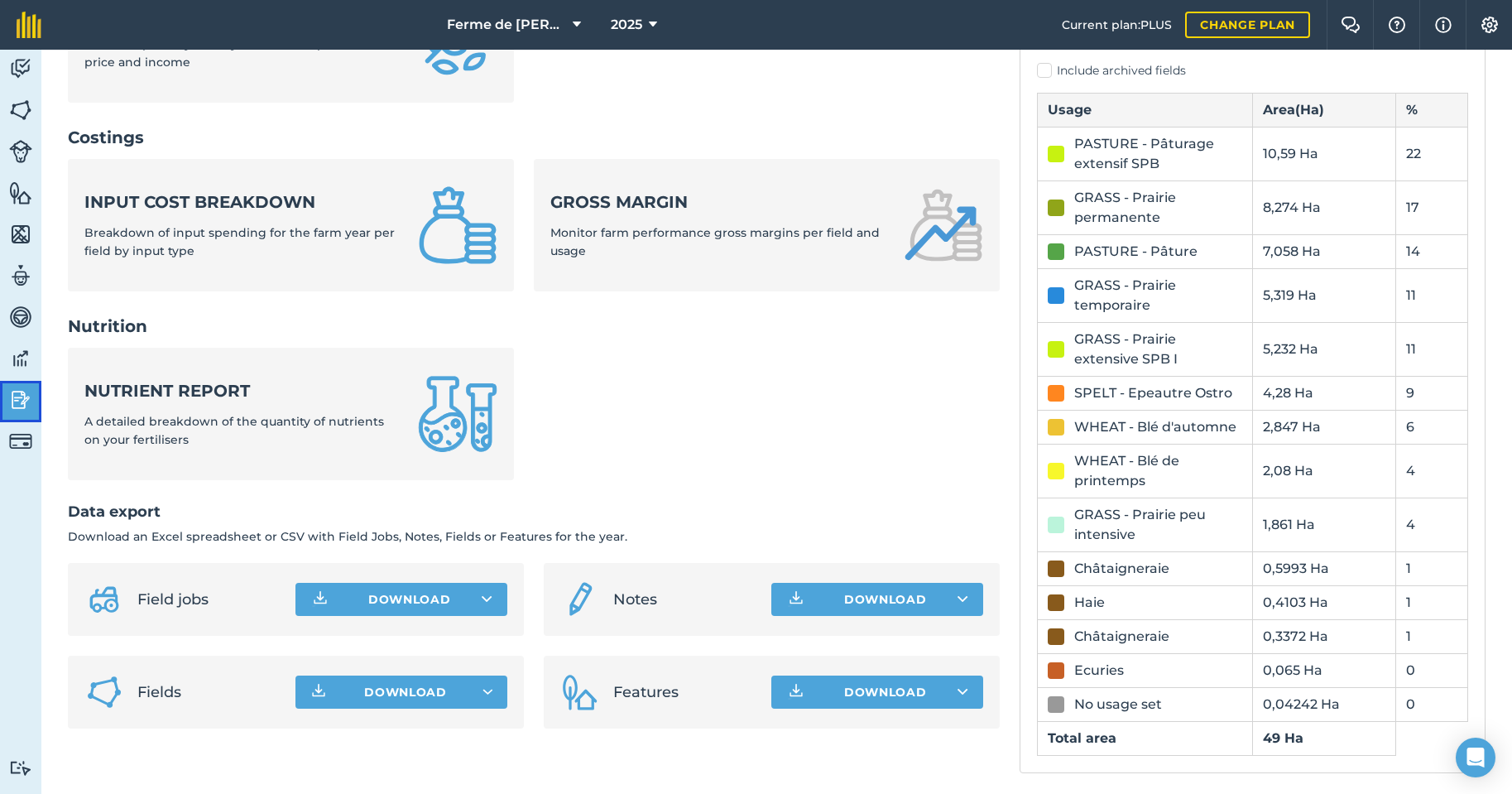
scroll to position [556, 0]
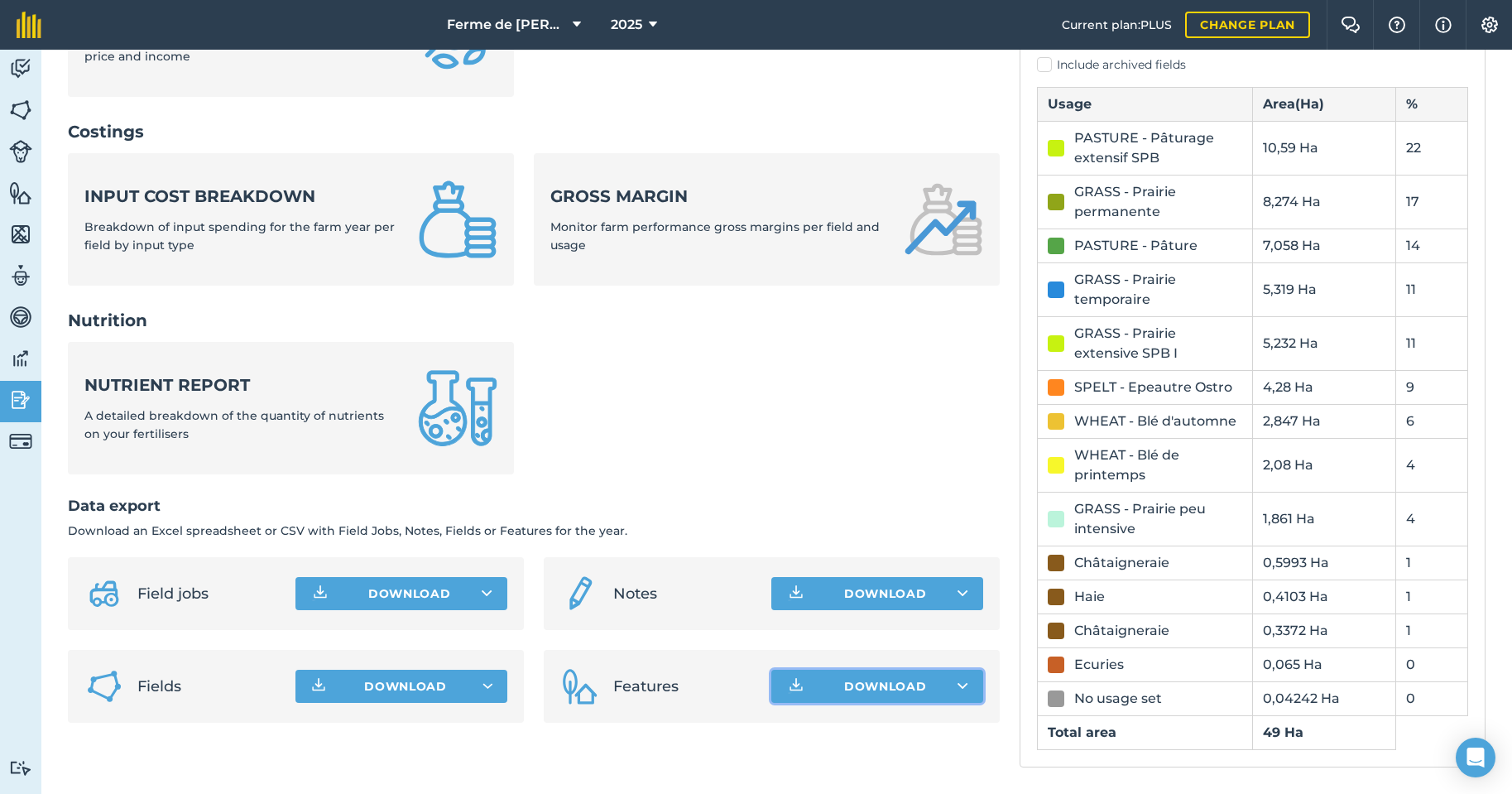
click at [864, 688] on button "Download" at bounding box center [878, 686] width 212 height 33
click at [864, 688] on button "Download Feature list CSV file Feature list XLS file" at bounding box center [878, 686] width 212 height 33
click at [646, 695] on span "Features" at bounding box center [686, 686] width 145 height 23
click at [590, 693] on img at bounding box center [580, 686] width 40 height 40
click at [887, 691] on button "Download" at bounding box center [878, 686] width 212 height 33
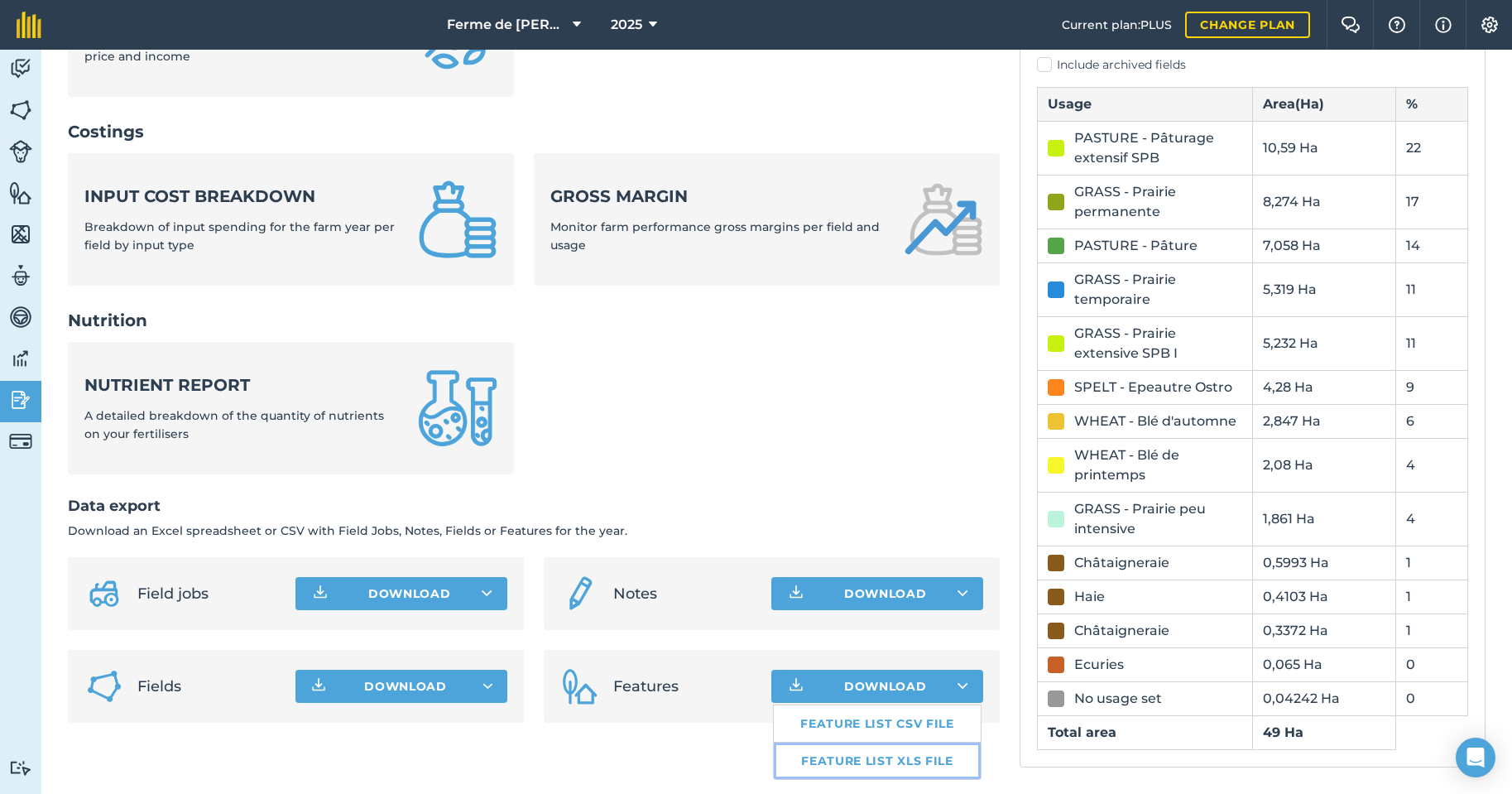
click at [893, 759] on link "Feature list XLS file" at bounding box center [878, 761] width 207 height 36
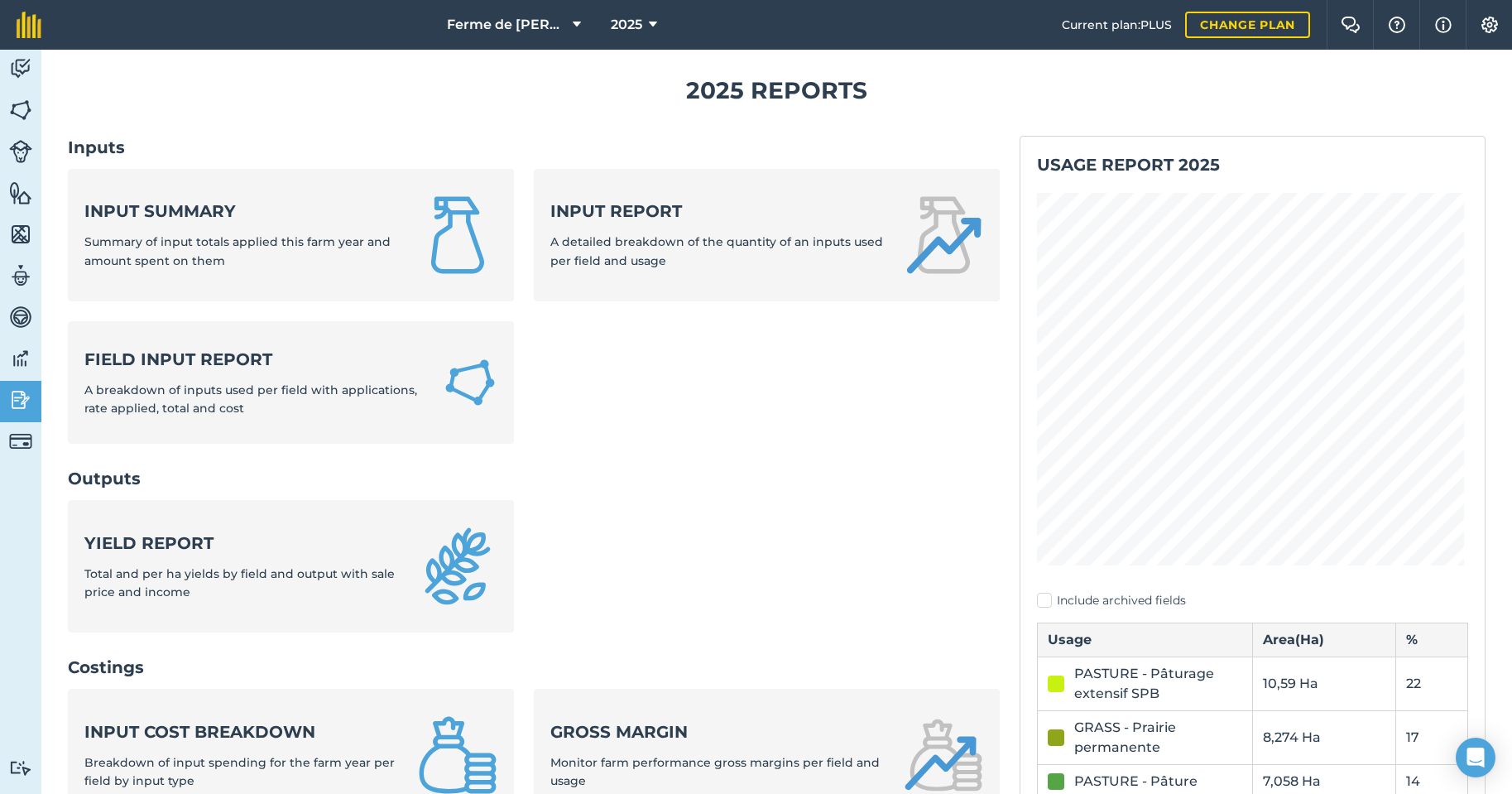
scroll to position [0, 0]
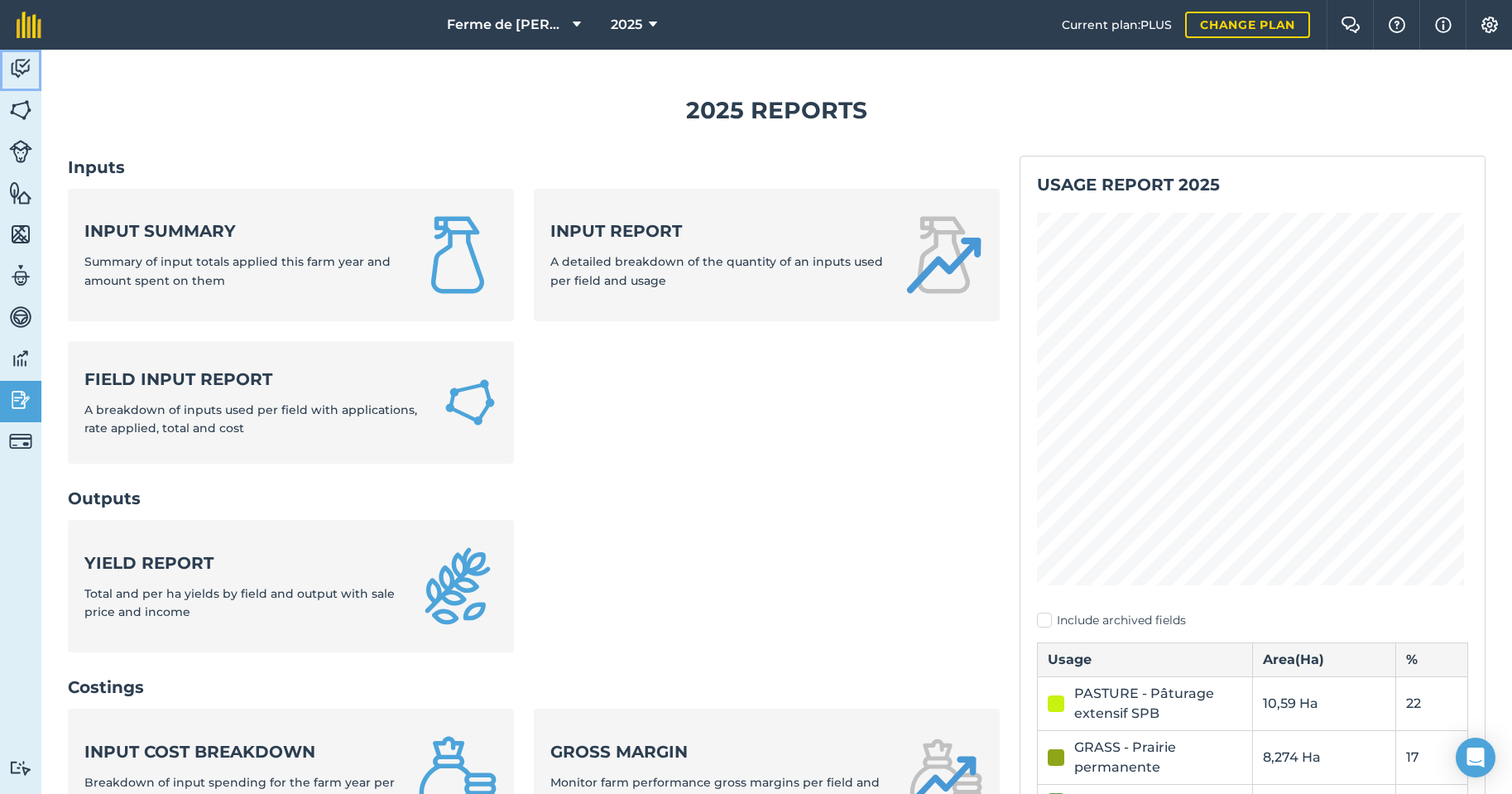
click at [12, 63] on img at bounding box center [21, 69] width 23 height 25
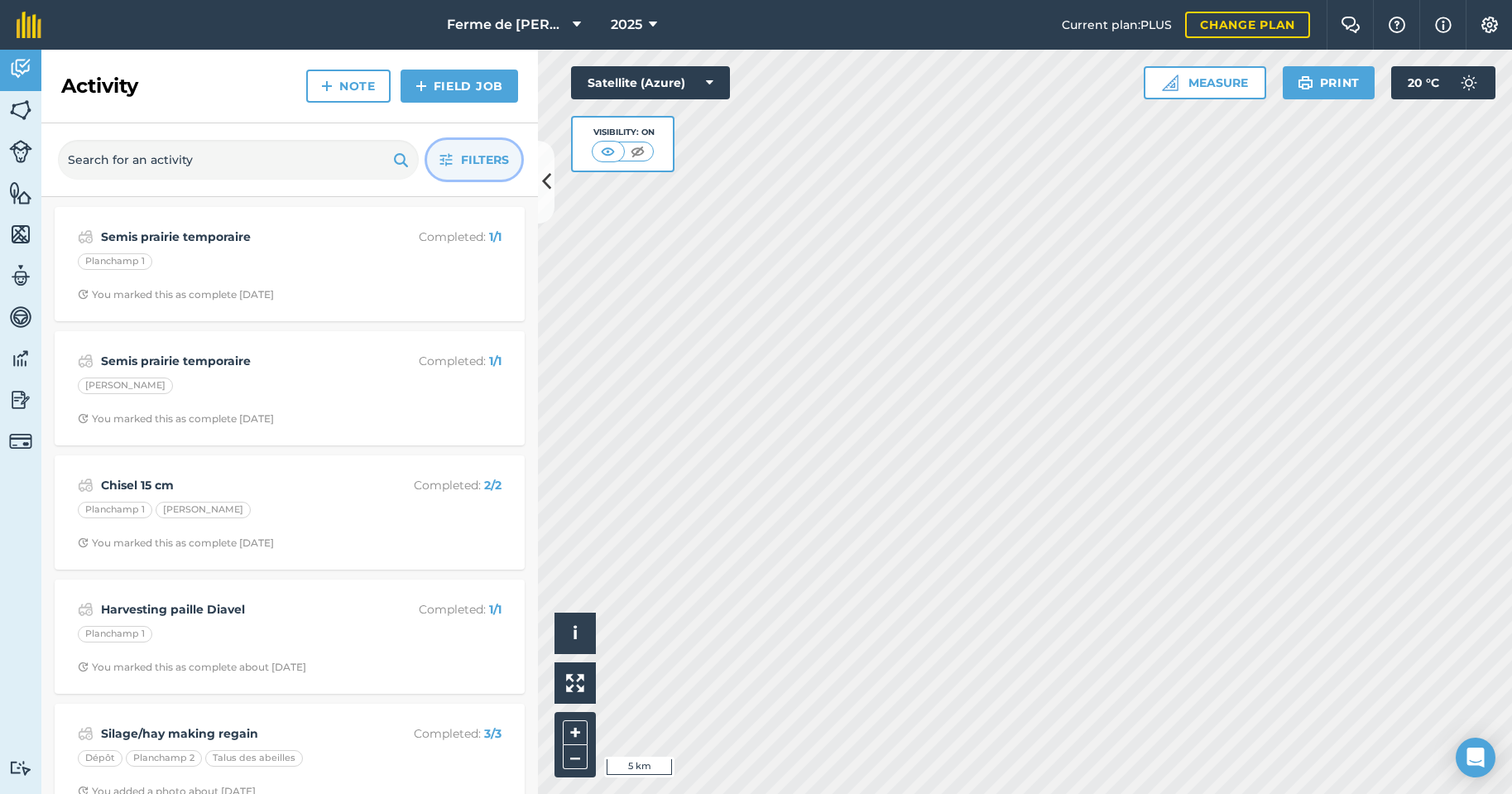
click at [491, 161] on span "Filters" at bounding box center [485, 160] width 48 height 18
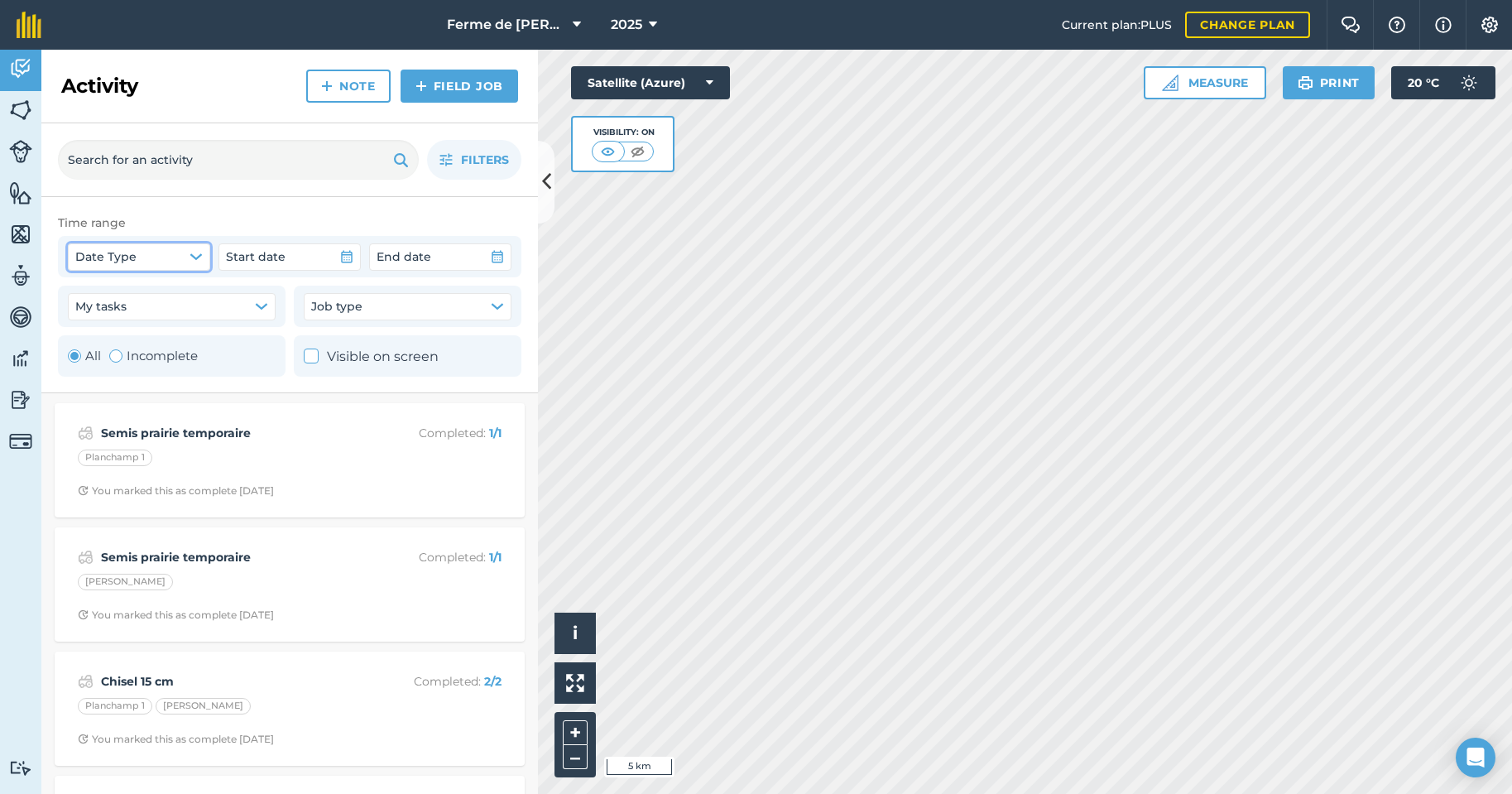
click at [199, 254] on icon "button" at bounding box center [196, 257] width 13 height 13
click at [496, 161] on span "Filters" at bounding box center [485, 160] width 48 height 18
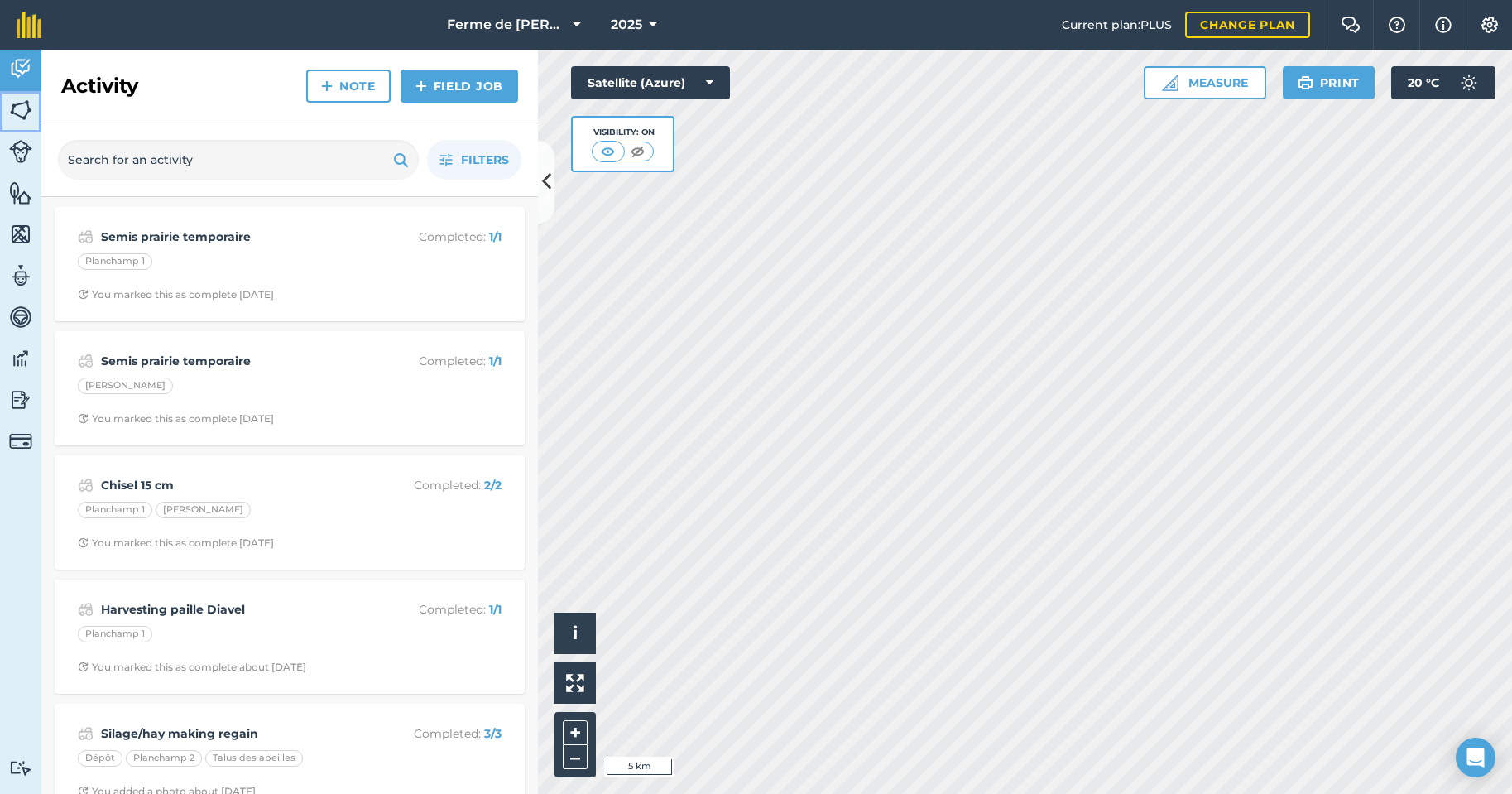
click at [26, 108] on img at bounding box center [21, 110] width 23 height 25
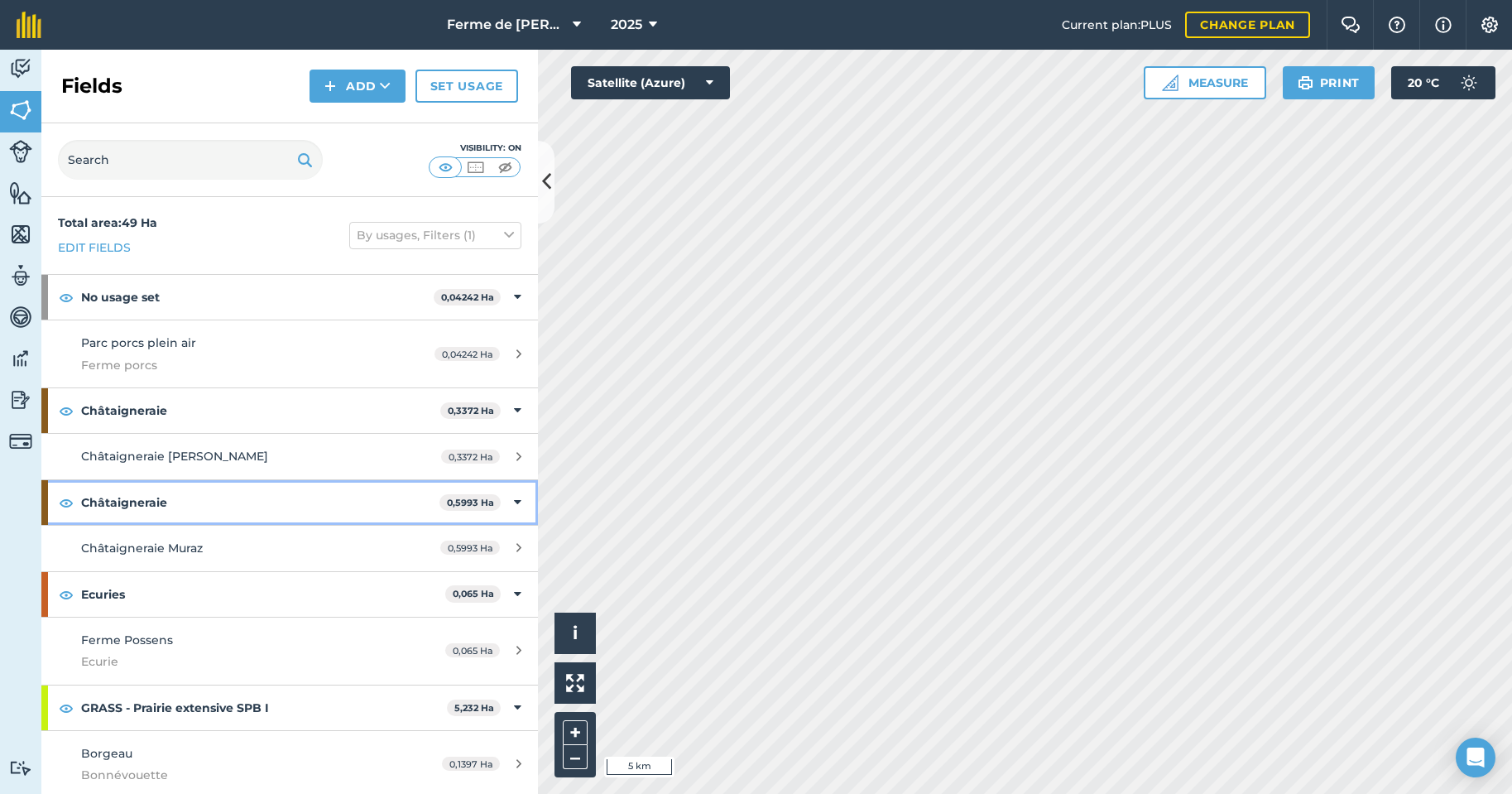
click at [325, 506] on strong "Châtaigneraie" at bounding box center [260, 503] width 359 height 45
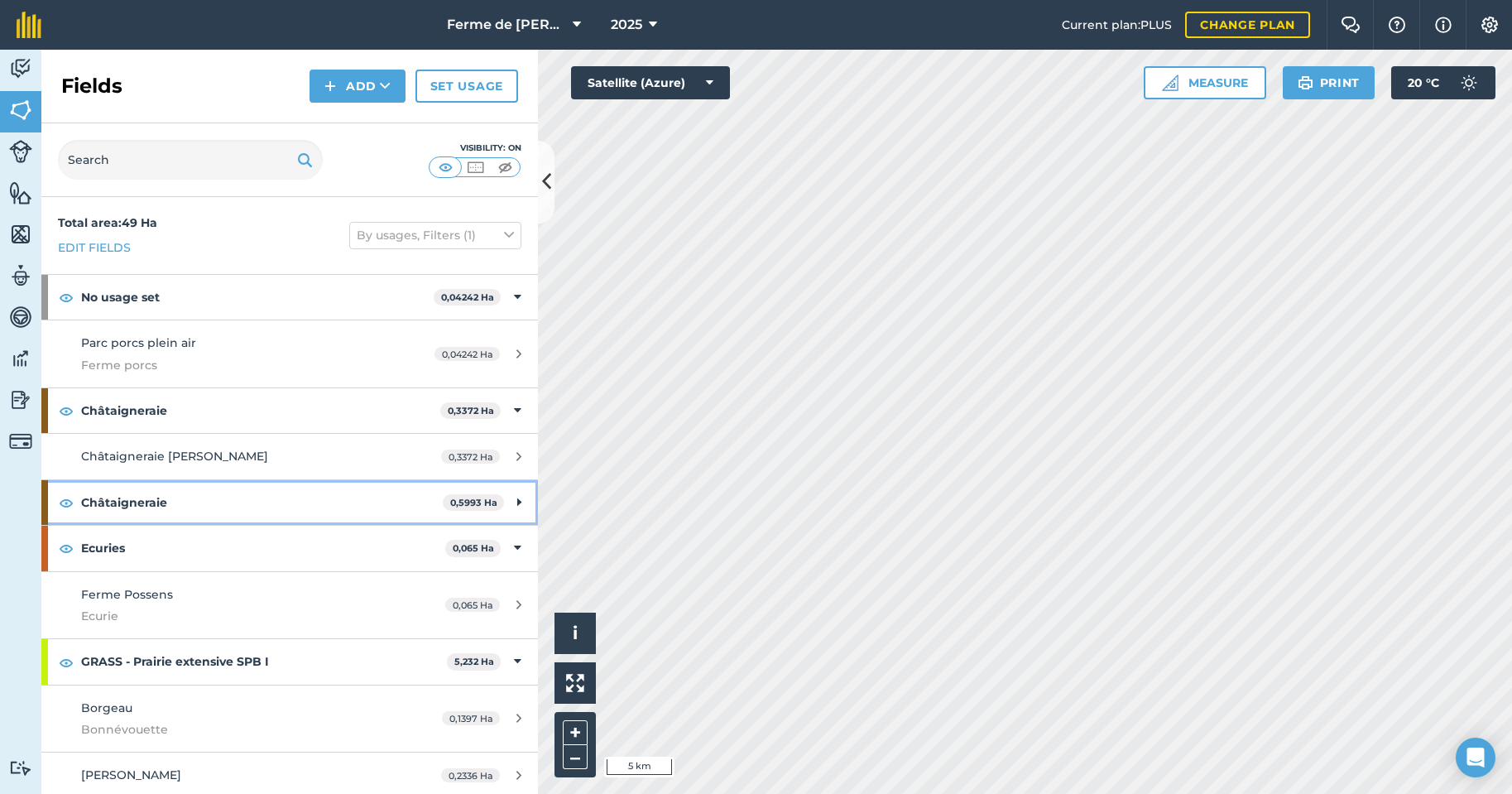
click at [318, 500] on strong "Châtaigneraie" at bounding box center [262, 503] width 362 height 45
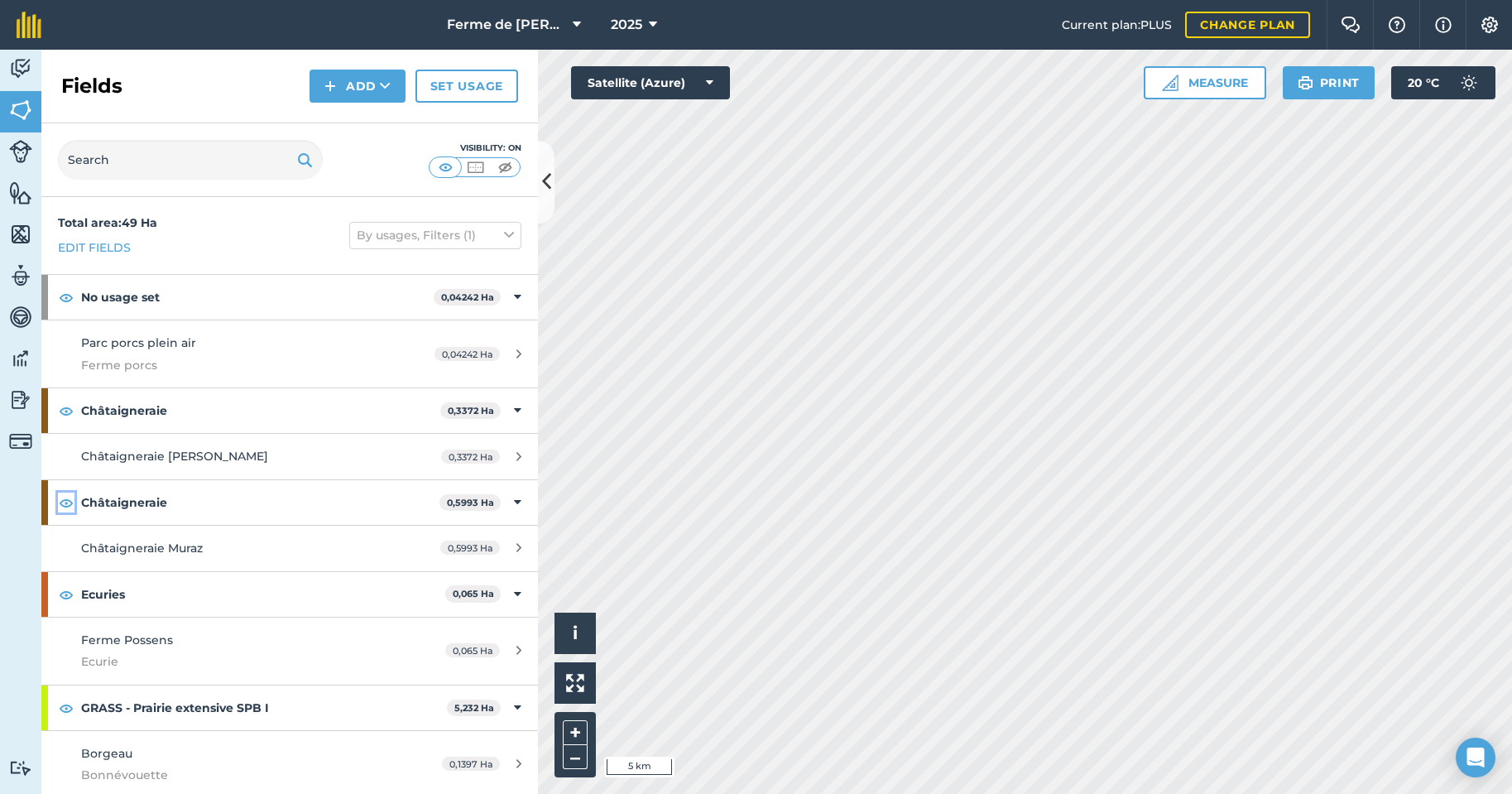
click at [64, 501] on img at bounding box center [66, 503] width 15 height 20
click at [70, 502] on img at bounding box center [66, 503] width 15 height 20
click at [151, 500] on strong "Châtaigneraie" at bounding box center [260, 503] width 359 height 45
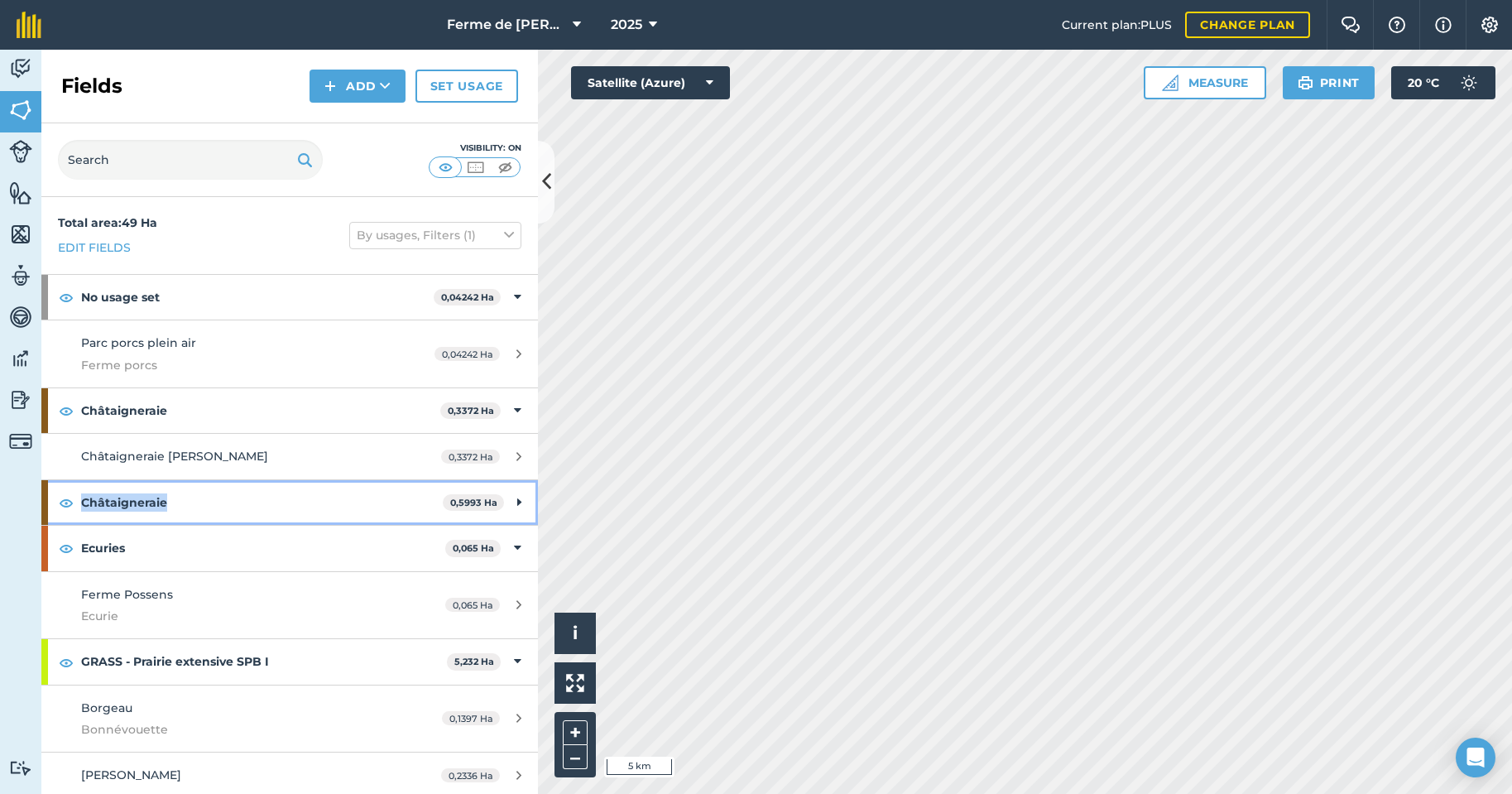
click at [151, 500] on strong "Châtaigneraie" at bounding box center [262, 503] width 362 height 45
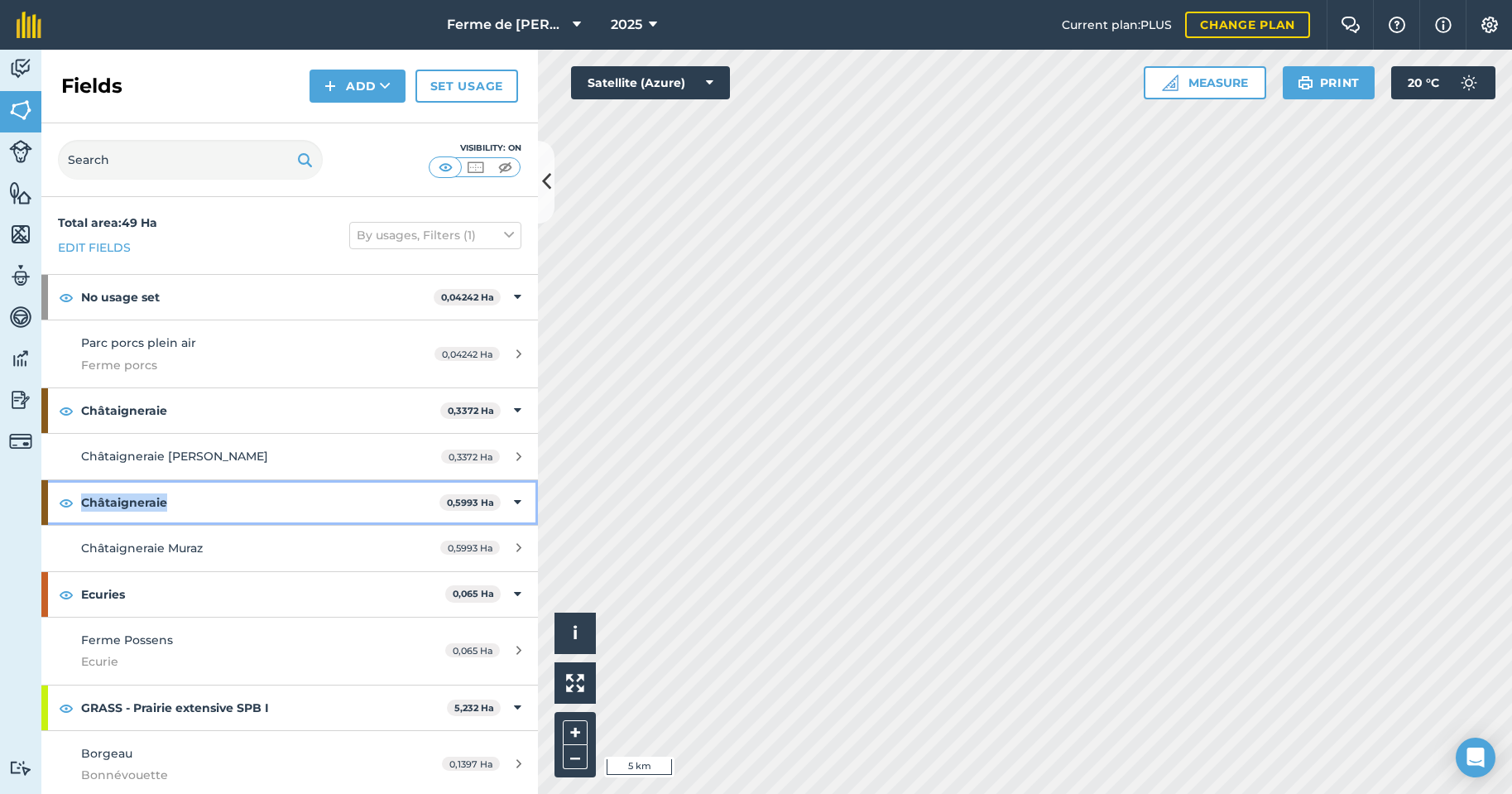
click at [151, 500] on strong "Châtaigneraie" at bounding box center [260, 503] width 359 height 45
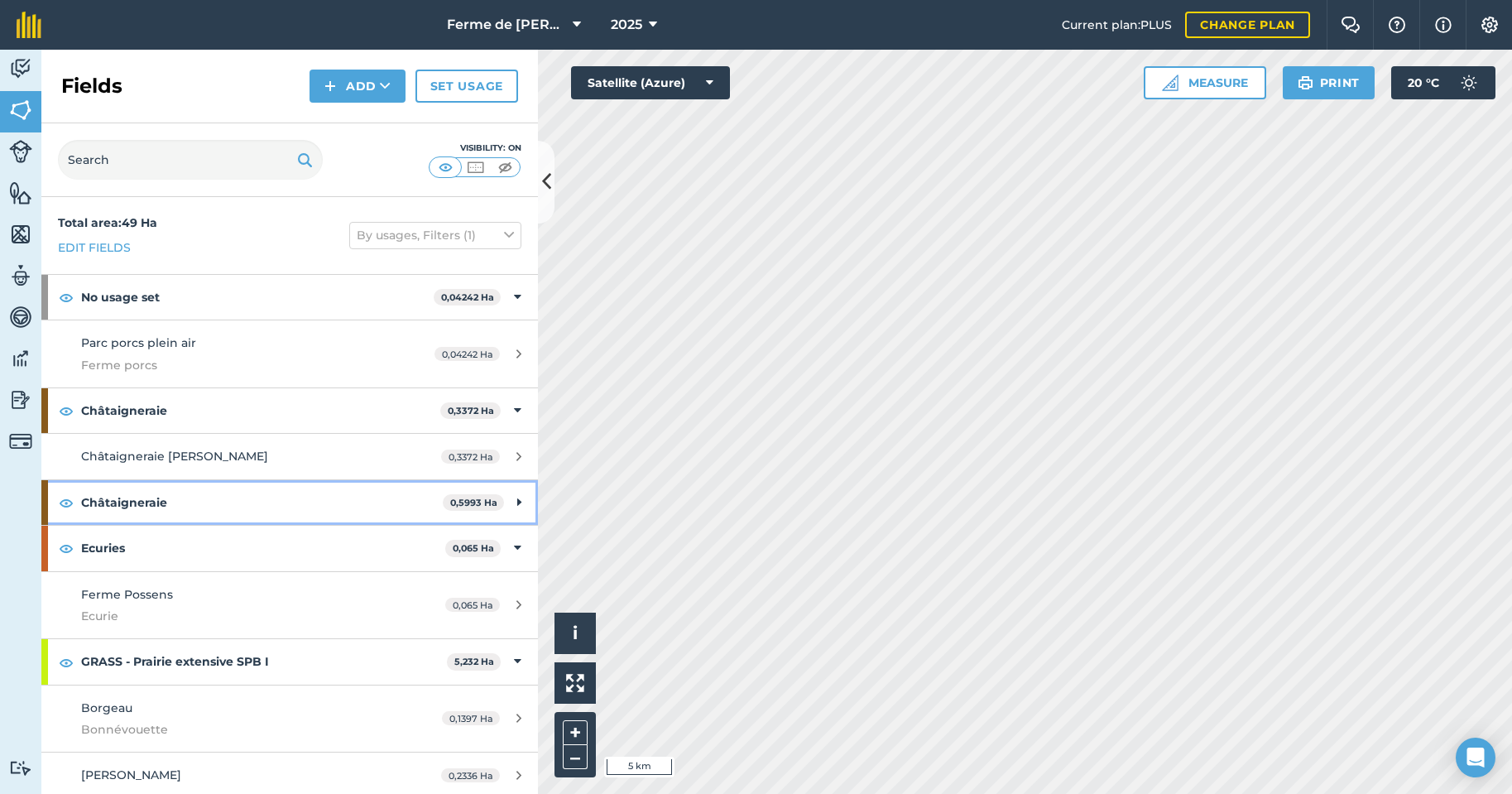
click at [141, 495] on strong "Châtaigneraie" at bounding box center [262, 503] width 362 height 45
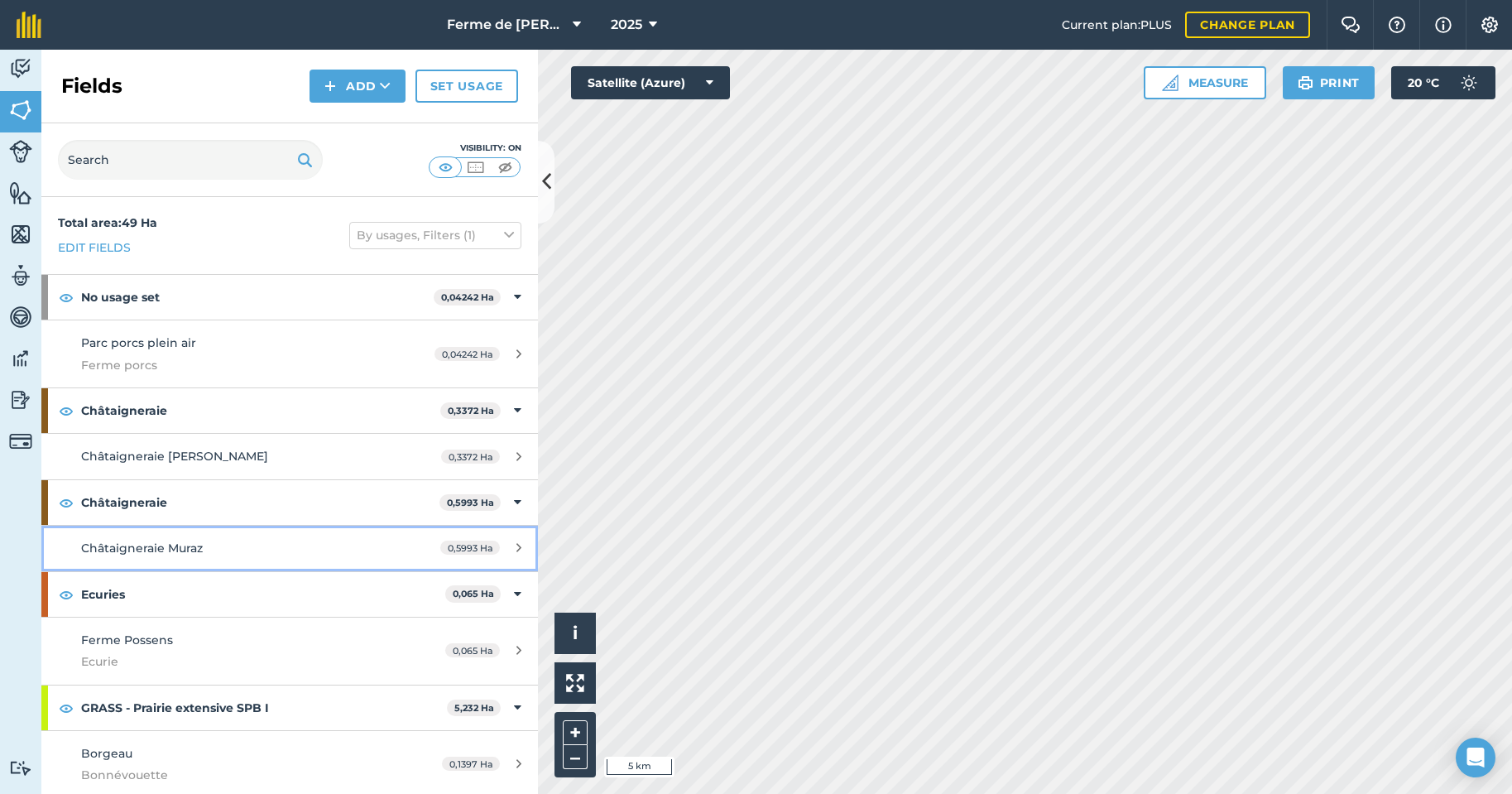
click at [165, 547] on span "Châtaigneraie Muraz" at bounding box center [142, 548] width 122 height 15
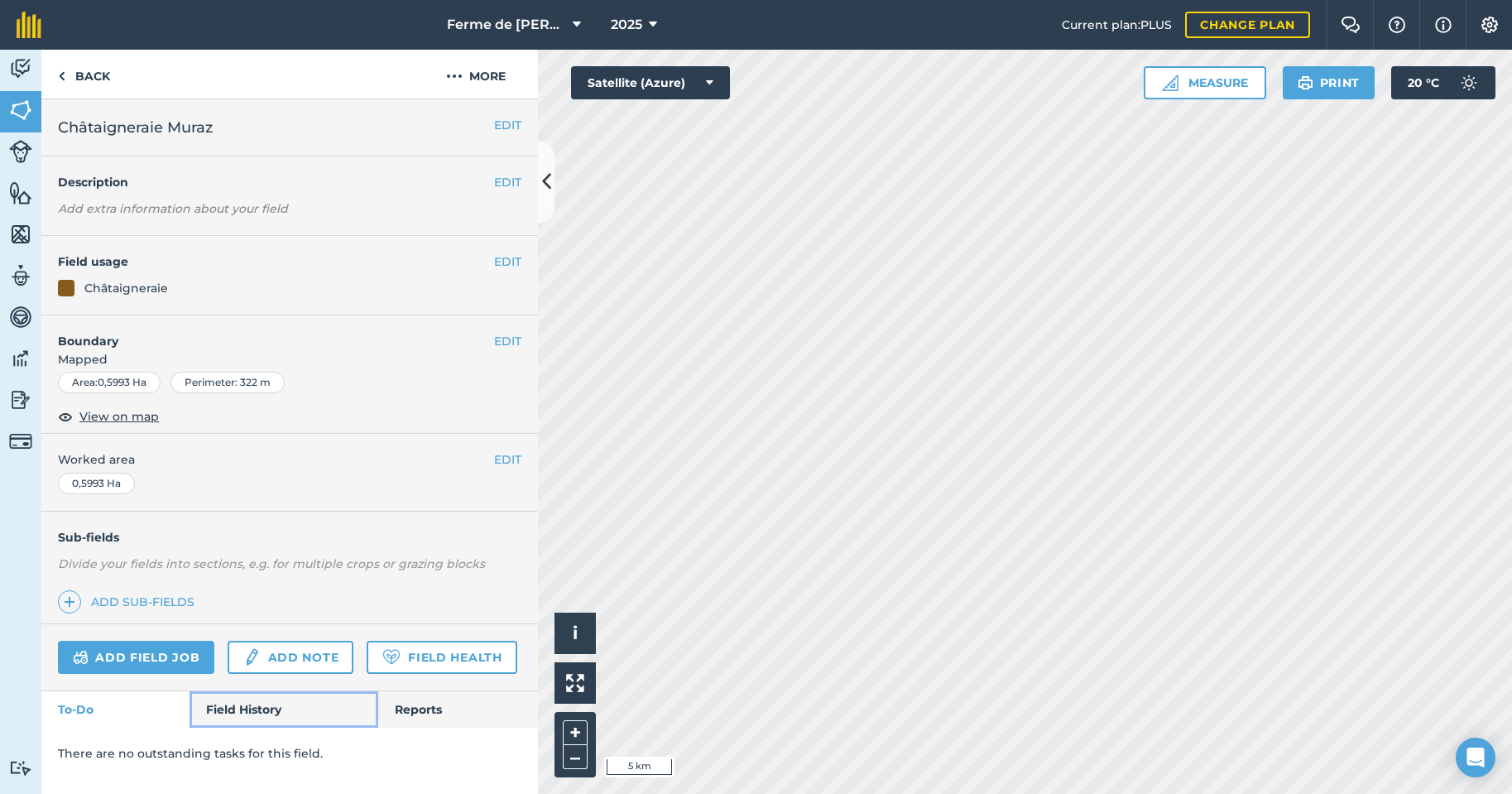
click at [249, 715] on link "Field History" at bounding box center [283, 710] width 188 height 36
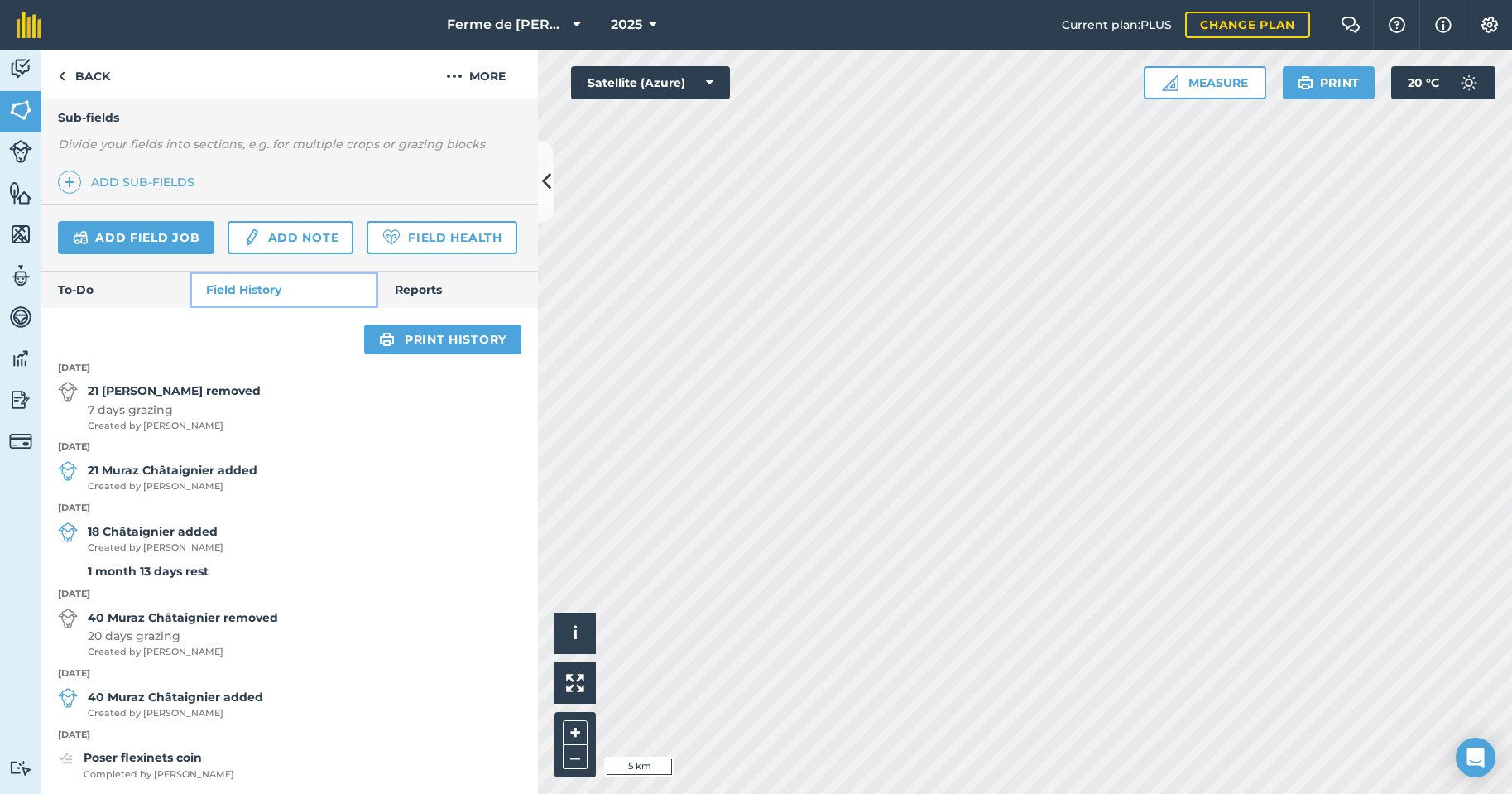
scroll to position [470, 0]
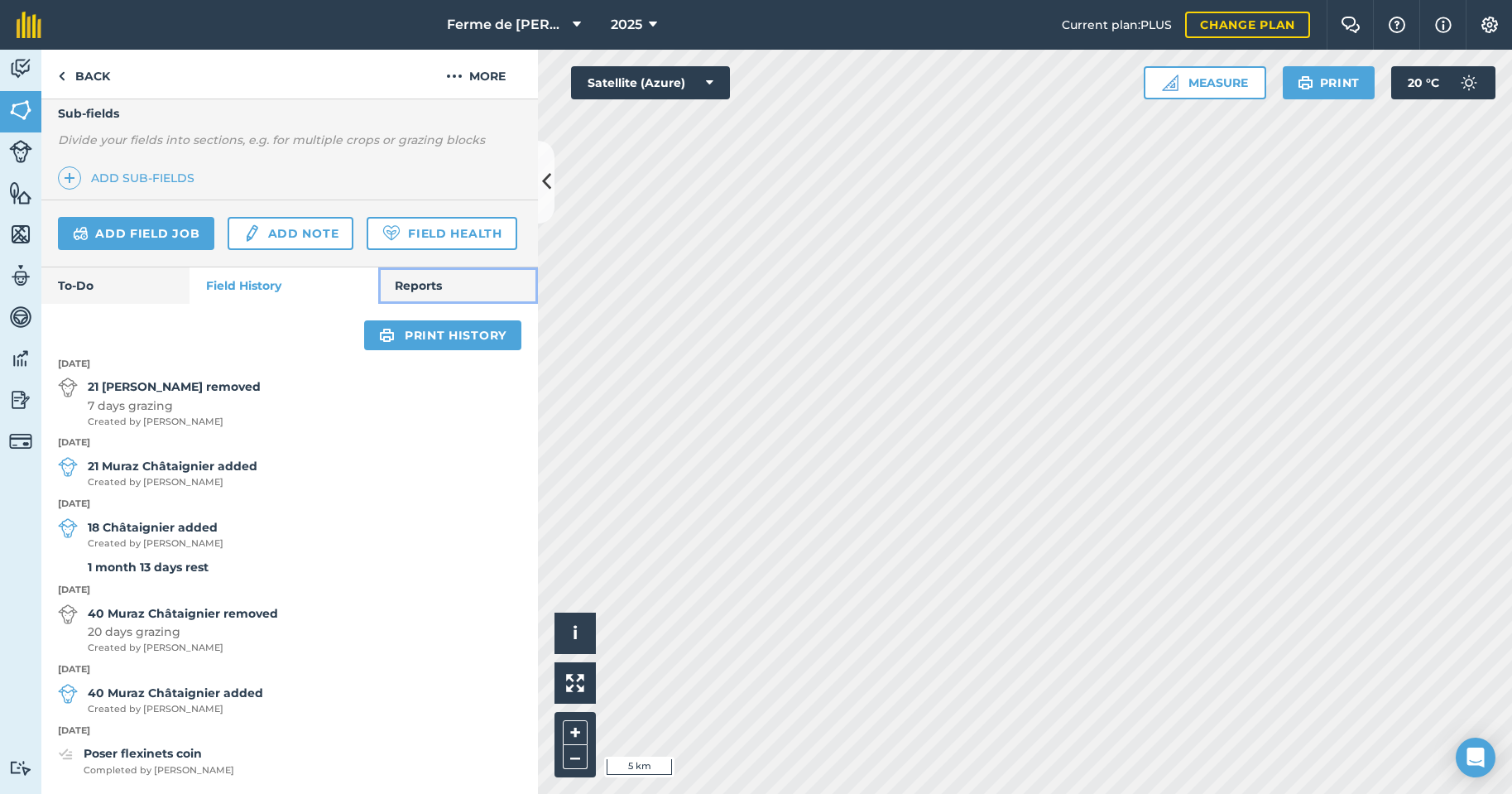
click at [414, 287] on link "Reports" at bounding box center [458, 286] width 160 height 36
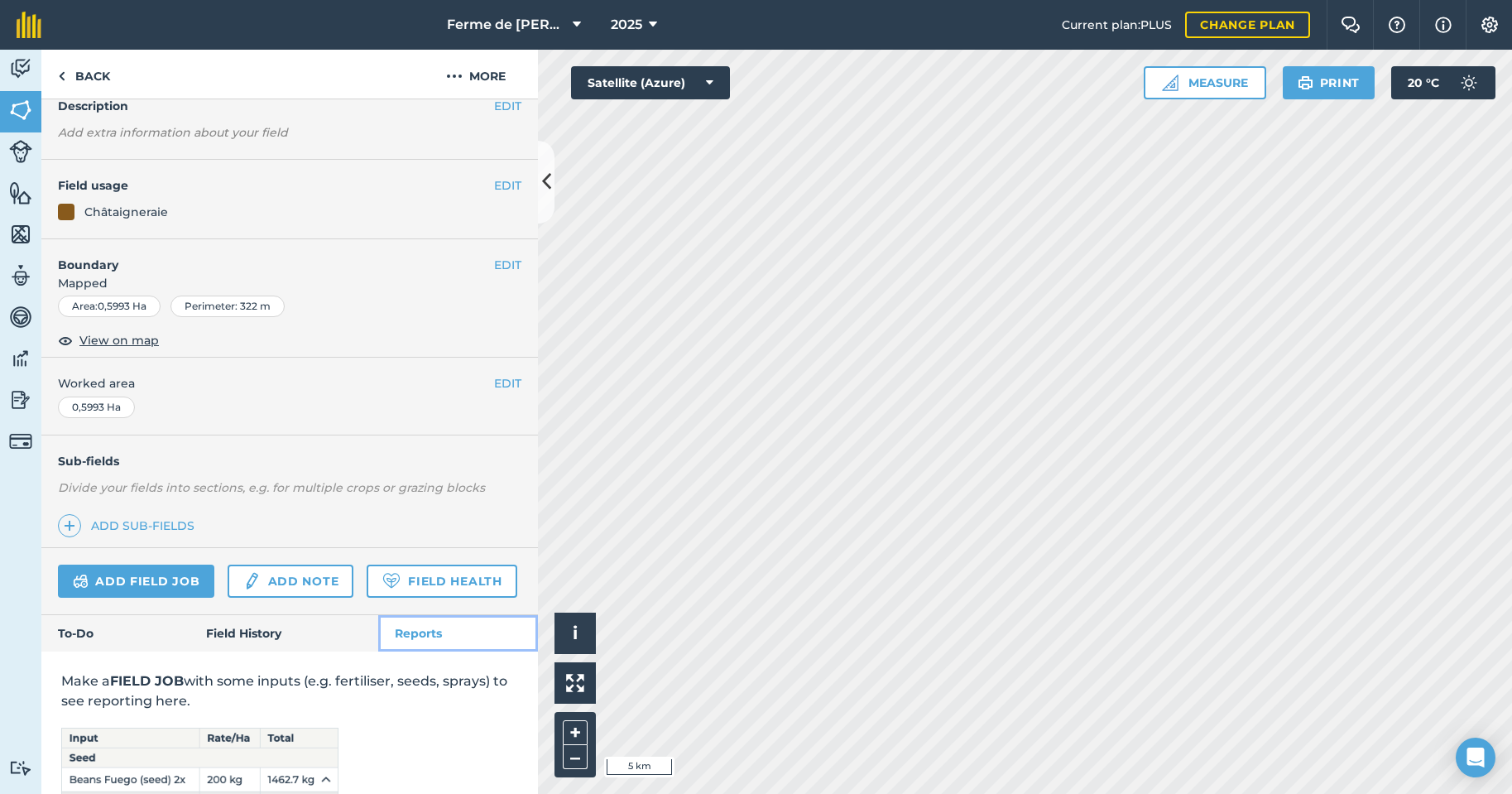
scroll to position [270, 0]
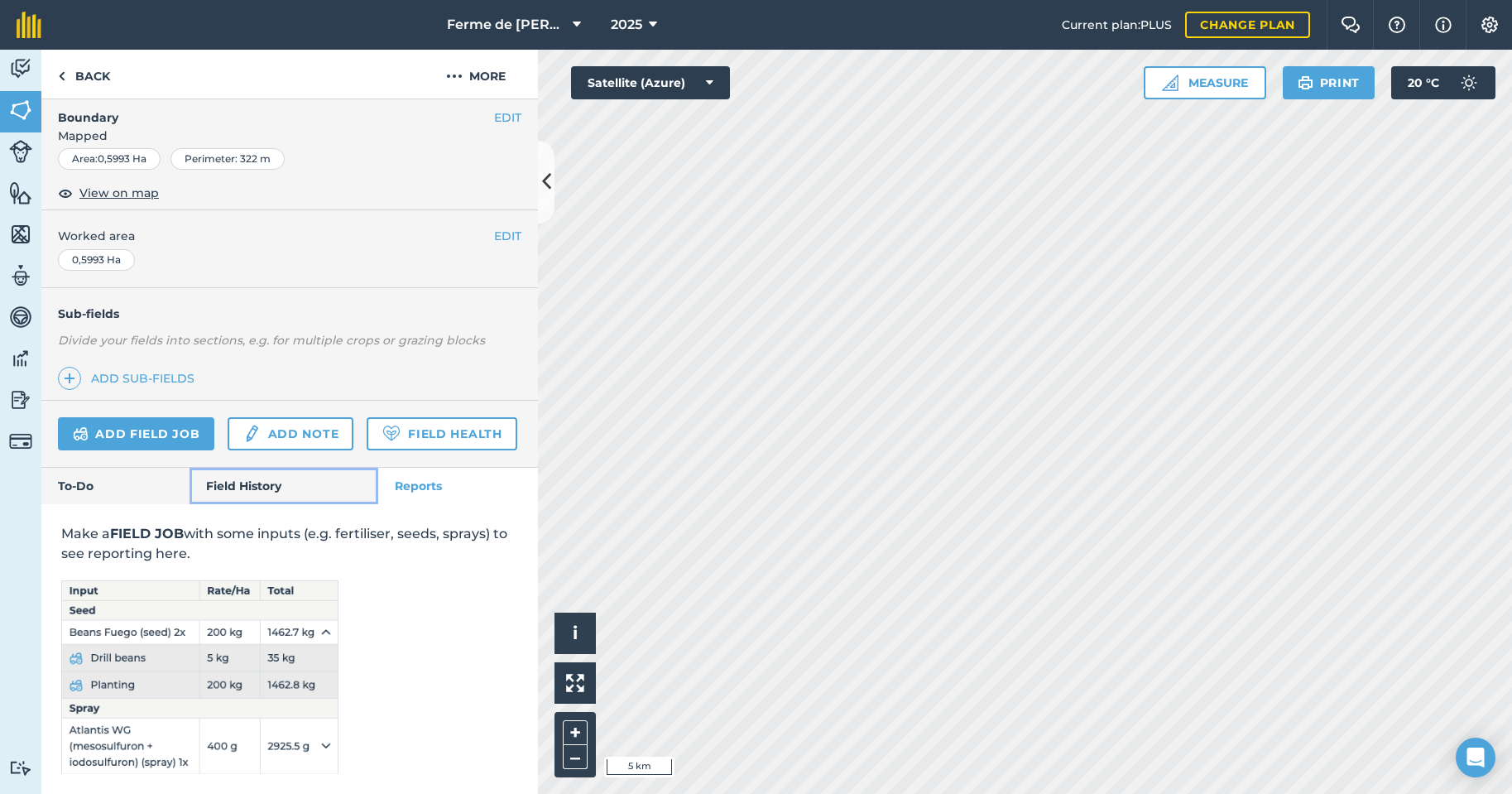
click at [244, 480] on link "Field History" at bounding box center [283, 486] width 188 height 36
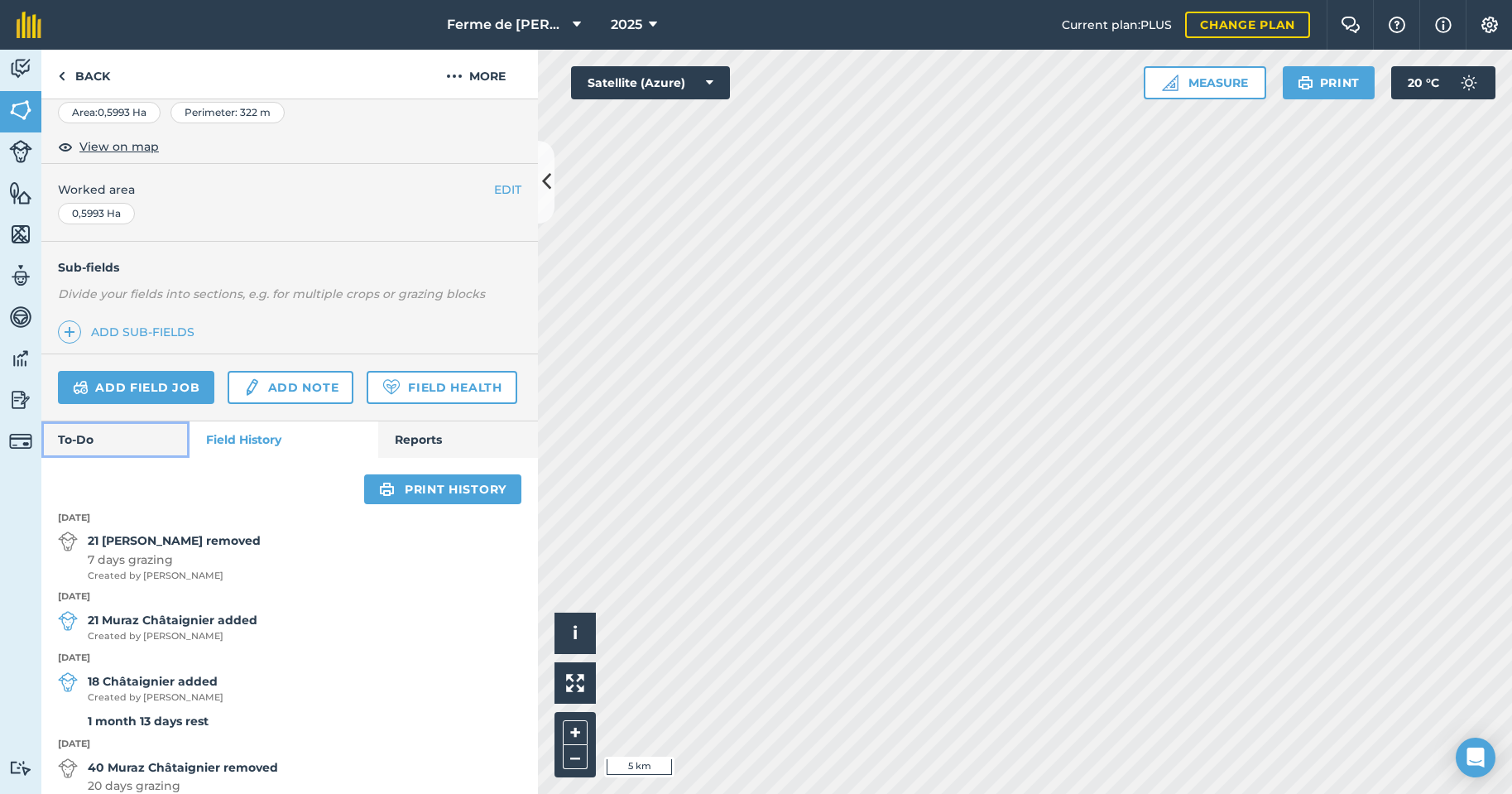
click at [94, 458] on link "To-Do" at bounding box center [115, 440] width 148 height 36
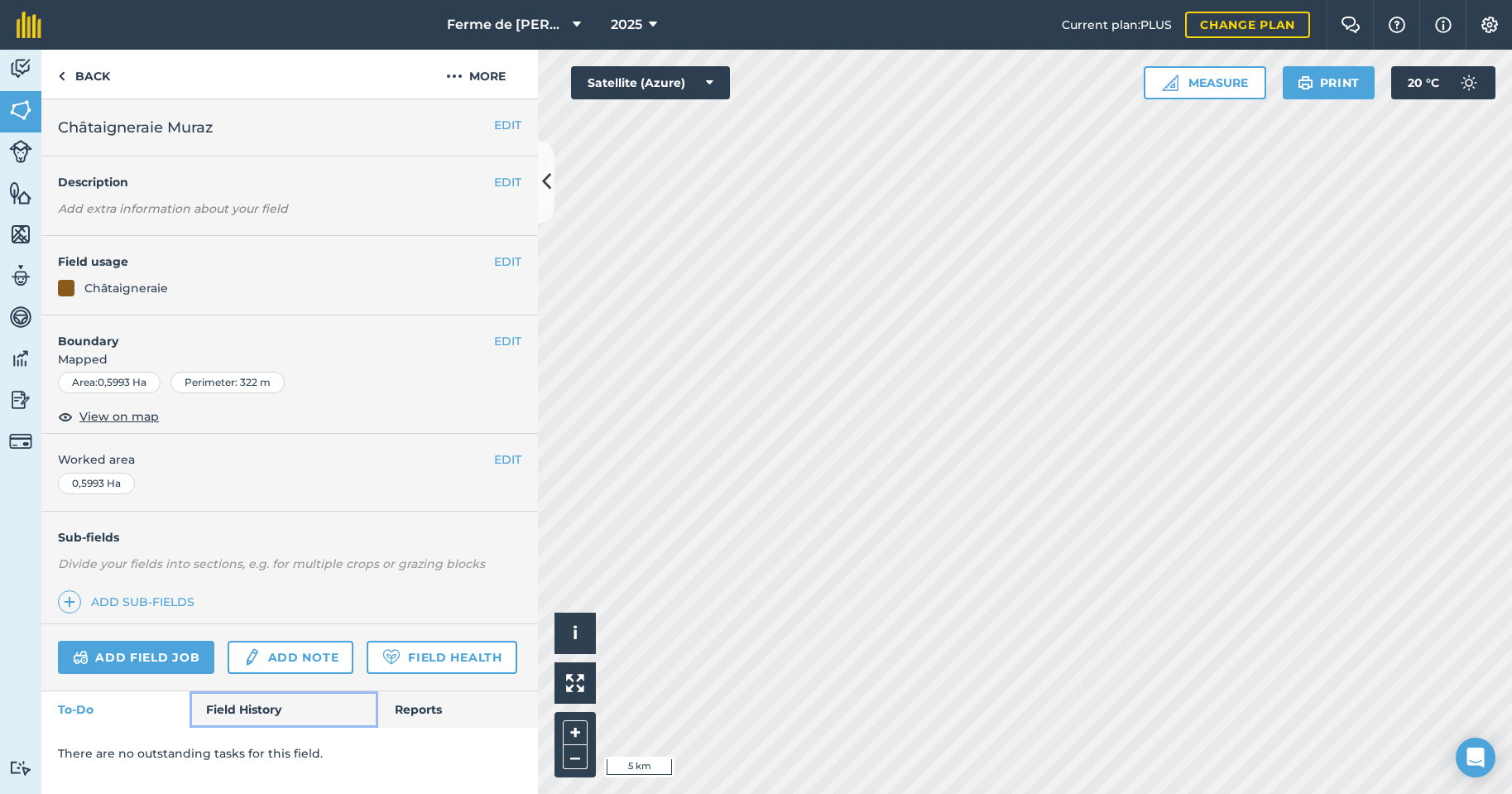
click at [238, 706] on link "Field History" at bounding box center [283, 710] width 188 height 36
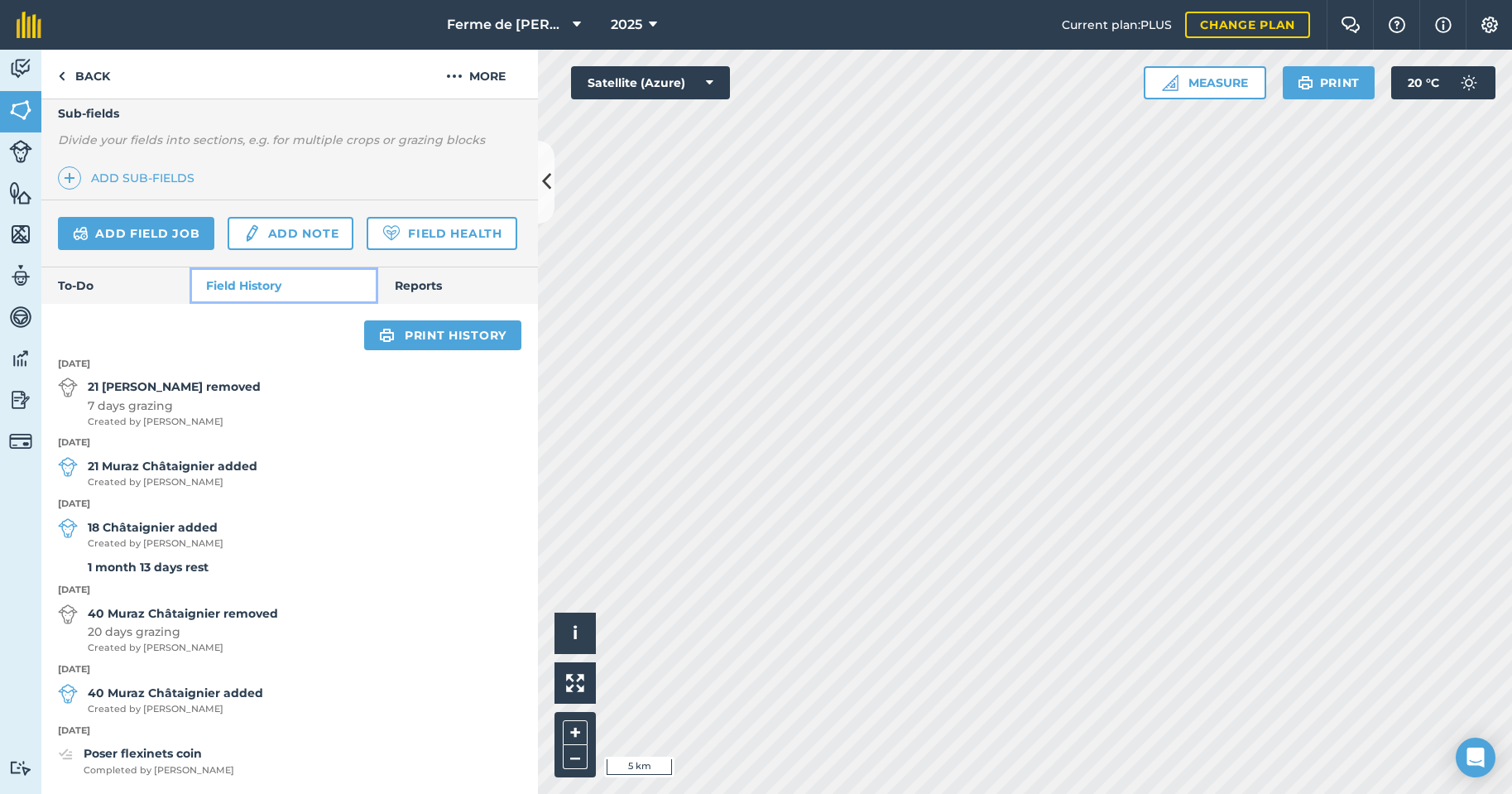
scroll to position [470, 0]
click at [426, 330] on link "Print history" at bounding box center [443, 335] width 157 height 30
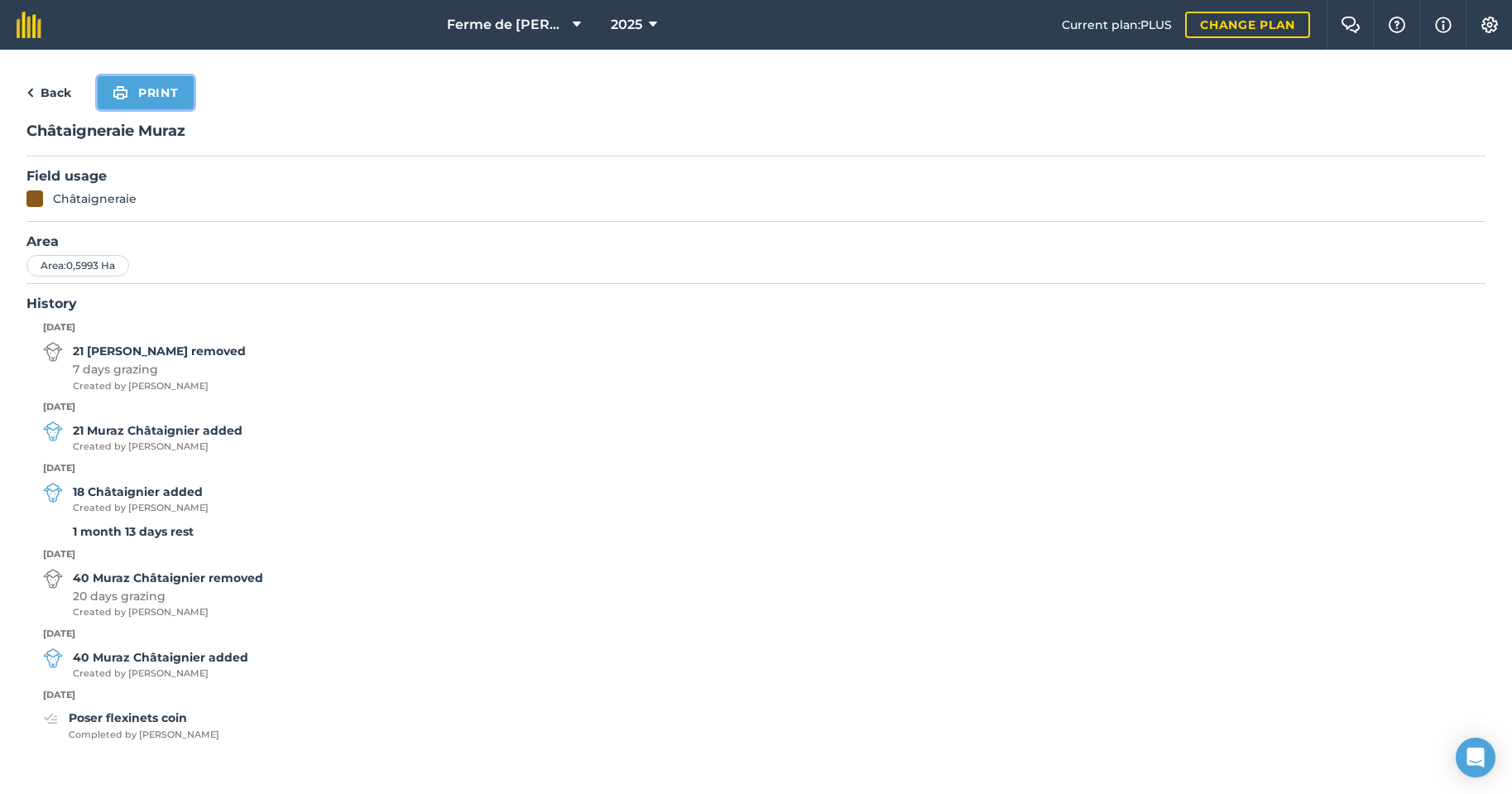
click at [147, 95] on button "Print" at bounding box center [146, 93] width 96 height 33
click at [50, 84] on link "Back" at bounding box center [49, 93] width 45 height 20
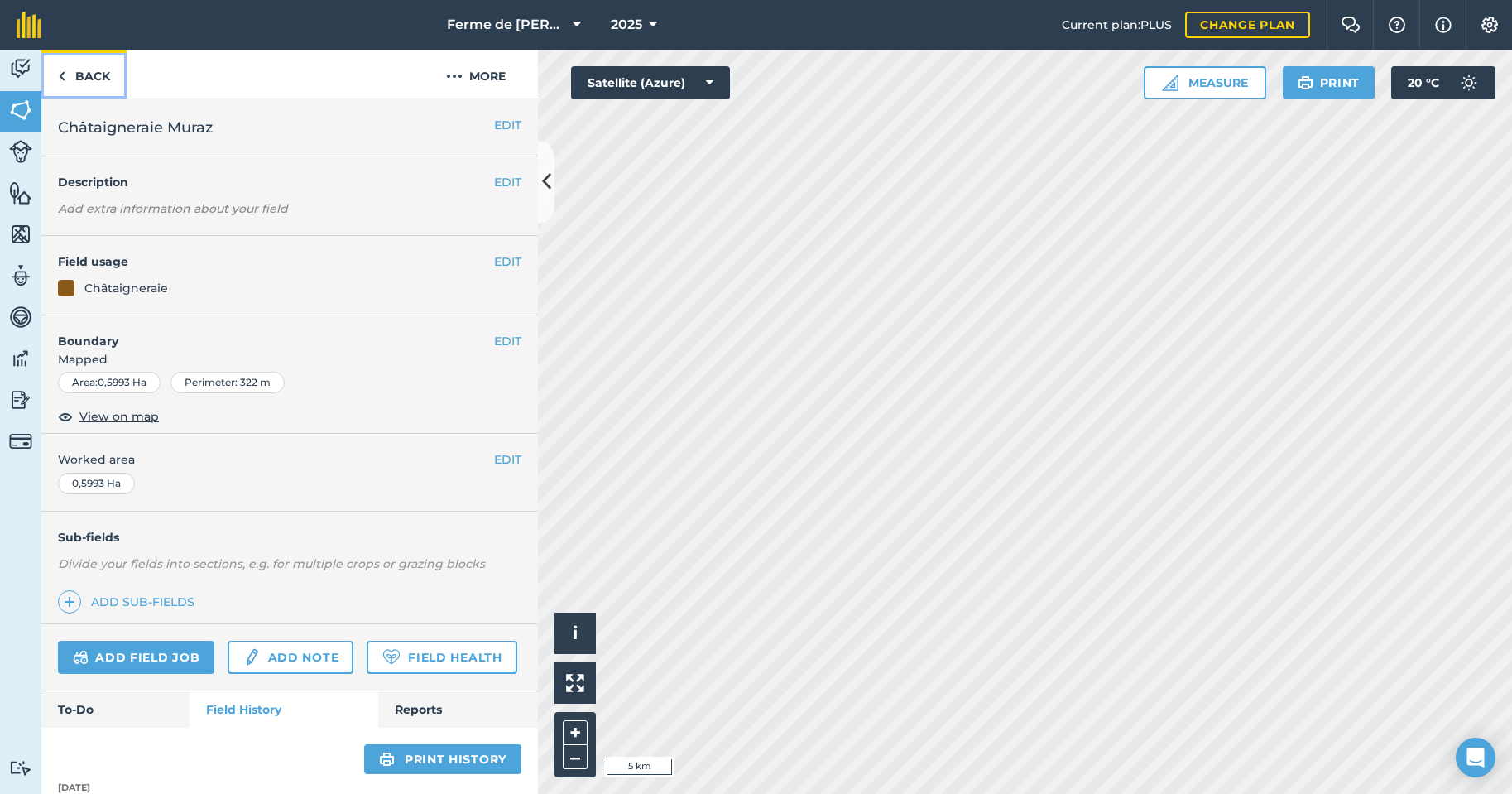
click at [65, 79] on img at bounding box center [61, 76] width 7 height 20
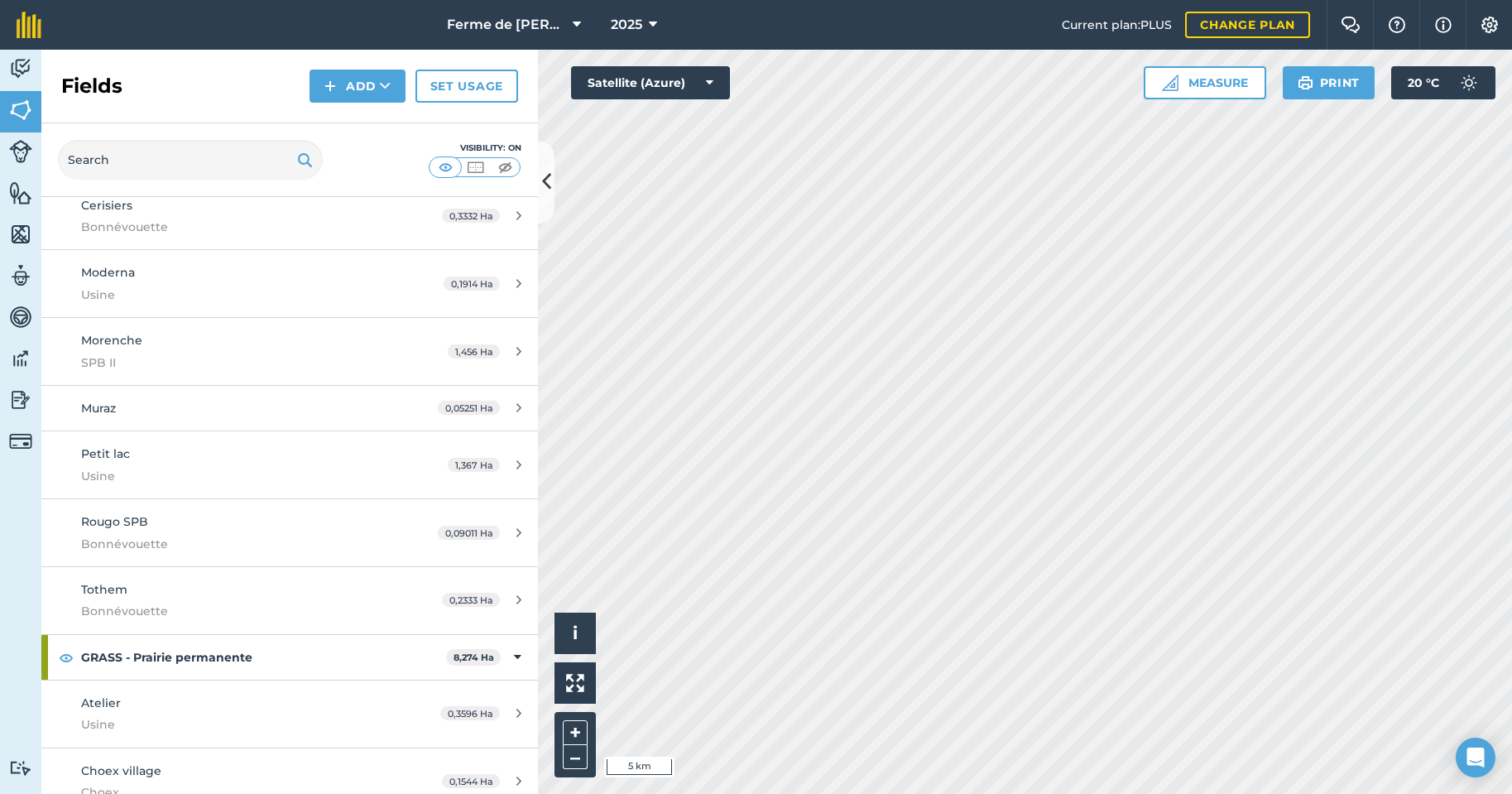
scroll to position [828, 0]
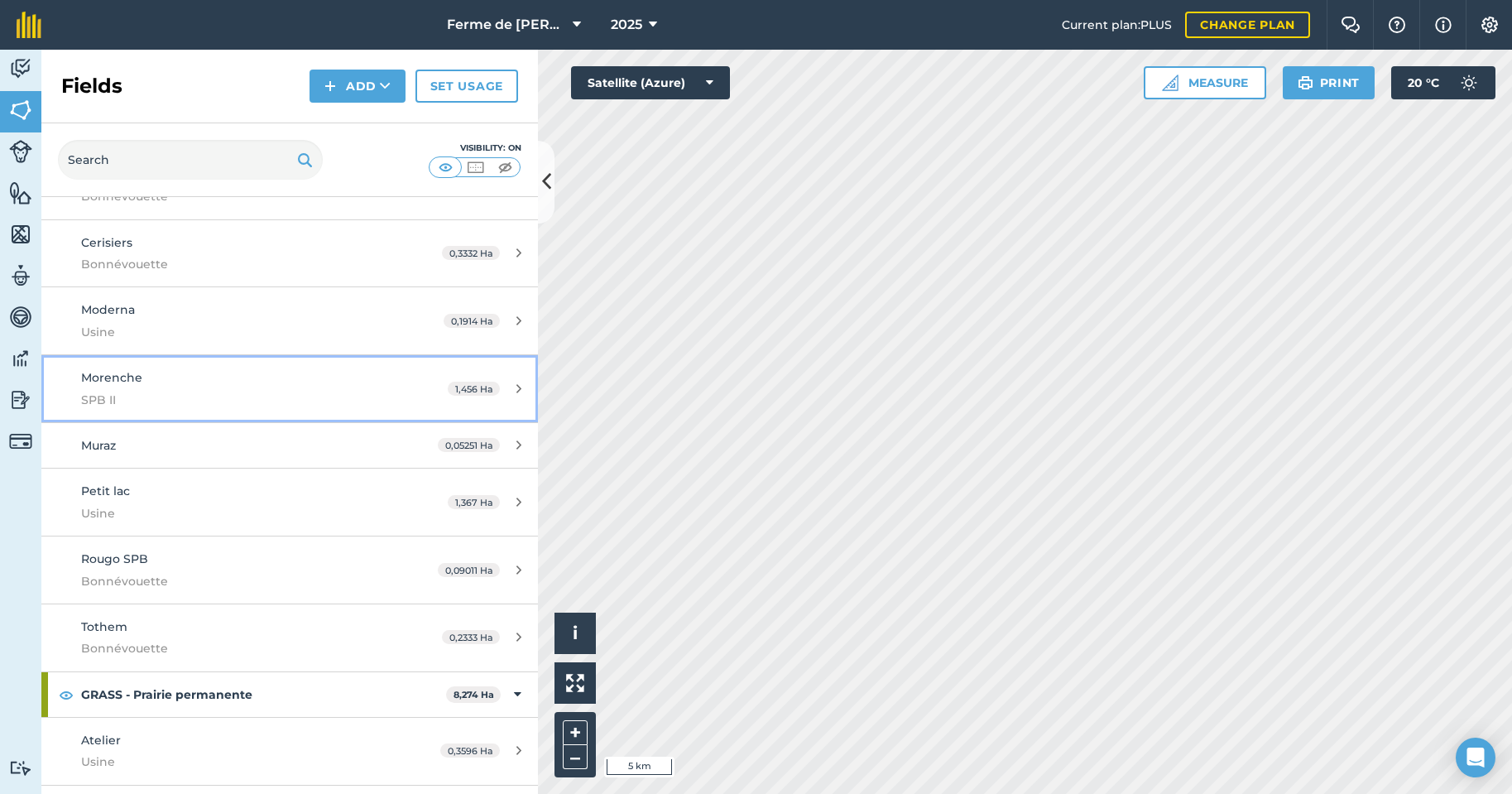
click at [190, 391] on span "SPB II" at bounding box center [237, 400] width 311 height 18
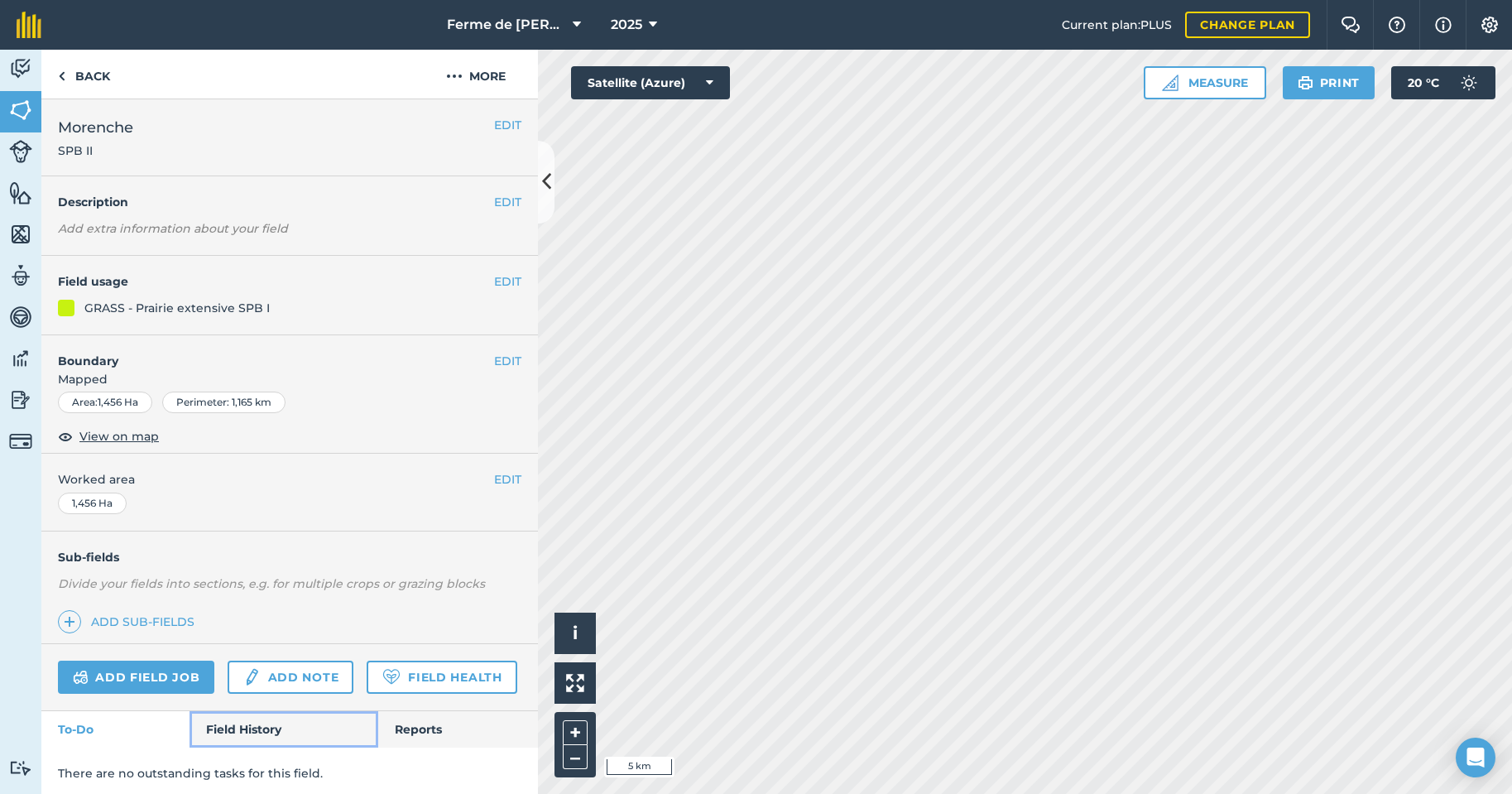
click at [262, 748] on link "Field History" at bounding box center [283, 729] width 188 height 36
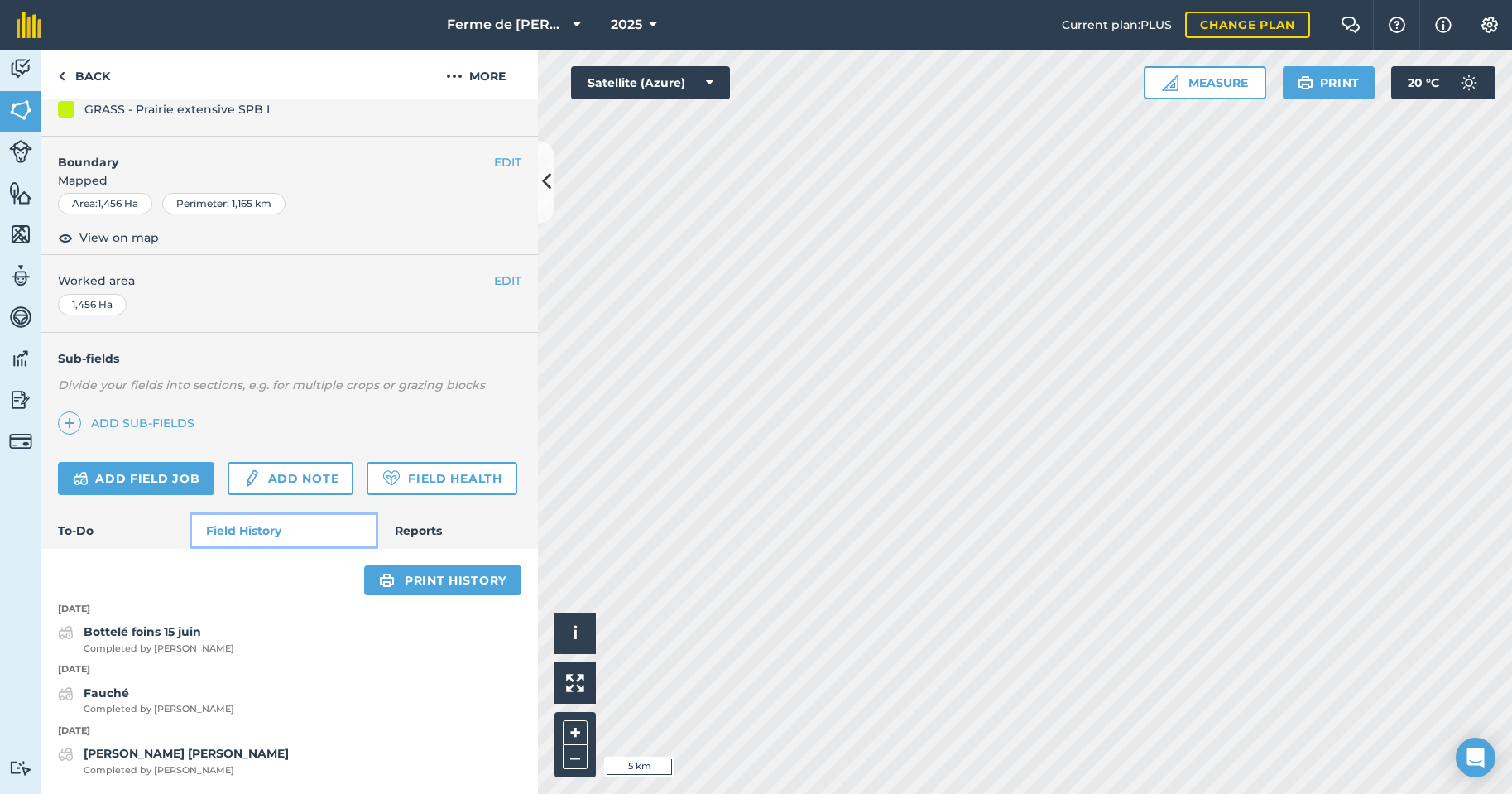
scroll to position [245, 0]
click at [421, 531] on link "Reports" at bounding box center [458, 531] width 160 height 36
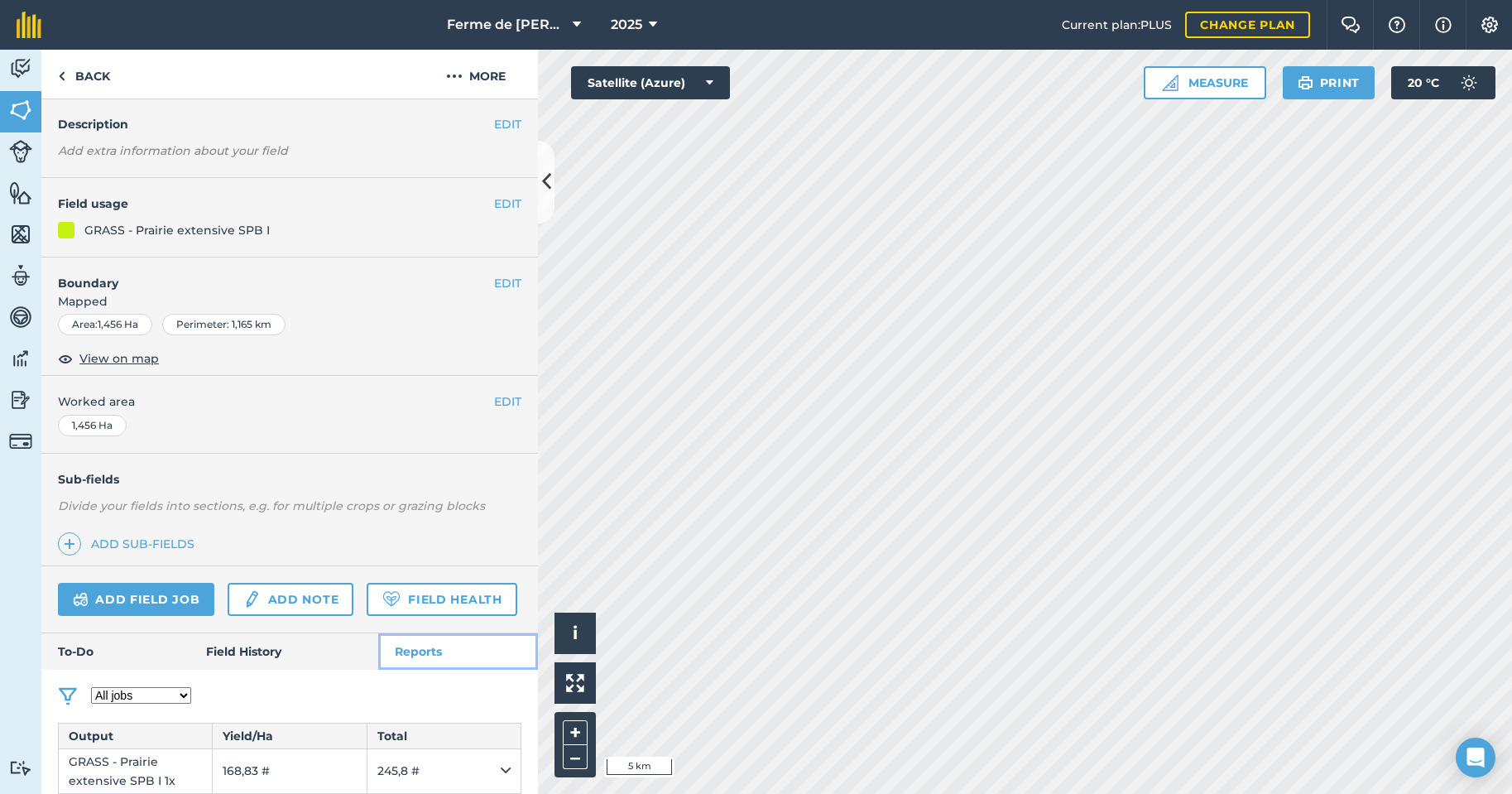
scroll to position [124, 0]
click at [65, 76] on img at bounding box center [61, 76] width 7 height 20
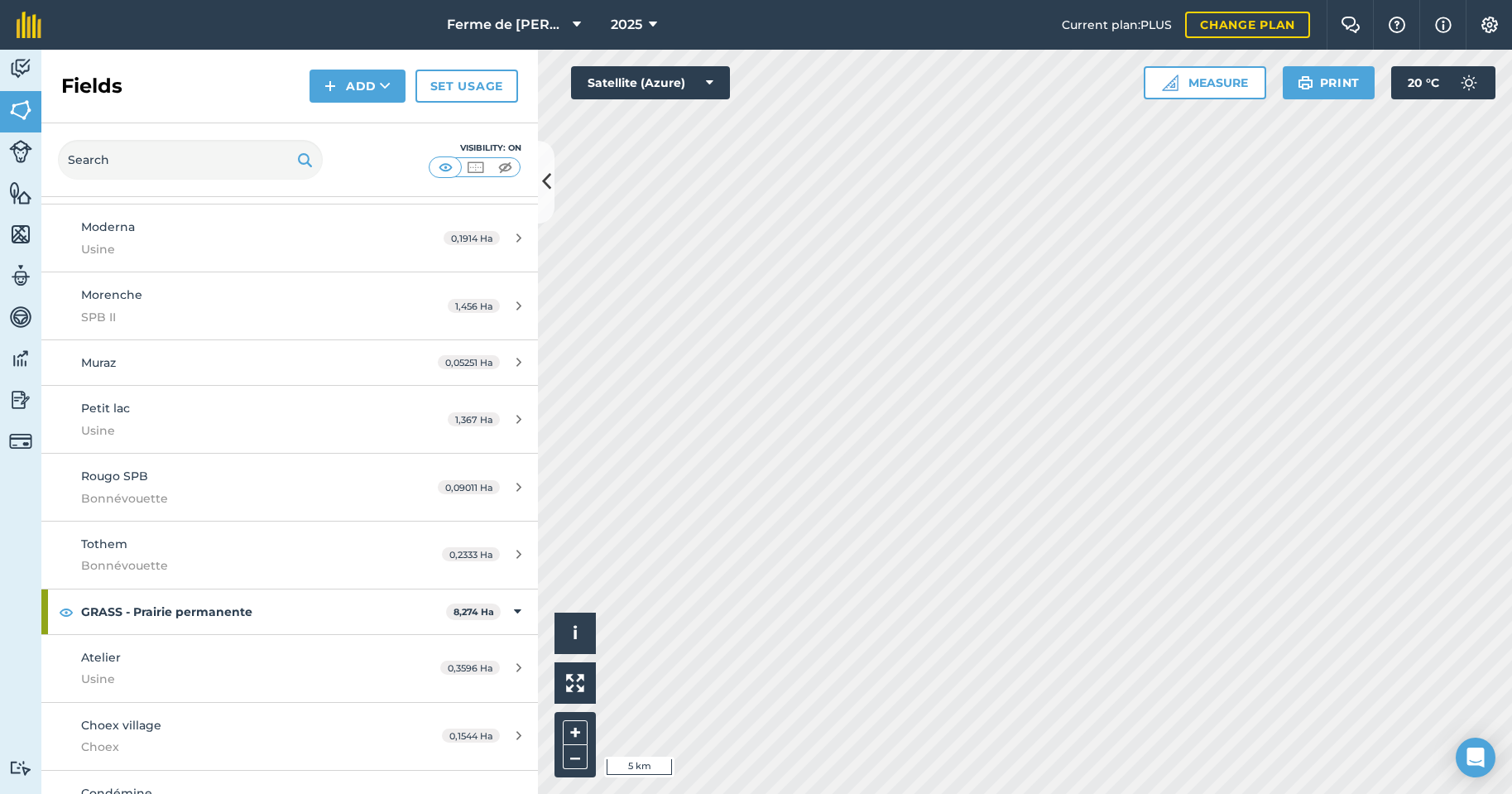
scroll to position [994, 0]
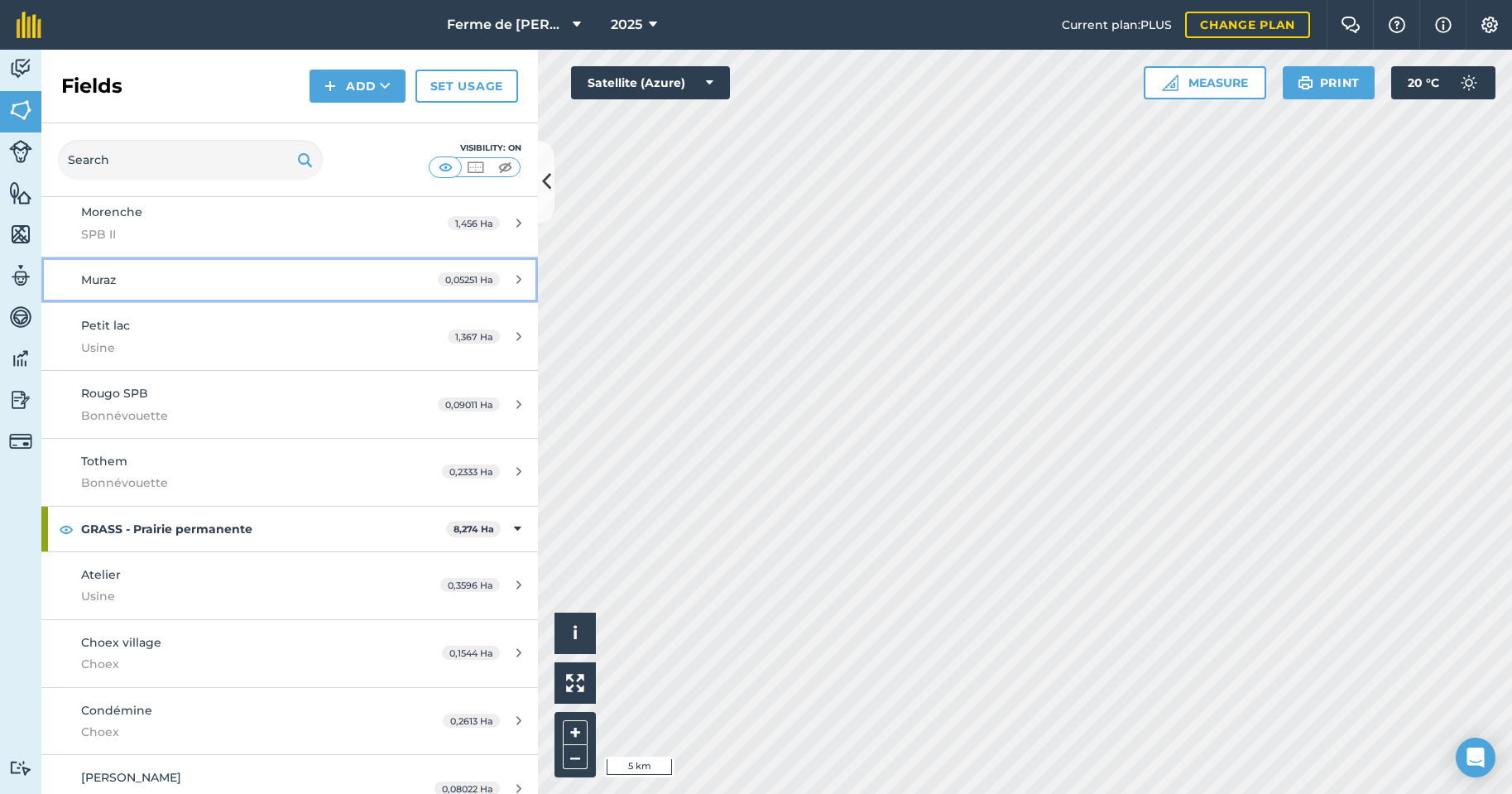
click at [166, 286] on div "Muraz" at bounding box center [237, 280] width 311 height 18
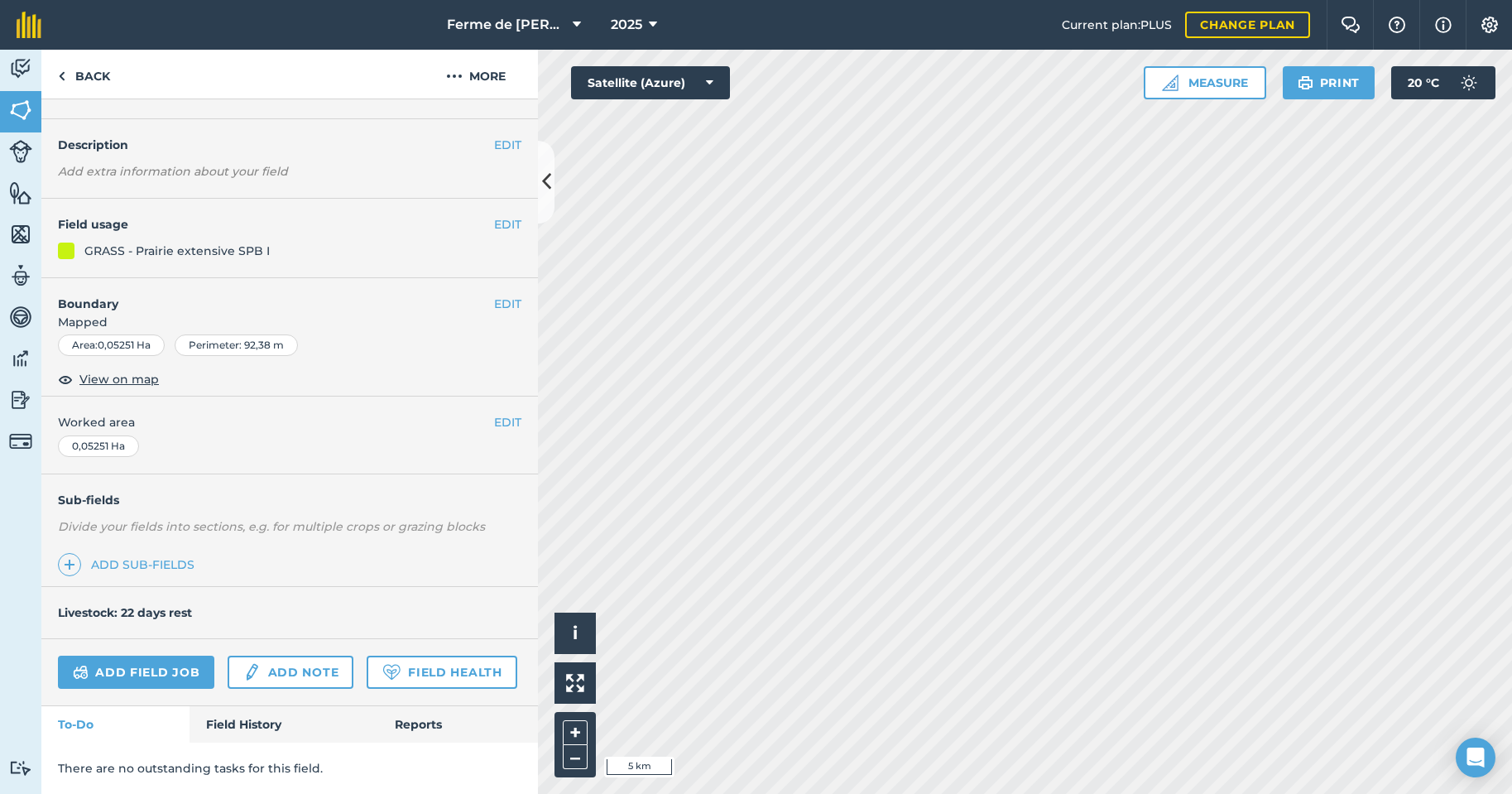
scroll to position [84, 0]
click at [233, 720] on link "Field History" at bounding box center [283, 724] width 188 height 36
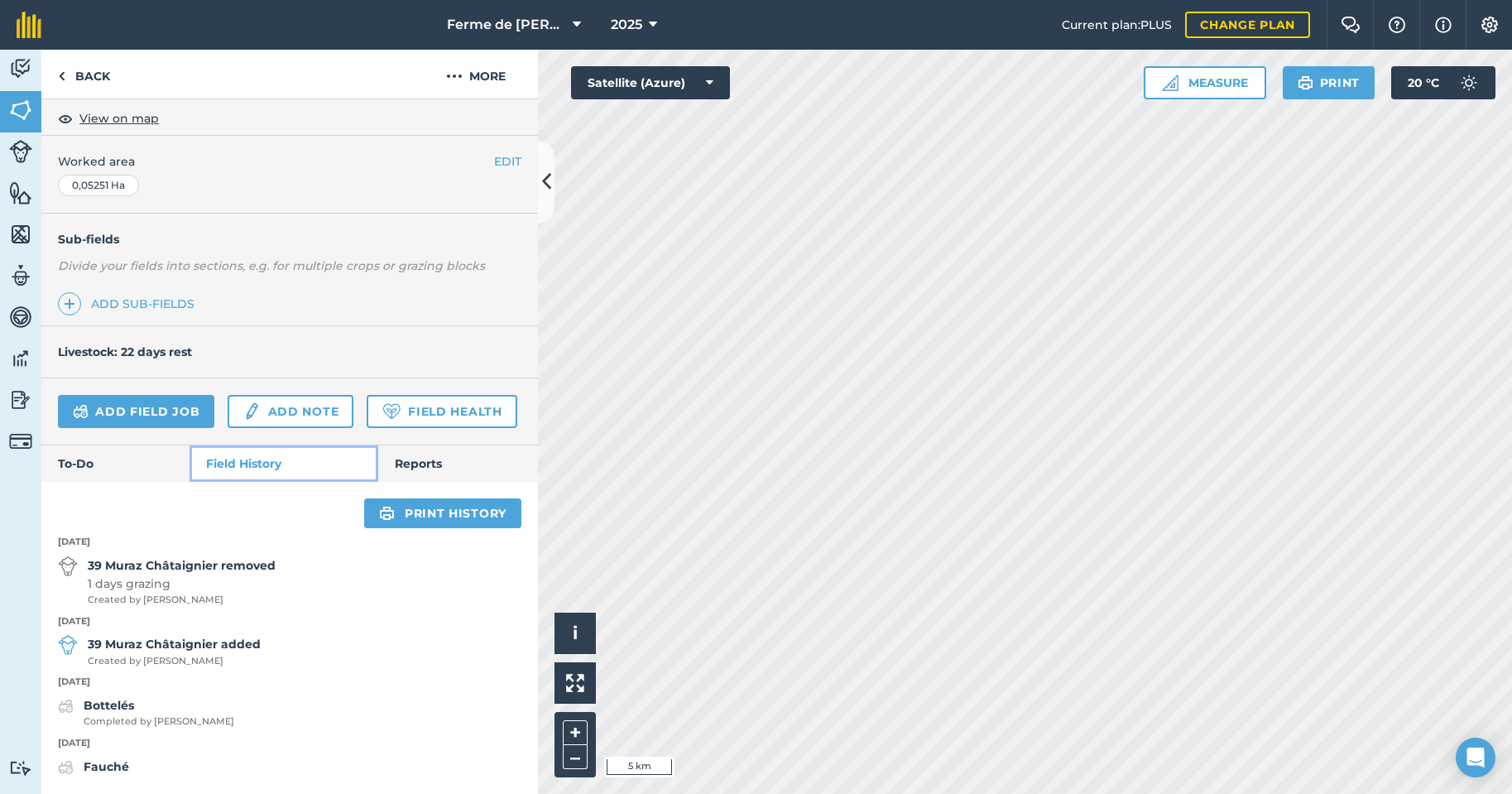
scroll to position [96, 0]
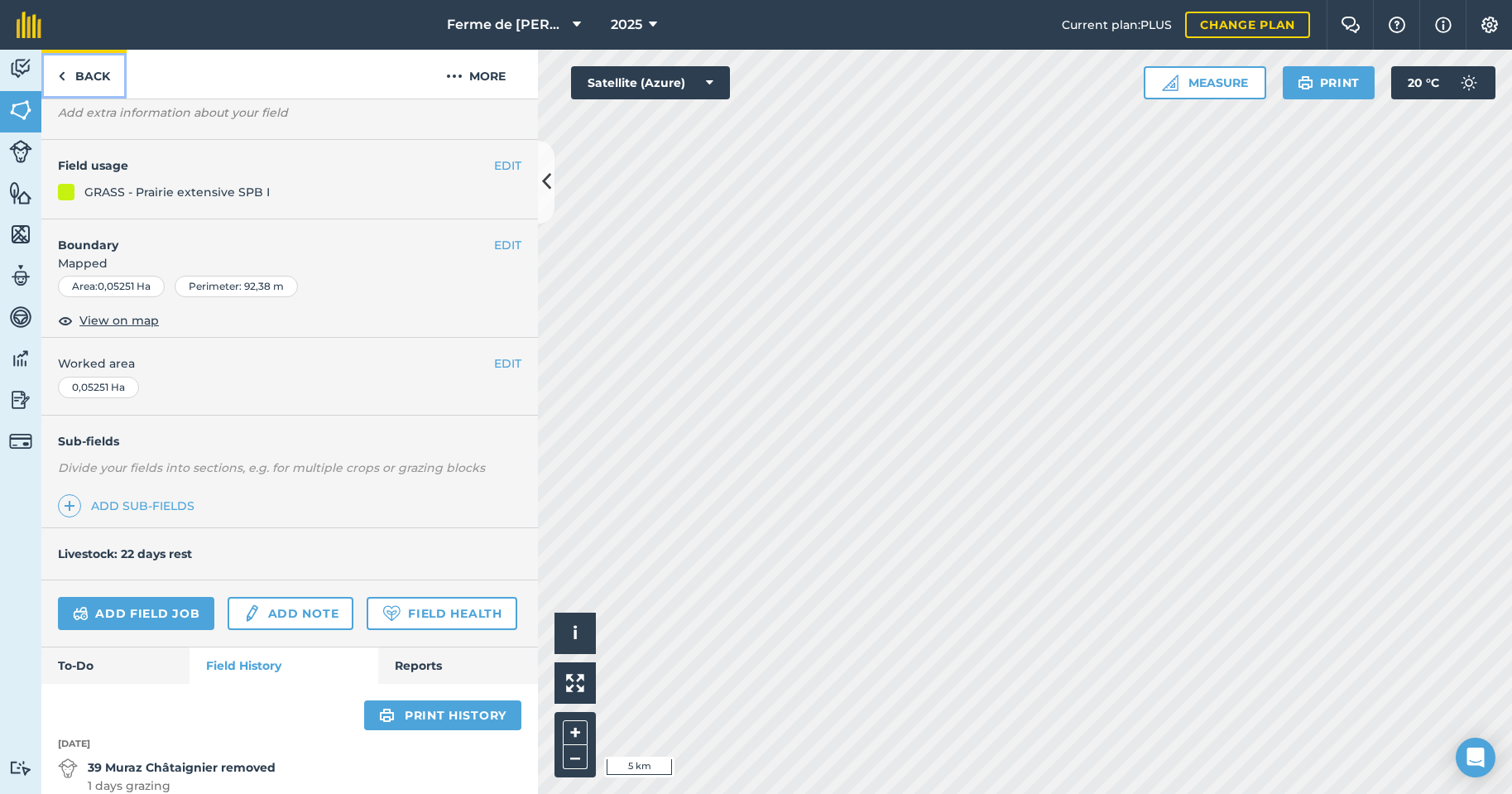
click at [65, 78] on img at bounding box center [61, 76] width 7 height 20
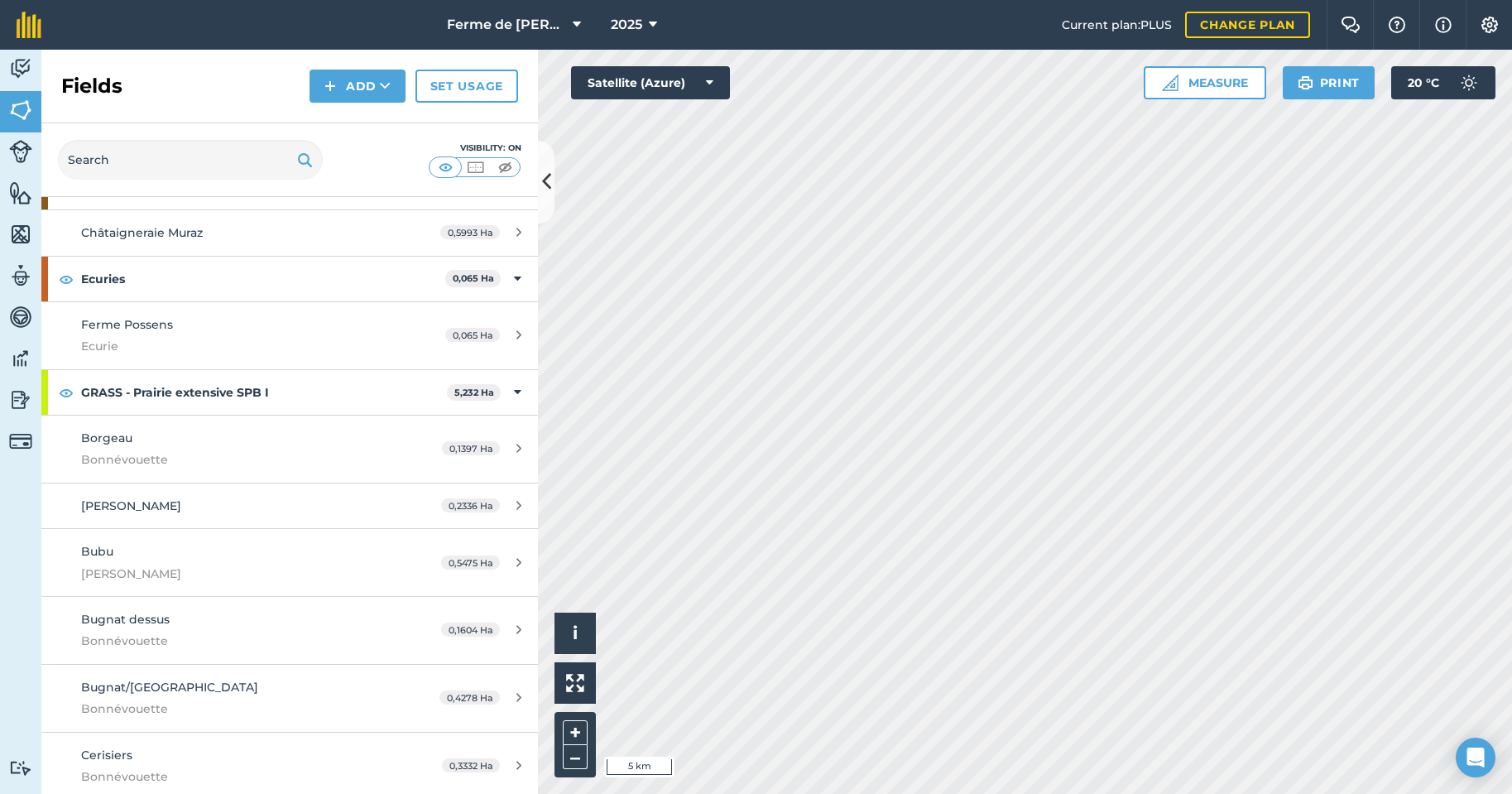
scroll to position [331, 0]
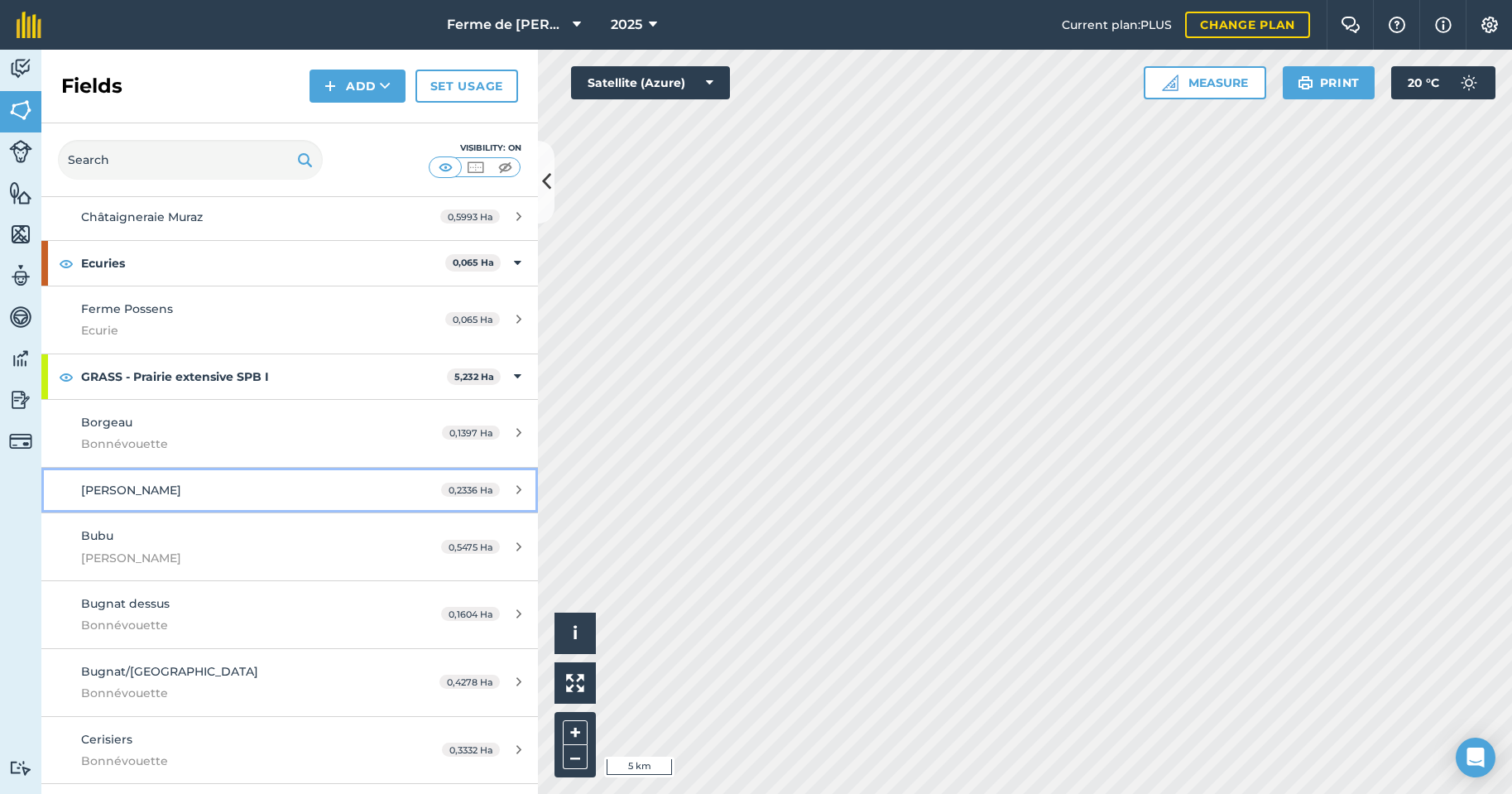
click at [235, 484] on div "[PERSON_NAME]" at bounding box center [237, 490] width 311 height 18
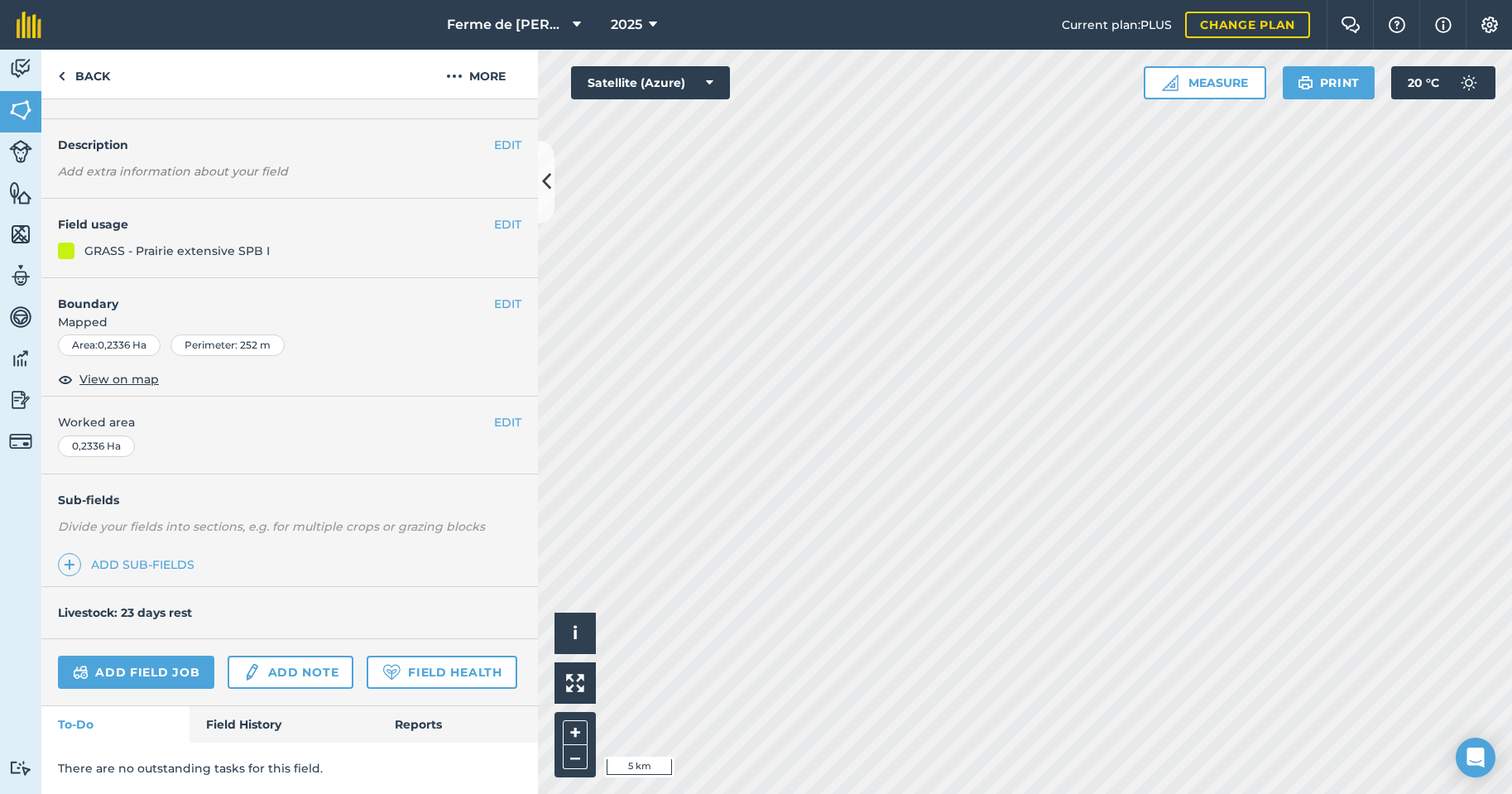
scroll to position [84, 0]
click at [248, 726] on link "Field History" at bounding box center [283, 724] width 188 height 36
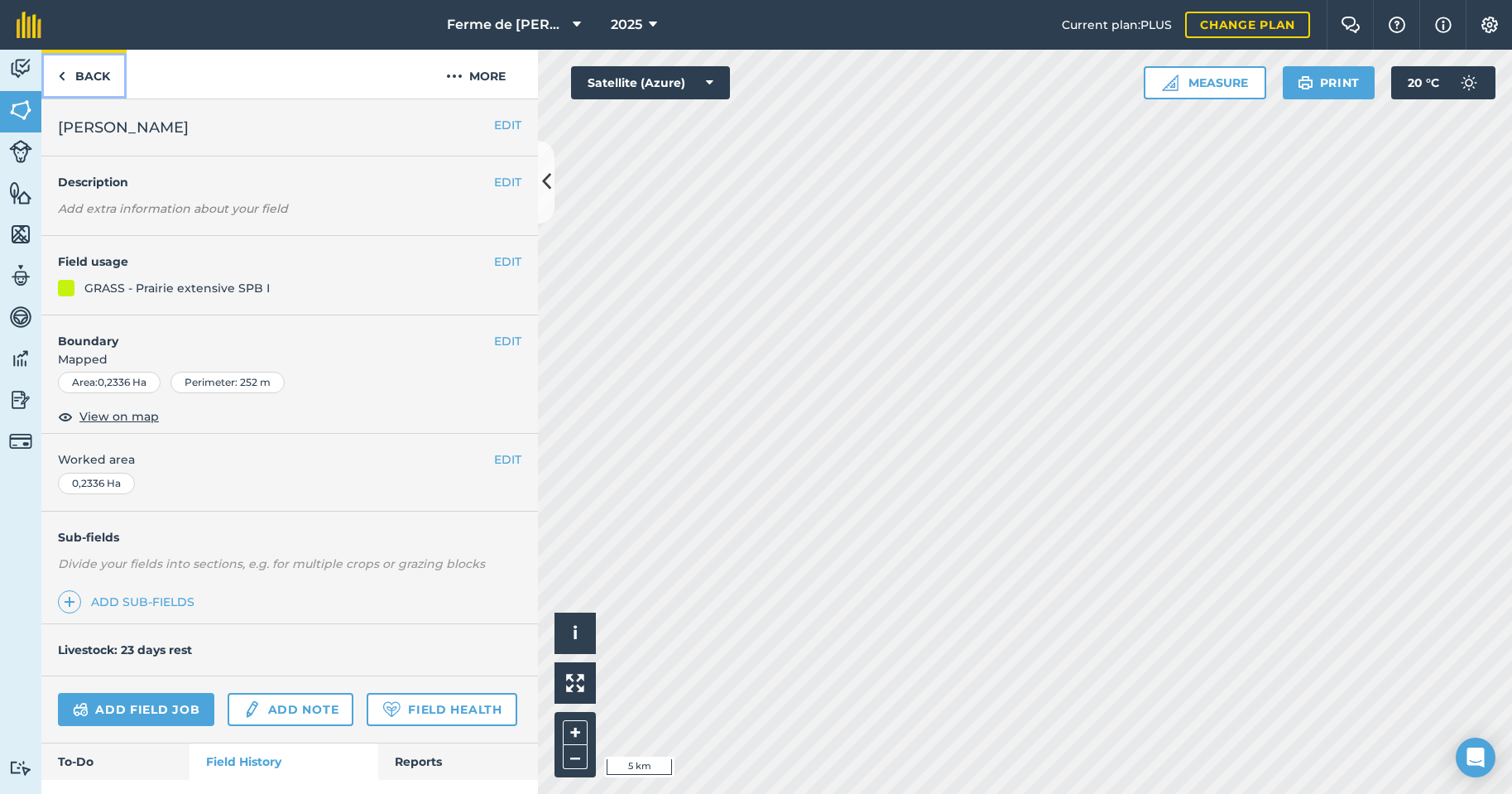
click at [68, 79] on link "Back" at bounding box center [84, 74] width 85 height 49
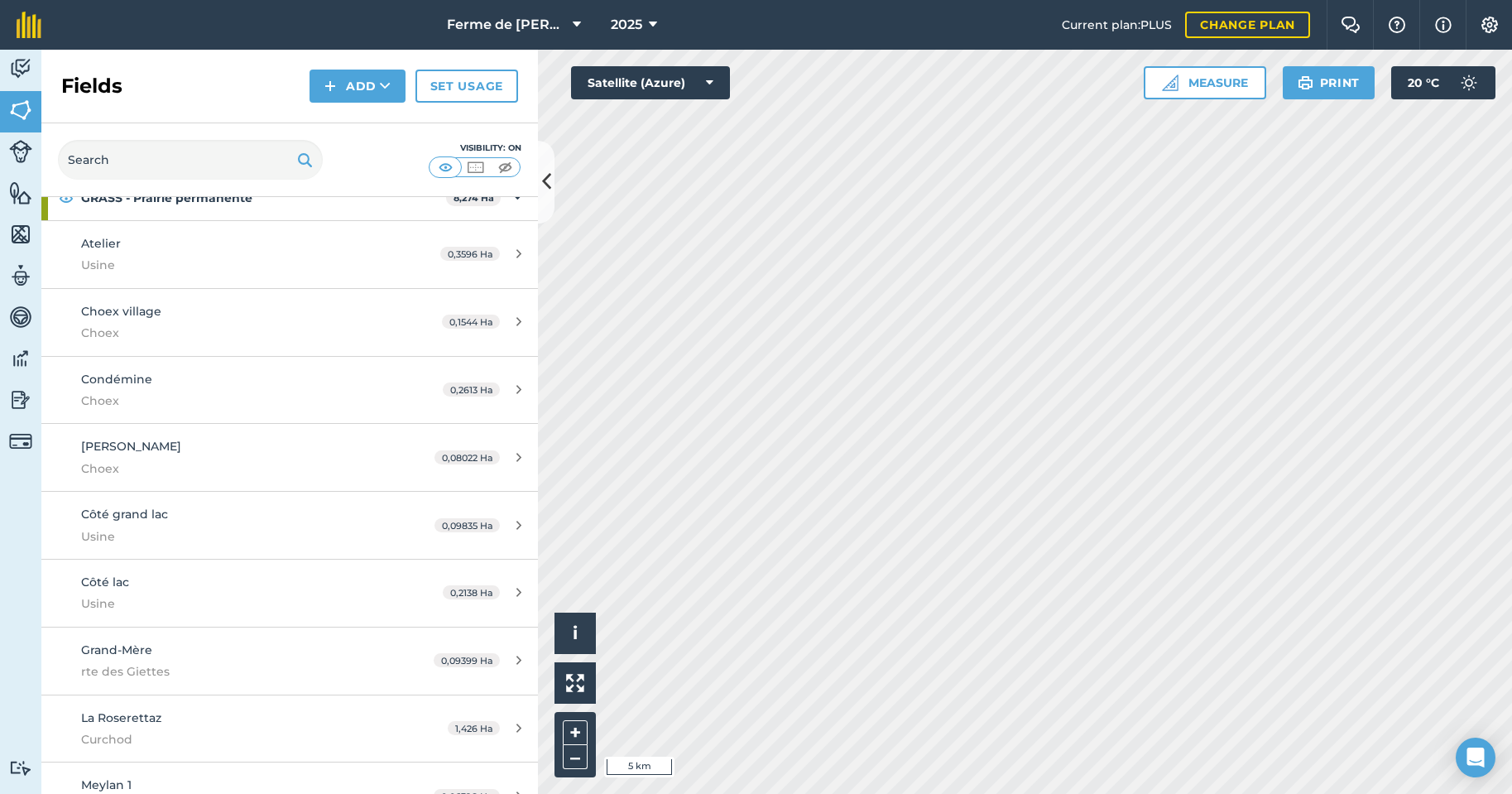
scroll to position [1242, 0]
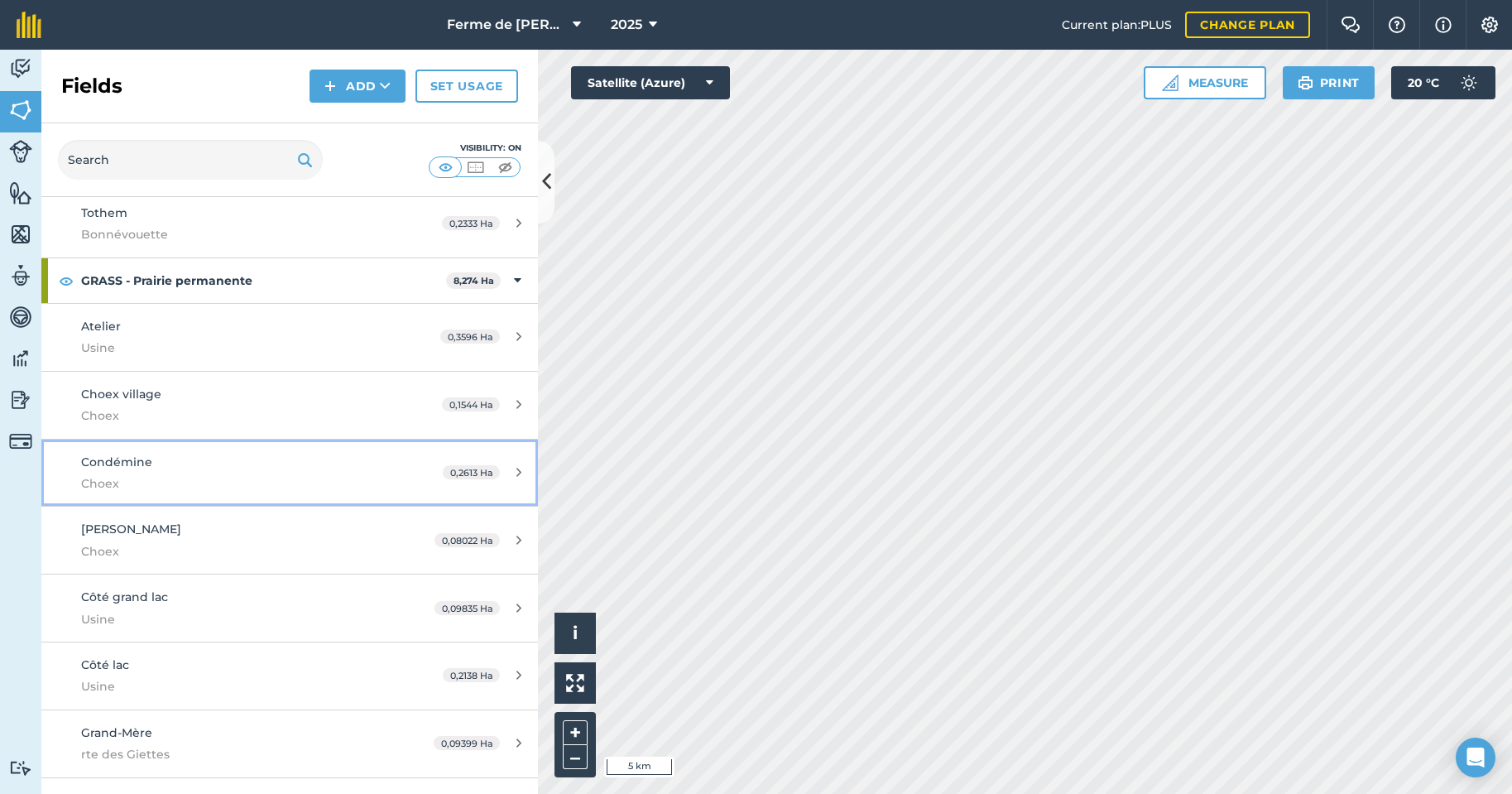
click at [258, 473] on div "Condémine Choex" at bounding box center [237, 473] width 311 height 41
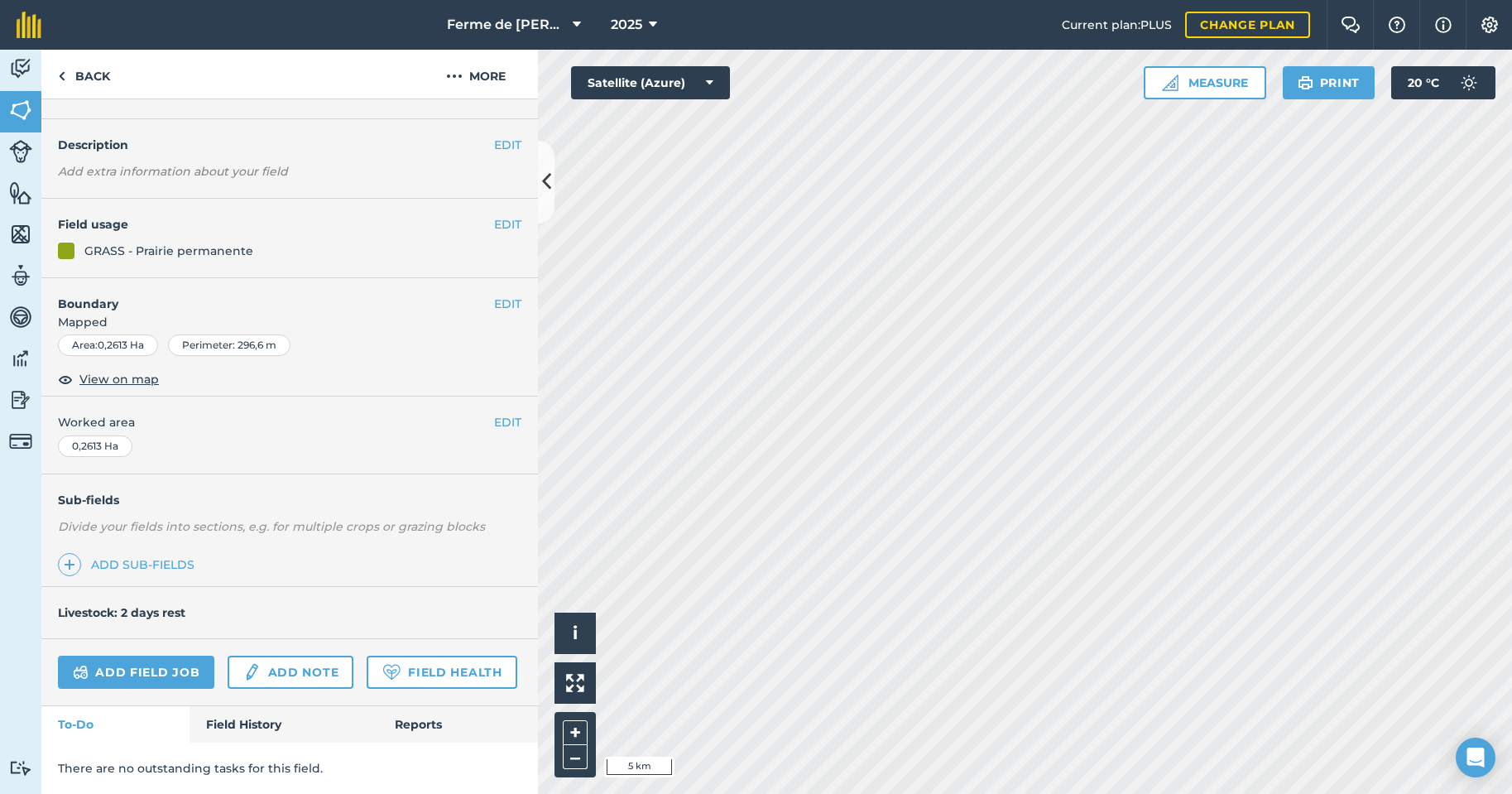
scroll to position [103, 0]
click at [270, 722] on link "Field History" at bounding box center [283, 724] width 188 height 36
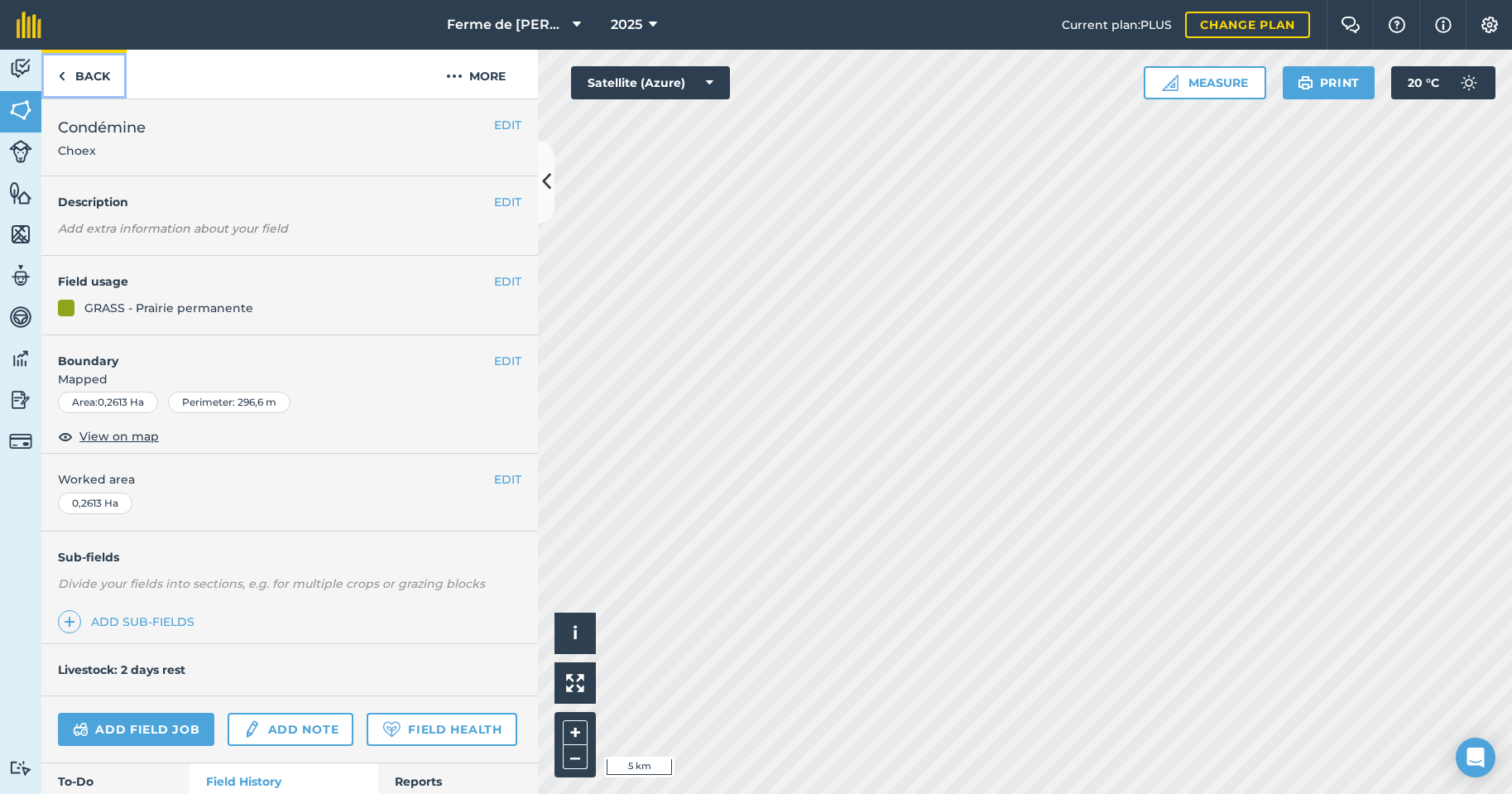
click at [74, 78] on link "Back" at bounding box center [84, 74] width 85 height 49
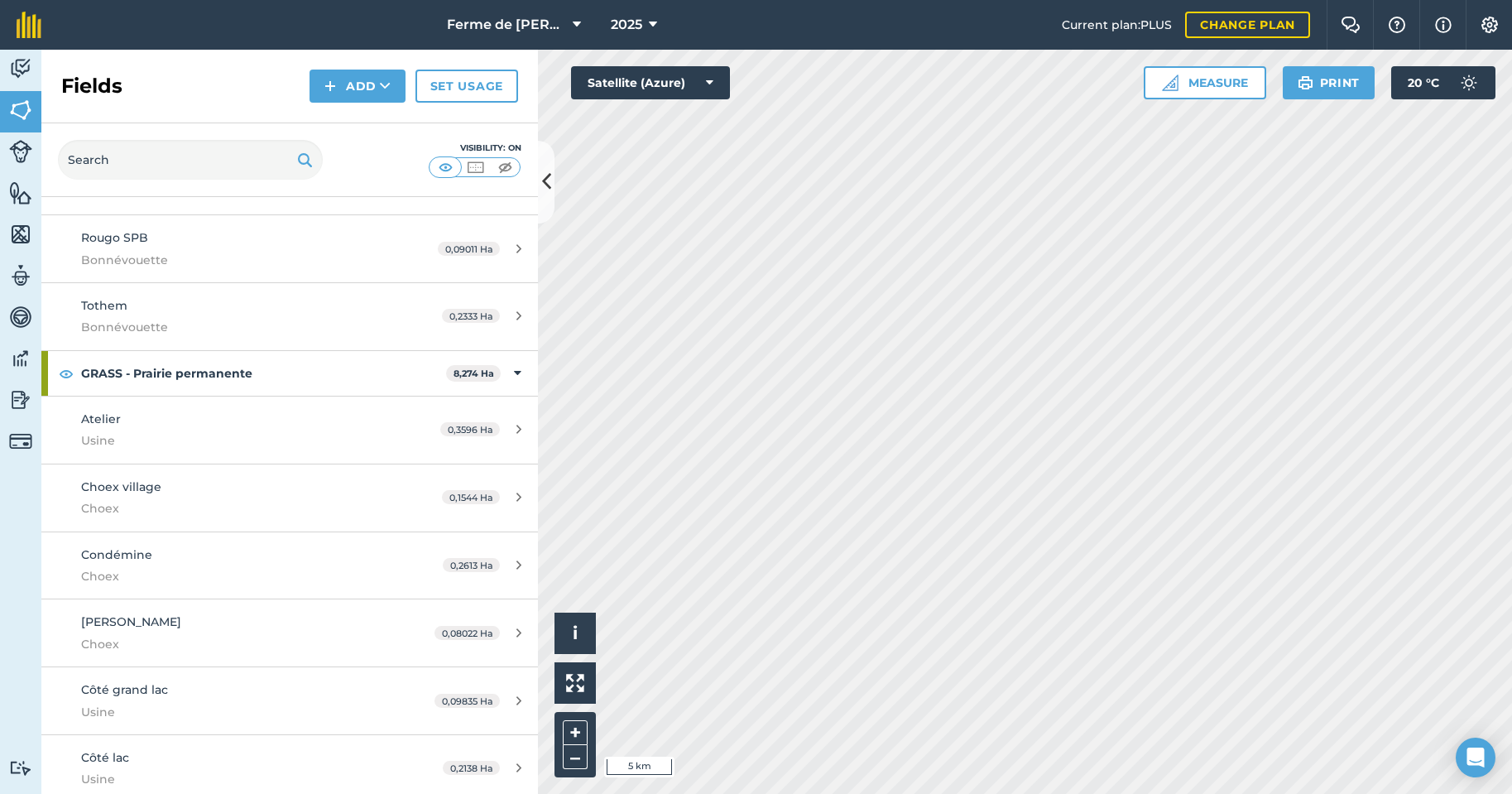
scroll to position [1325, 0]
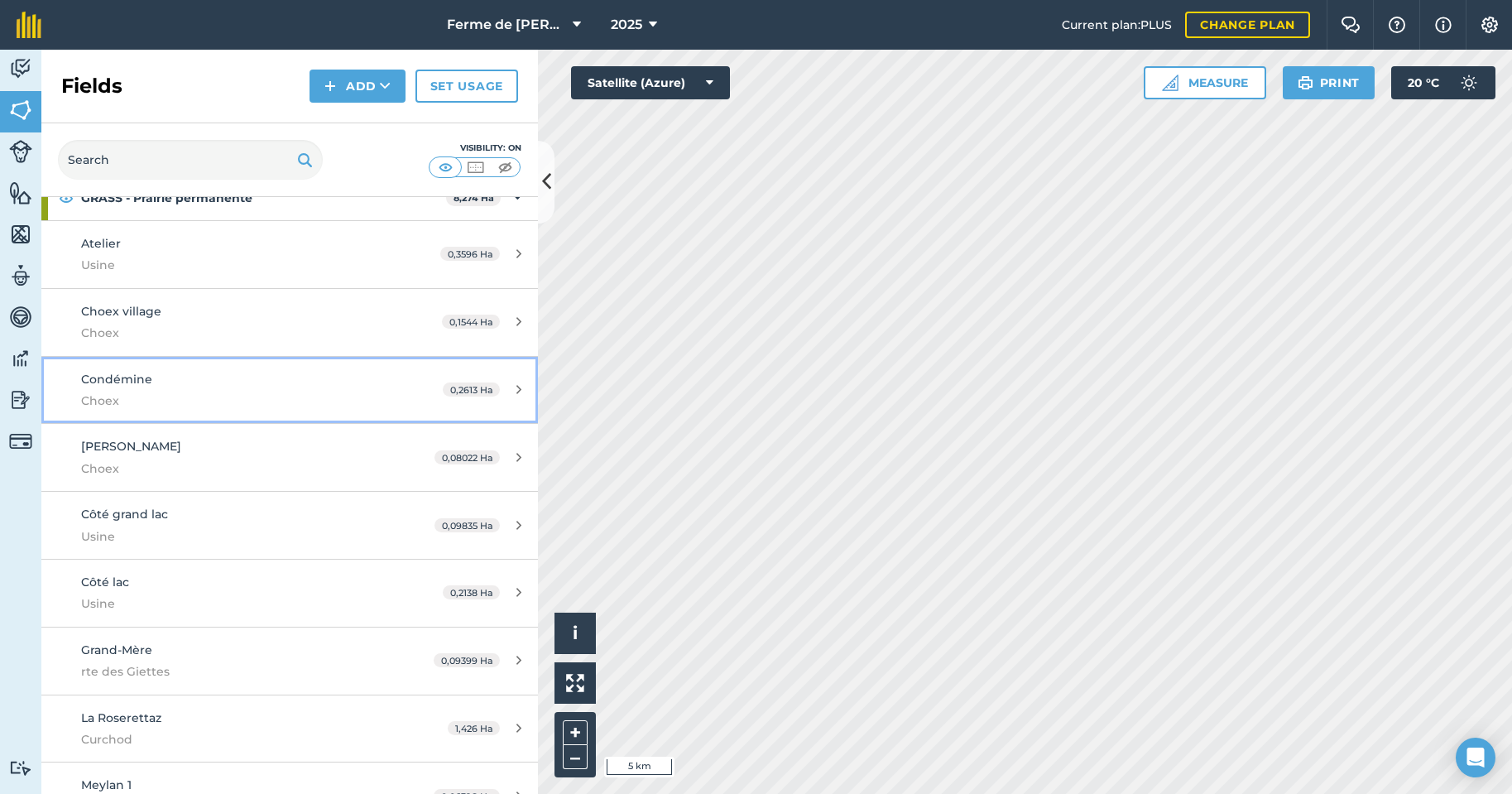
click at [206, 392] on span "Choex" at bounding box center [237, 401] width 311 height 18
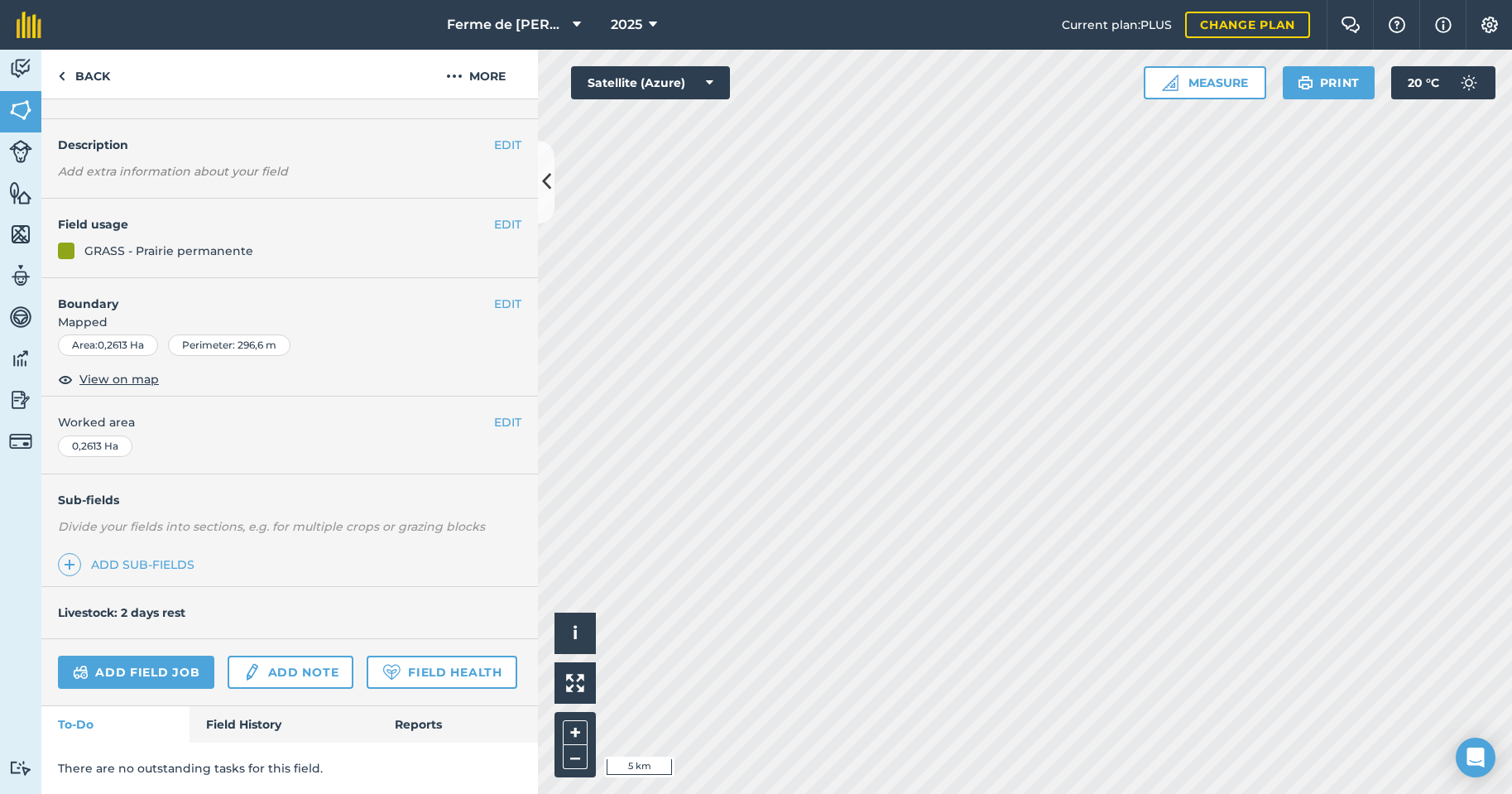
scroll to position [103, 0]
click at [427, 730] on link "Reports" at bounding box center [458, 724] width 160 height 36
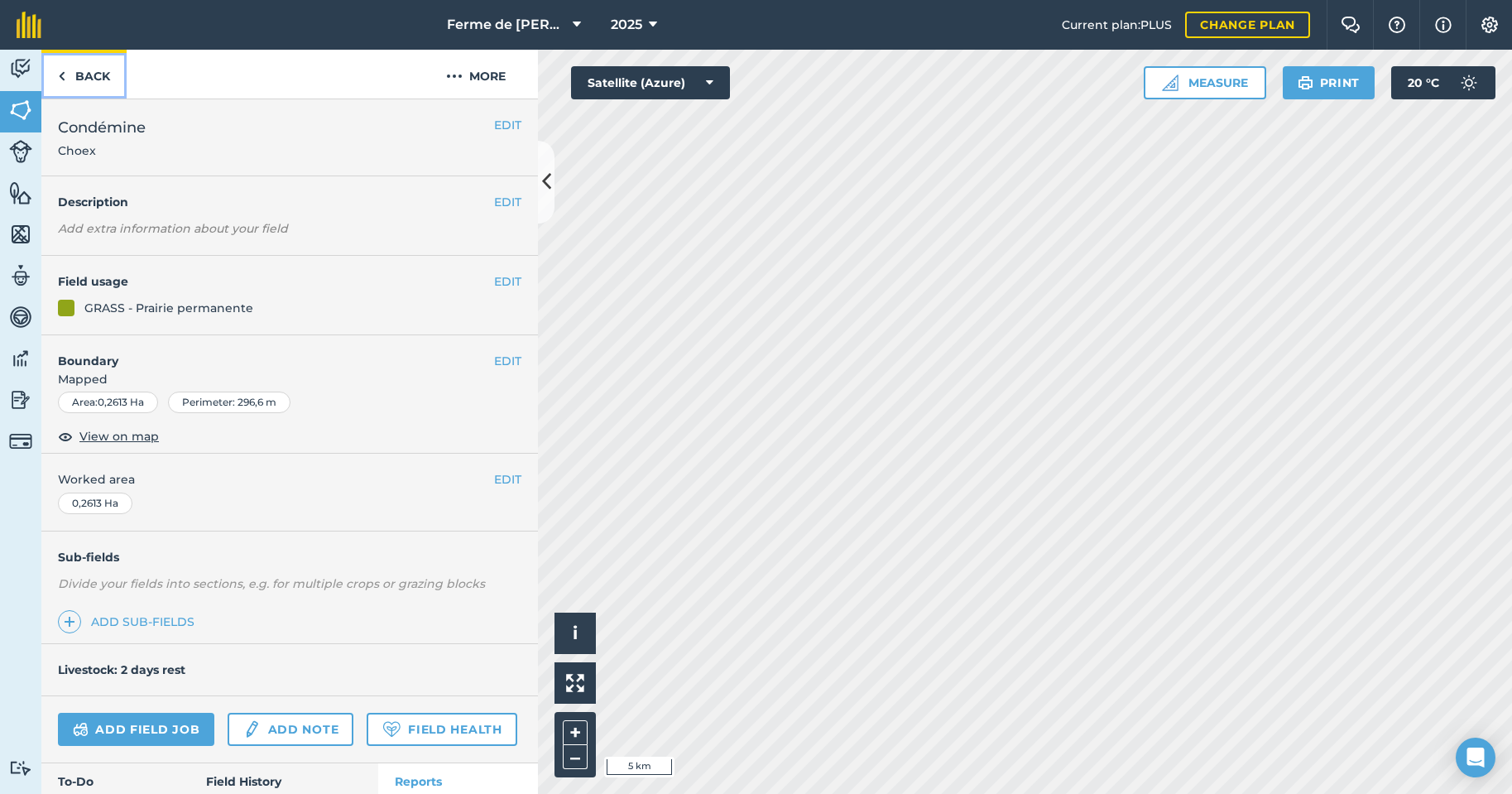
click at [66, 74] on link "Back" at bounding box center [84, 74] width 85 height 49
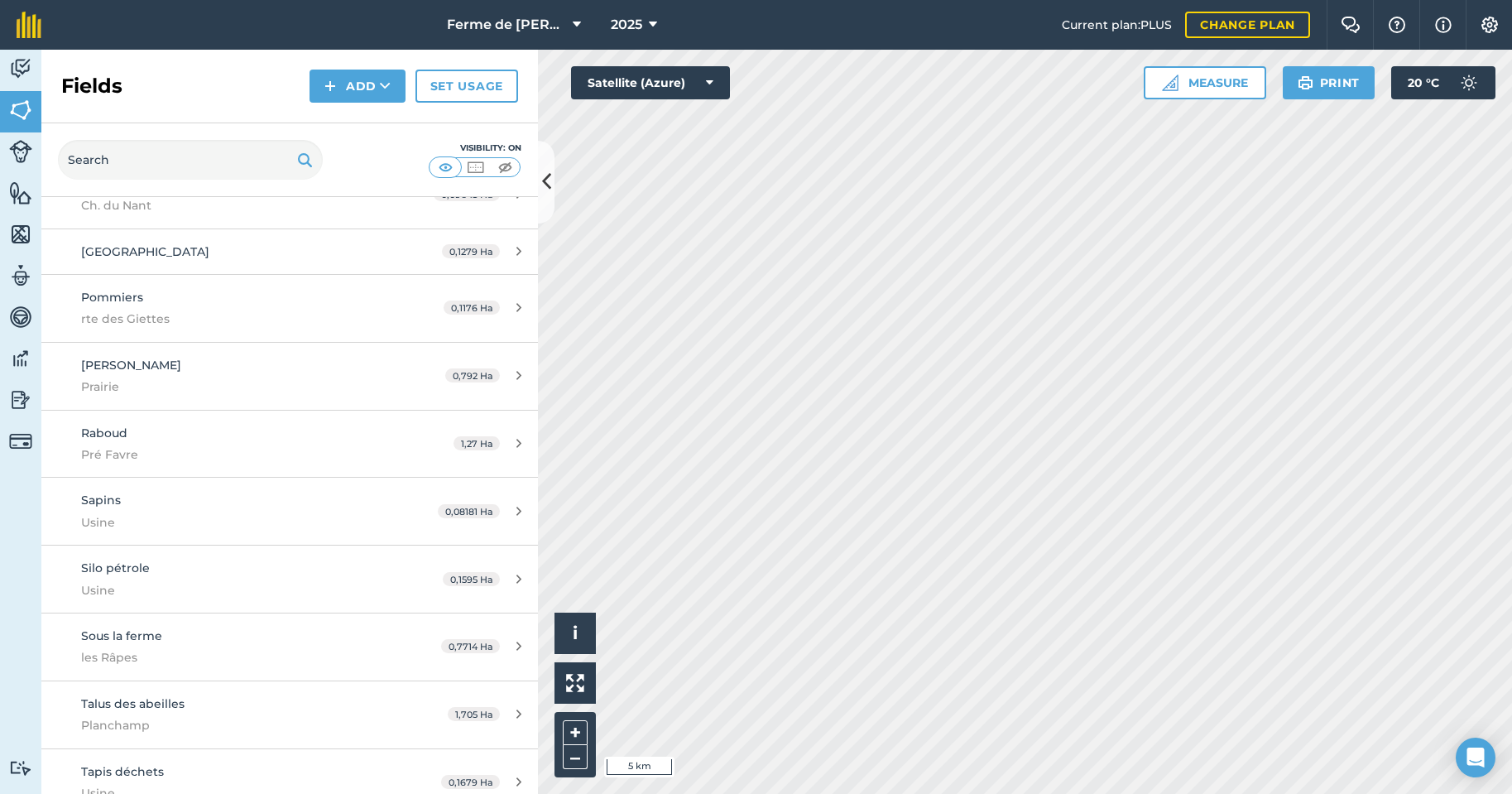
scroll to position [2069, 0]
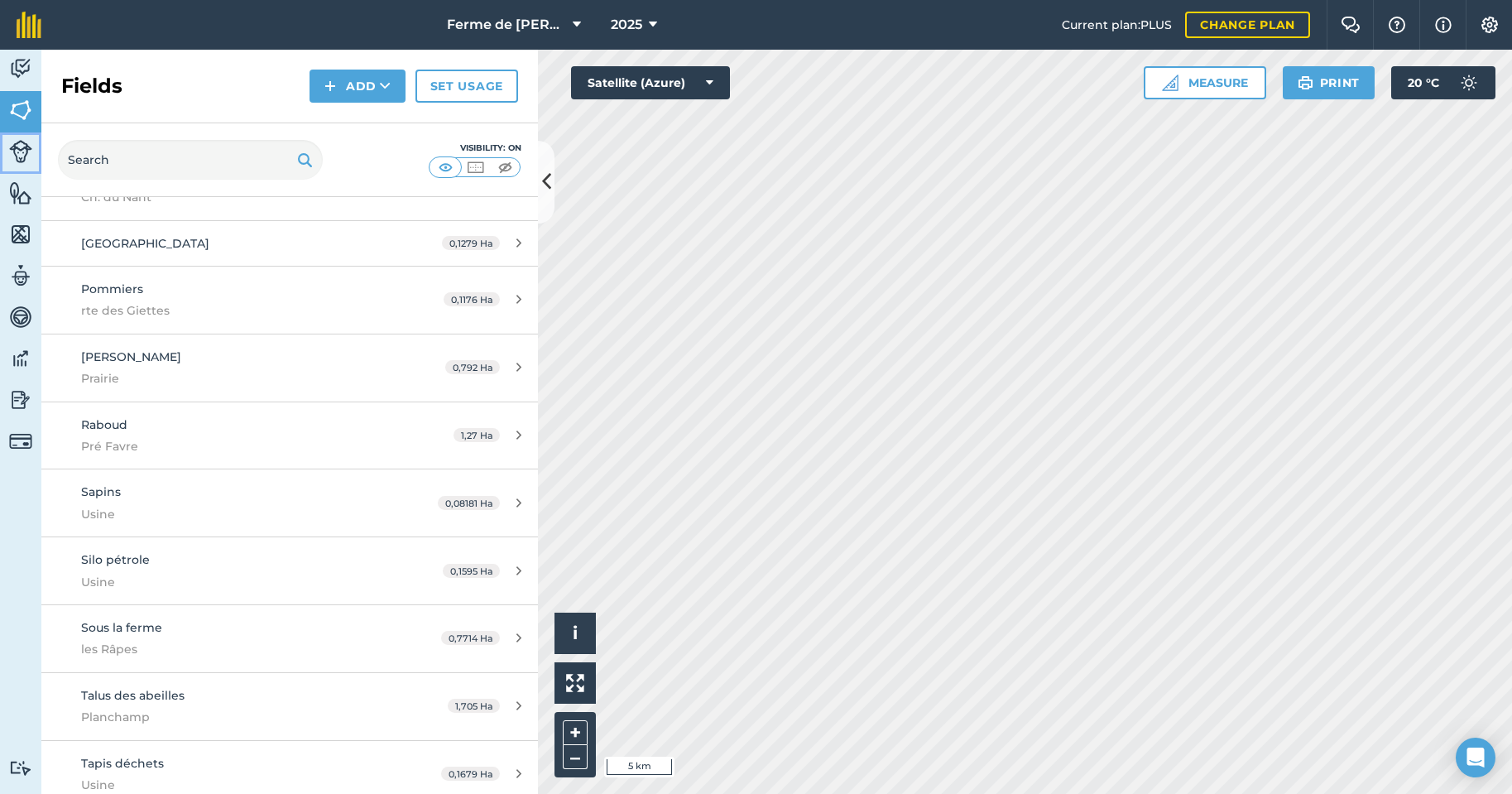
click at [20, 151] on img at bounding box center [21, 152] width 23 height 23
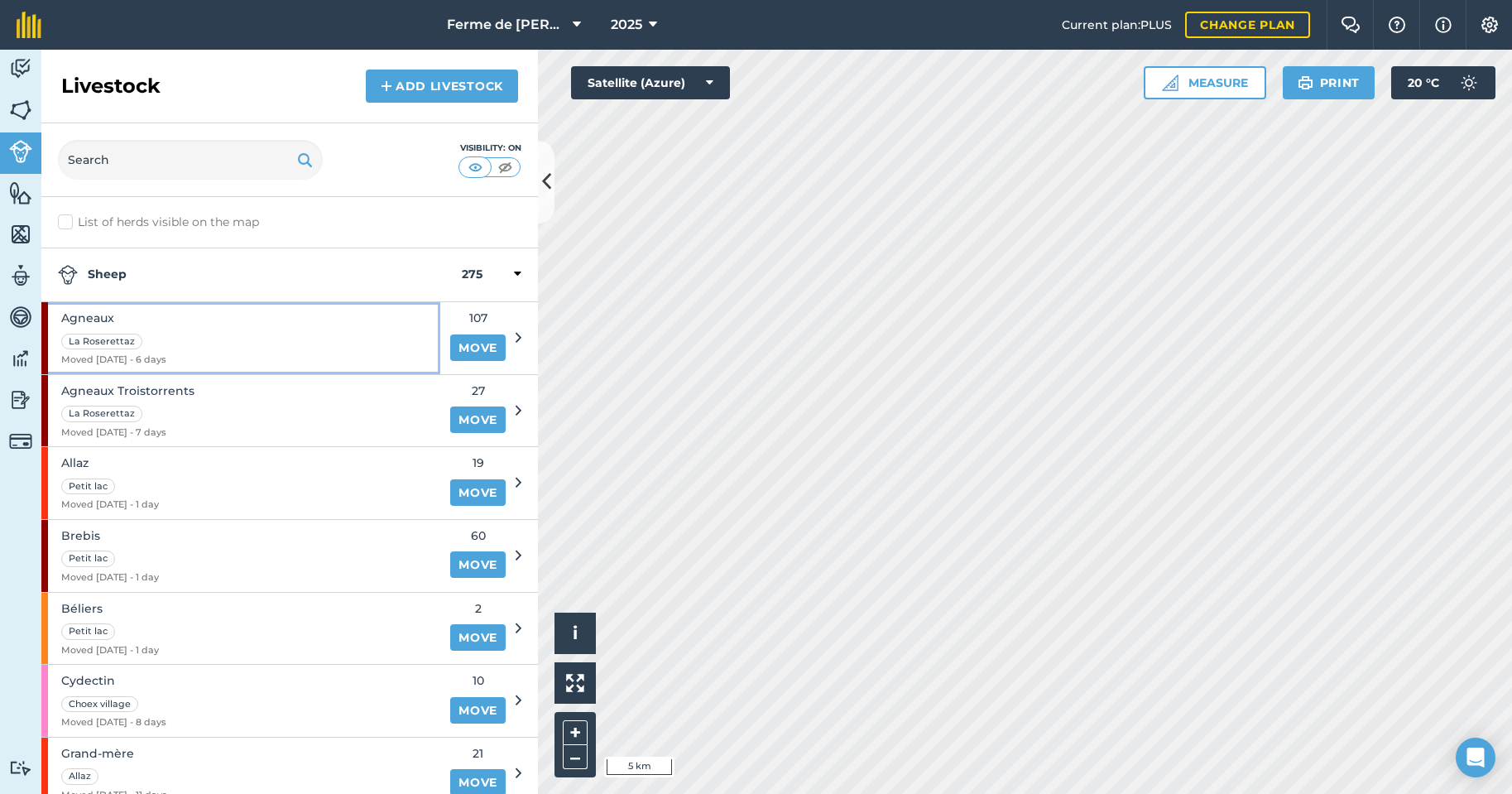
click at [320, 336] on div "Agneaux La Roserettaz Moved [DATE] - 6 days" at bounding box center [241, 338] width 399 height 72
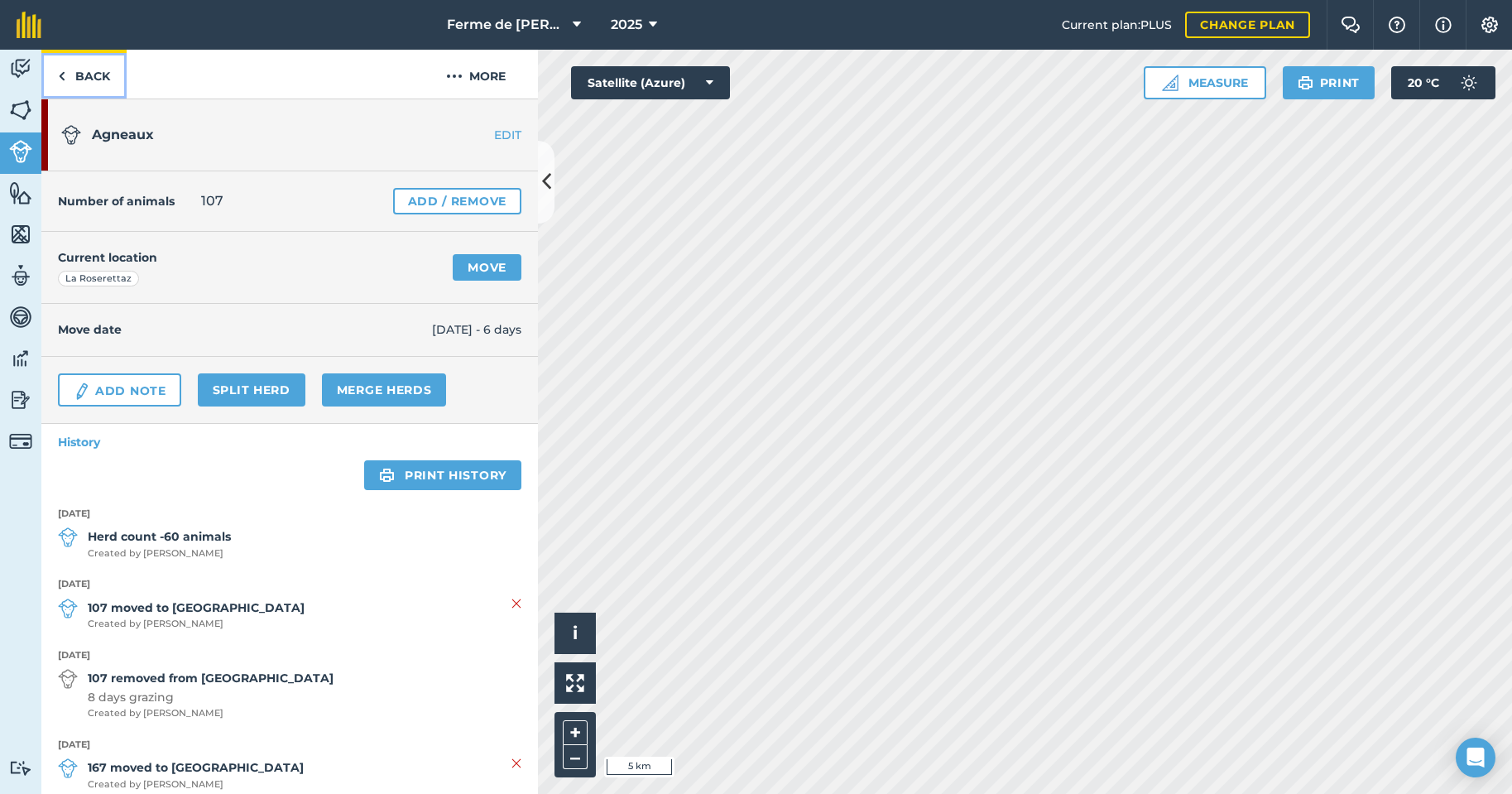
click at [68, 75] on link "Back" at bounding box center [84, 74] width 85 height 49
